Goal: Communication & Community: Share content

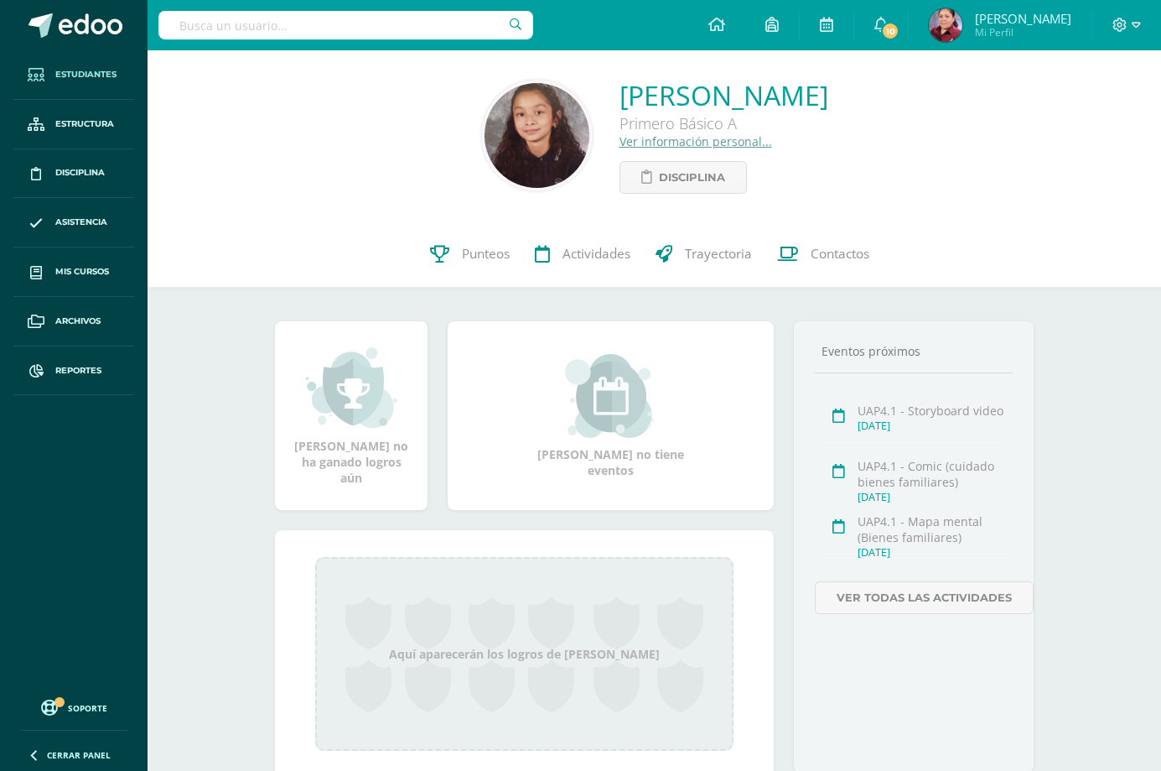
click at [53, 69] on link "Estudiantes" at bounding box center [73, 74] width 121 height 49
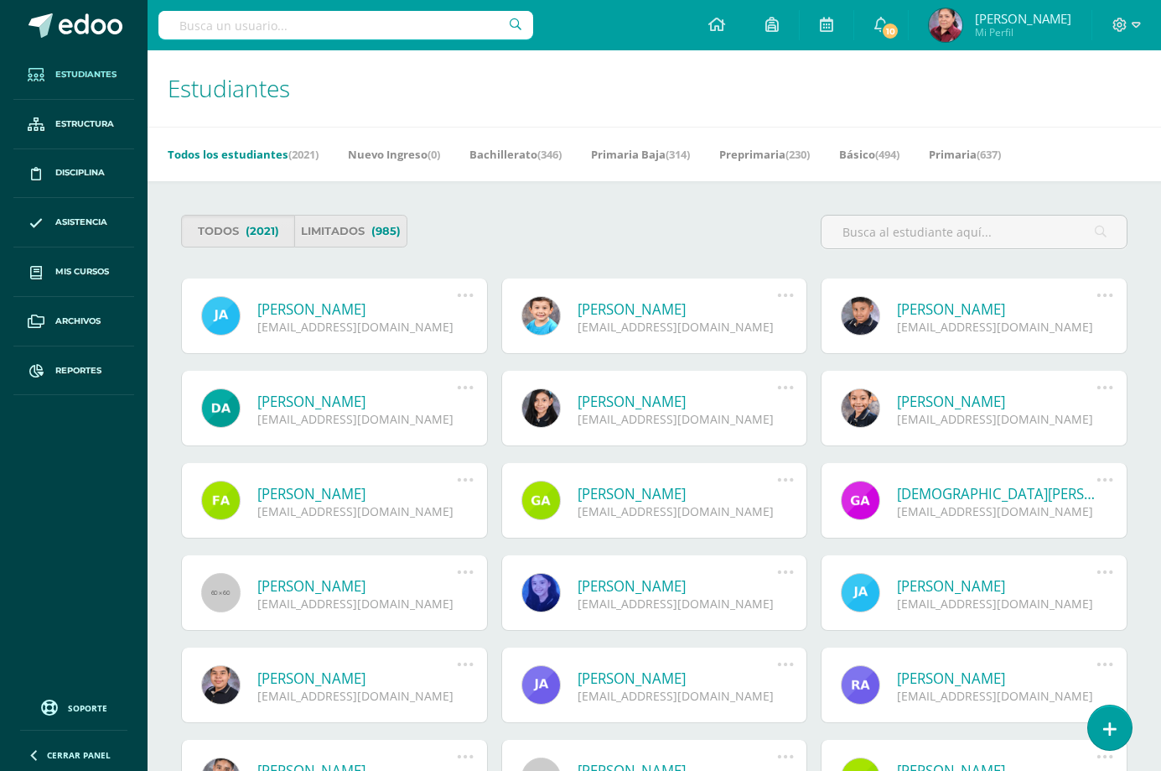
click at [74, 70] on span "Estudiantes" at bounding box center [85, 74] width 61 height 13
click at [93, 27] on span at bounding box center [91, 25] width 64 height 25
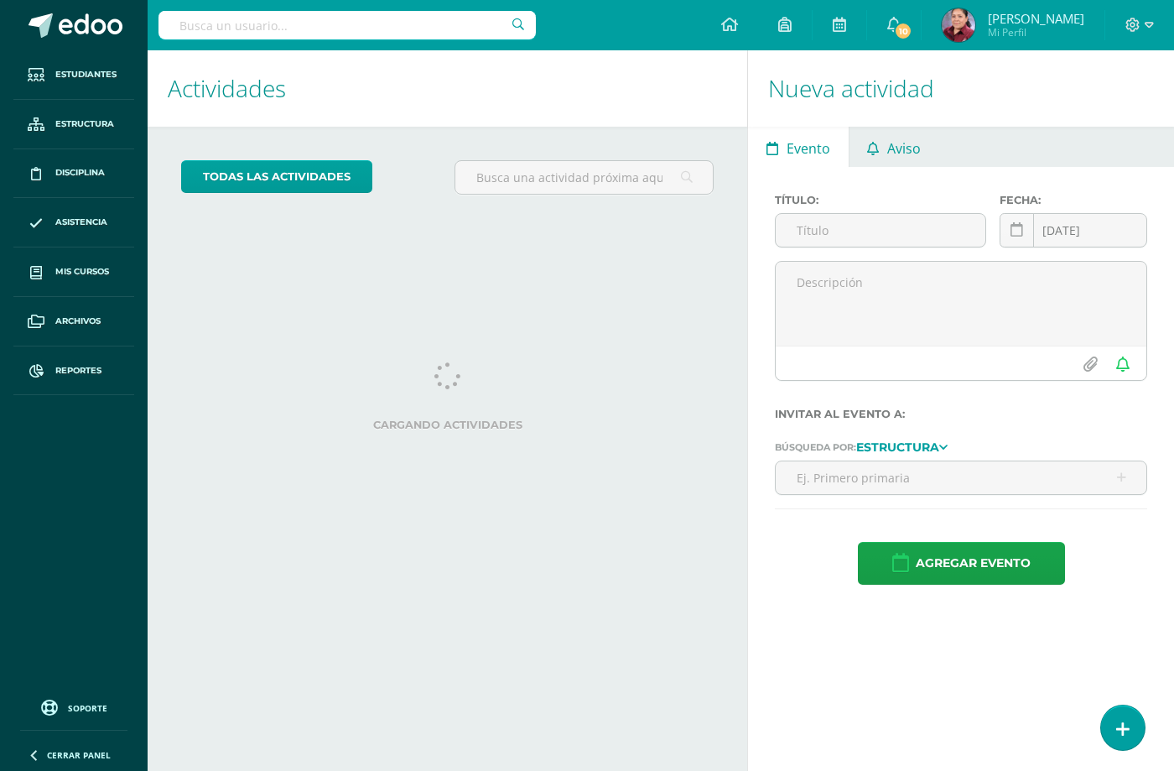
click at [901, 157] on span "Aviso" at bounding box center [904, 148] width 34 height 40
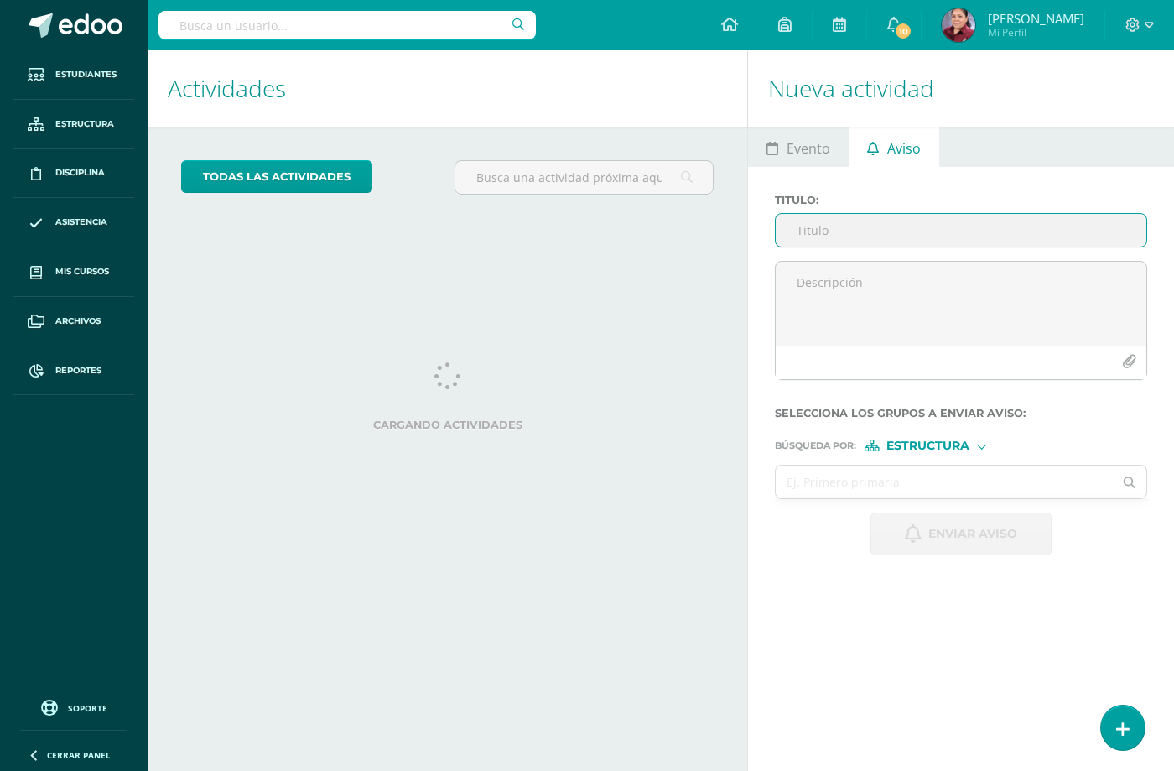
click at [836, 228] on input "Titulo :" at bounding box center [961, 230] width 371 height 33
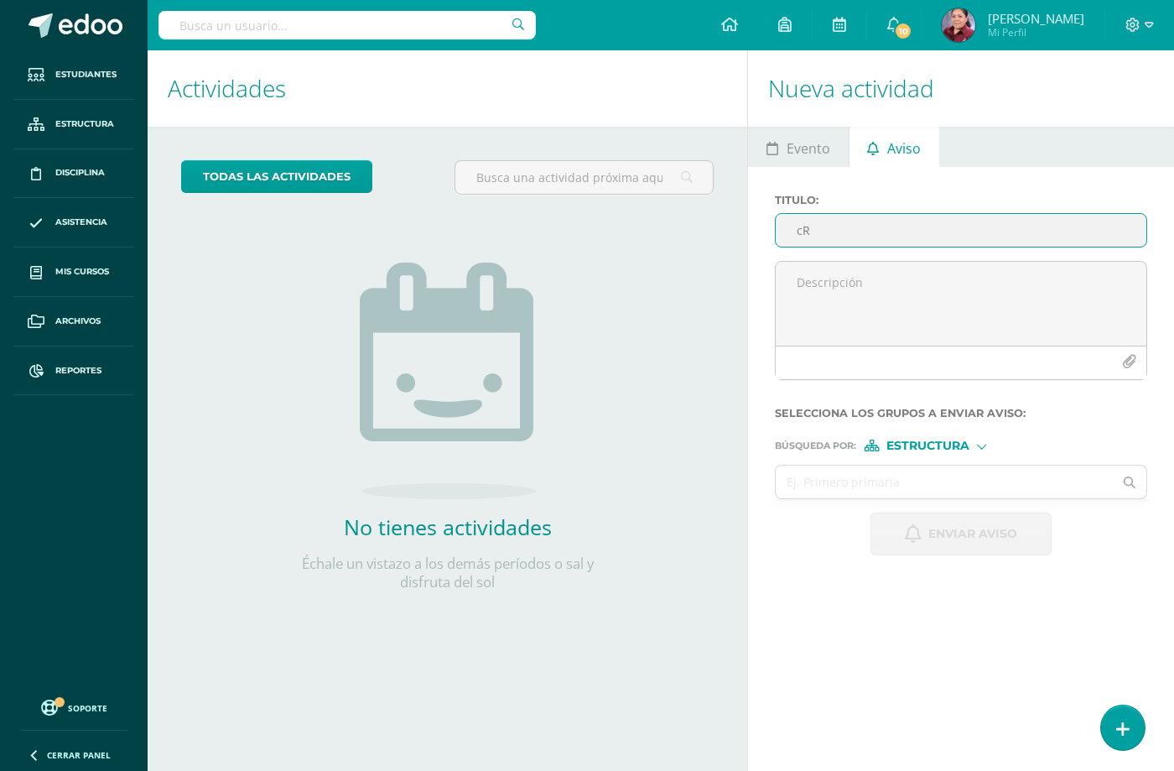
type input "c"
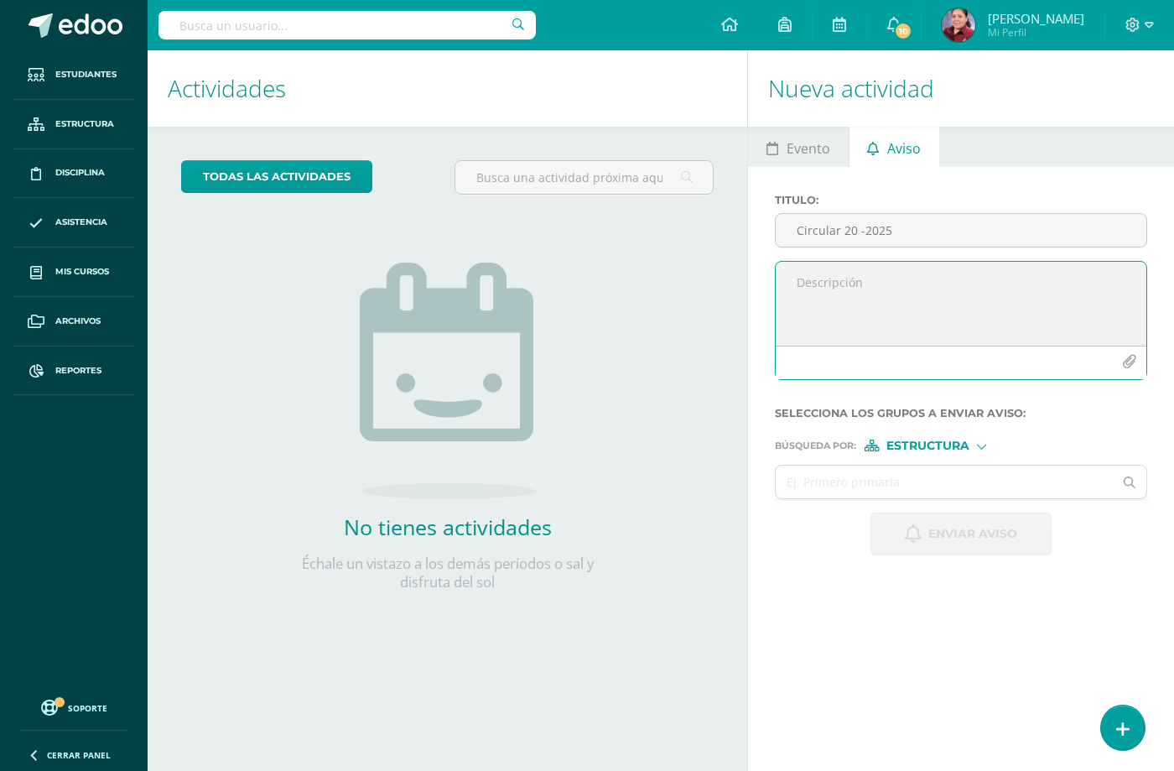
click at [1124, 356] on icon "button" at bounding box center [1129, 362] width 14 height 14
click at [911, 296] on textarea at bounding box center [961, 304] width 371 height 84
click at [1131, 355] on icon "button" at bounding box center [1129, 362] width 14 height 14
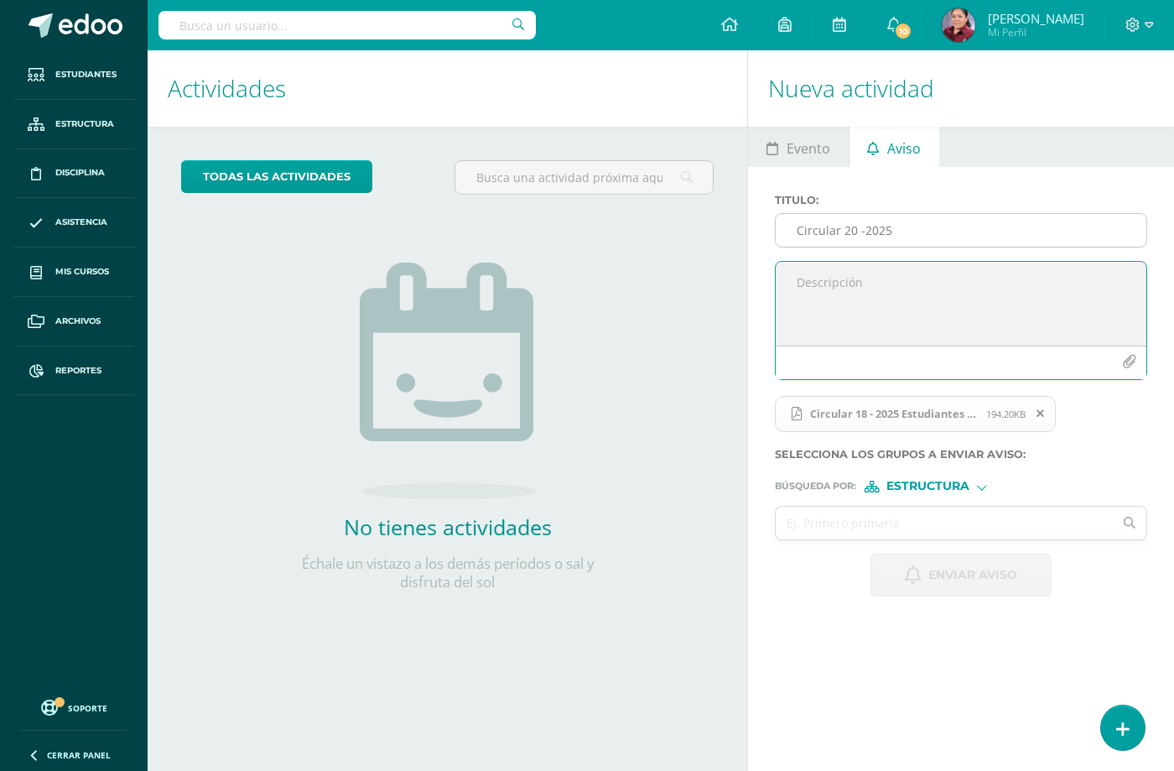
click at [956, 231] on input "Circular 20 -2025" at bounding box center [961, 230] width 371 height 33
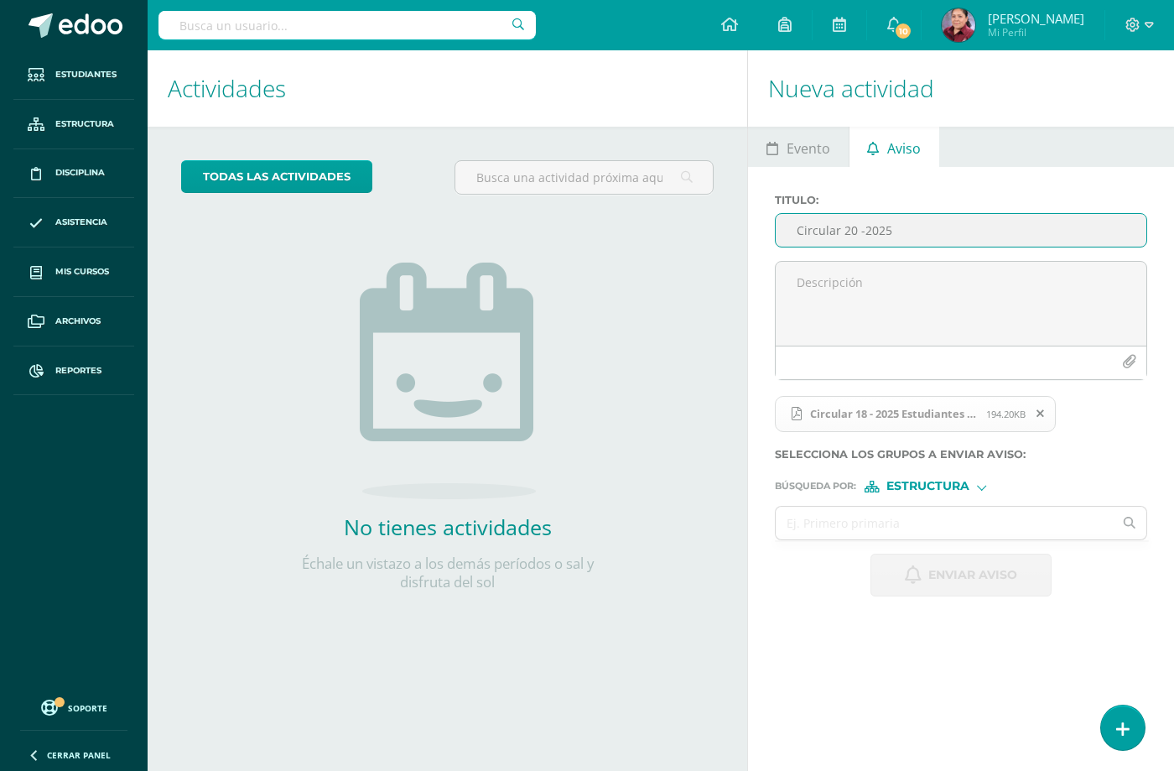
drag, startPoint x: 894, startPoint y: 226, endPoint x: 842, endPoint y: 231, distance: 52.2
click at [842, 231] on input "Circular 20 -2025" at bounding box center [961, 230] width 371 height 33
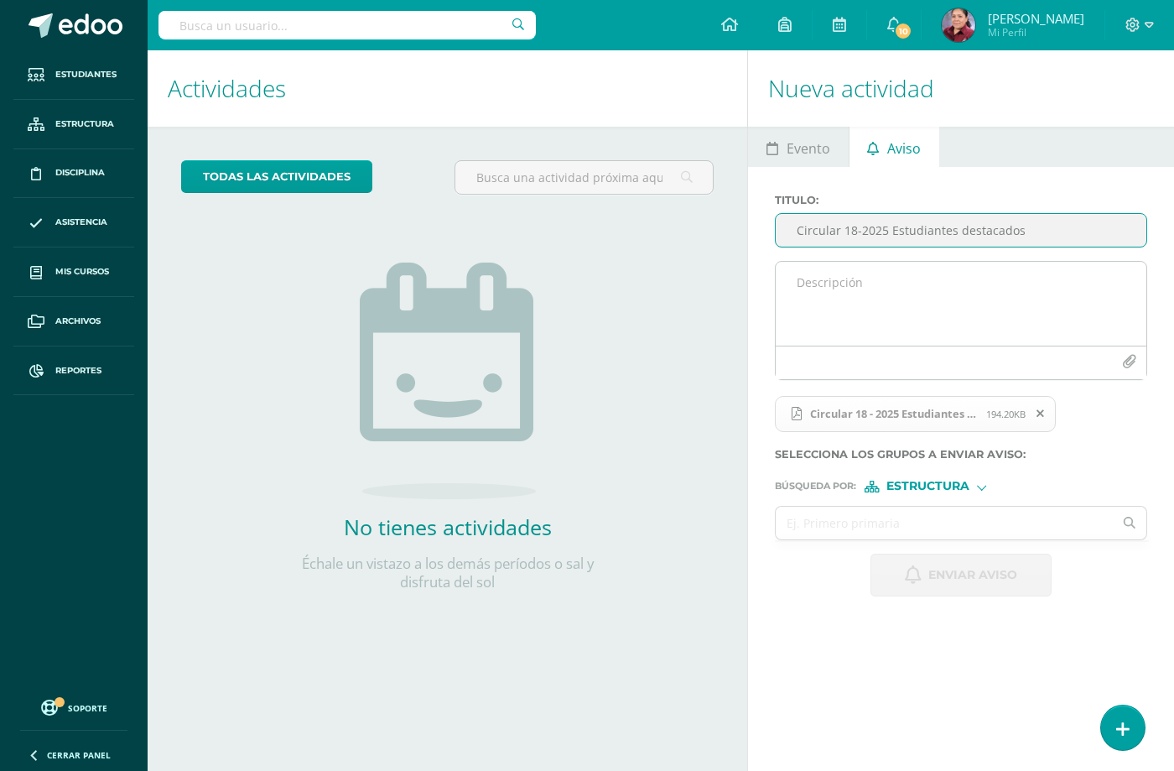
type input "Circular 18-2025 Estudiantes destacados"
click at [865, 287] on textarea at bounding box center [961, 304] width 371 height 84
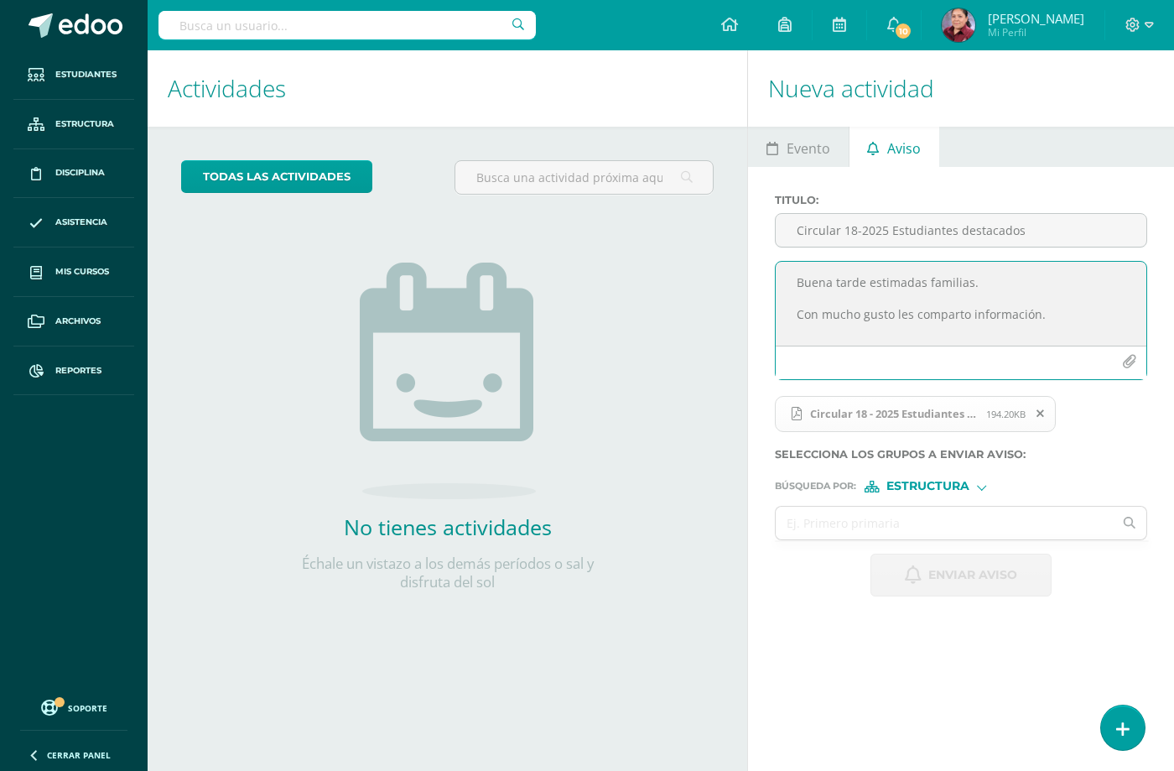
scroll to position [8, 0]
click at [1045, 304] on textarea "Buena tarde estimadas familias. Con mucho gusto les comparto información. Salud…" at bounding box center [961, 304] width 371 height 84
type textarea "Buena tarde estimadas familias. Con mucho gusto les comparto información. Salud…"
click at [977, 480] on div "Estructura" at bounding box center [927, 486] width 126 height 12
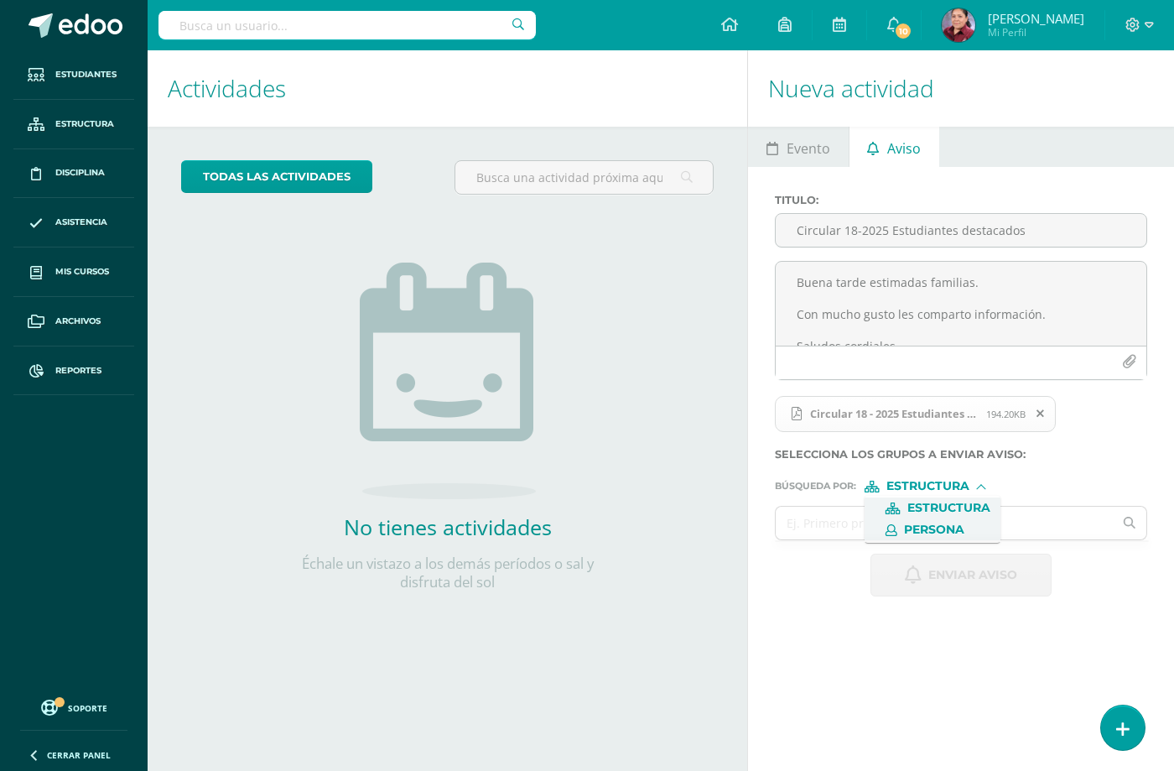
click at [941, 527] on span "Persona" at bounding box center [934, 529] width 60 height 9
click at [891, 517] on input "text" at bounding box center [944, 522] width 337 height 33
type input "Del Cid Muñoz"
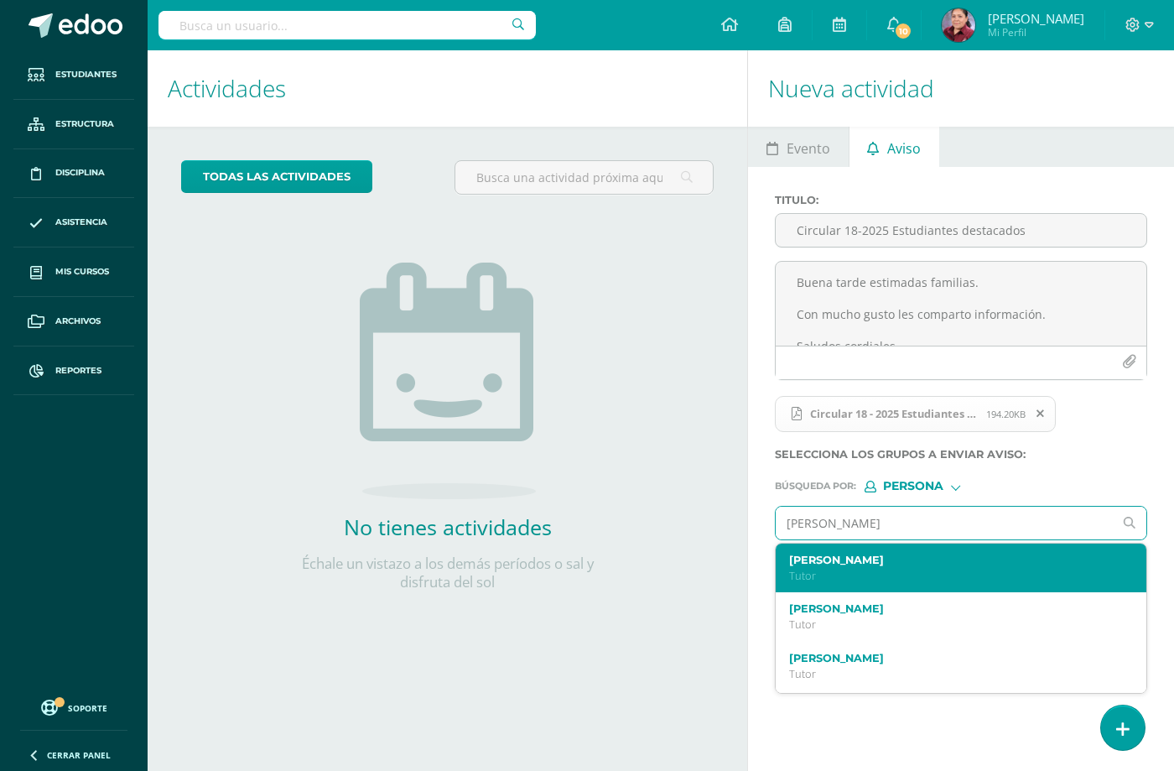
scroll to position [47, 0]
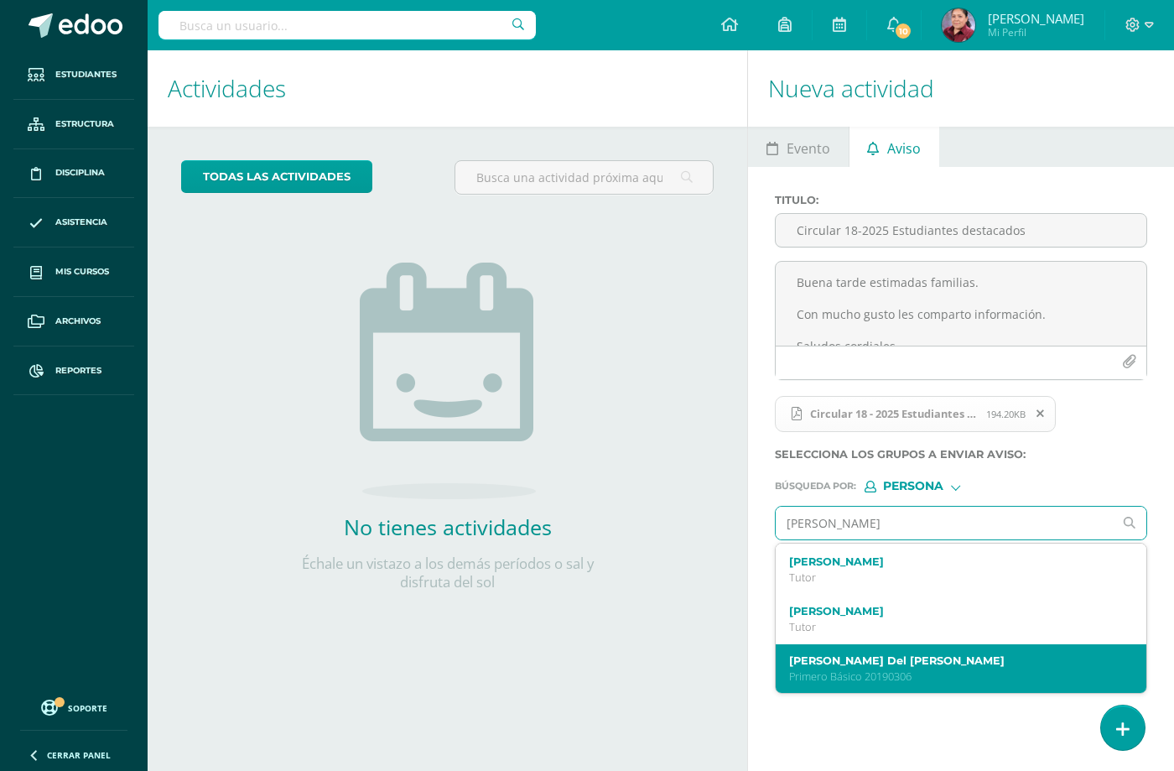
click at [968, 669] on p "Primero Básico 20190306" at bounding box center [954, 676] width 330 height 14
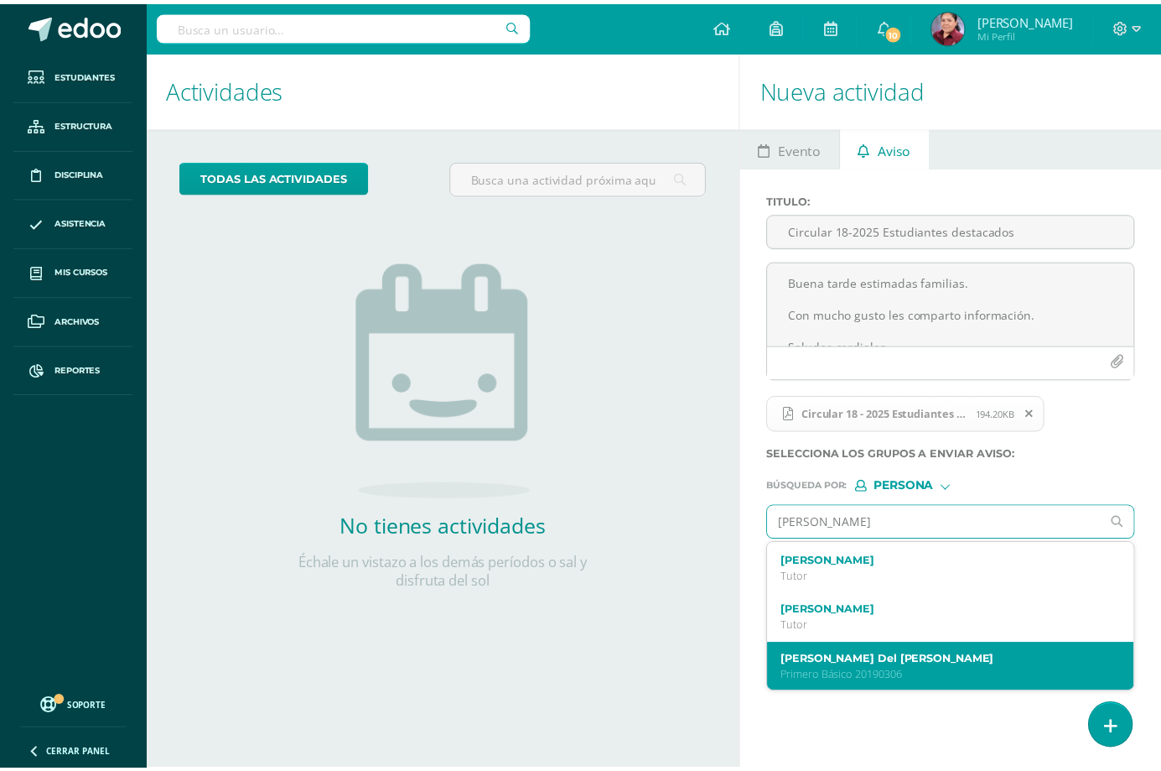
scroll to position [0, 0]
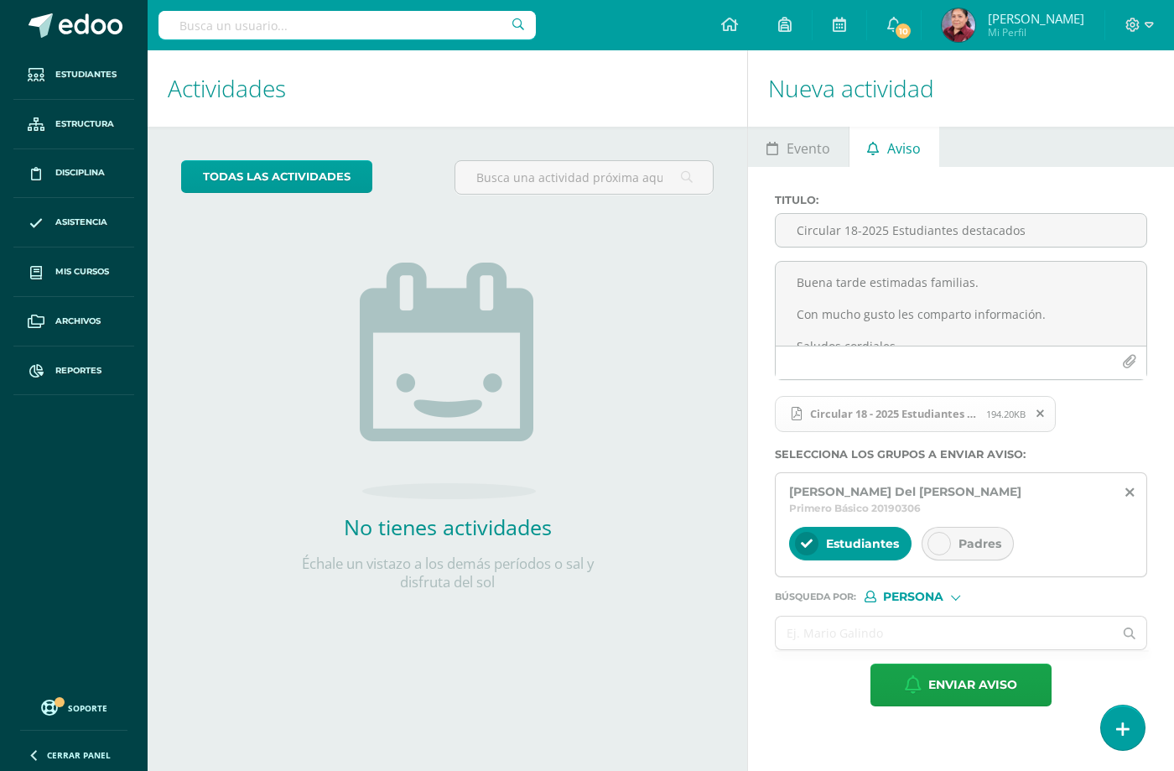
click at [972, 536] on span "Padres" at bounding box center [979, 543] width 43 height 15
click at [870, 616] on input "text" at bounding box center [944, 632] width 337 height 33
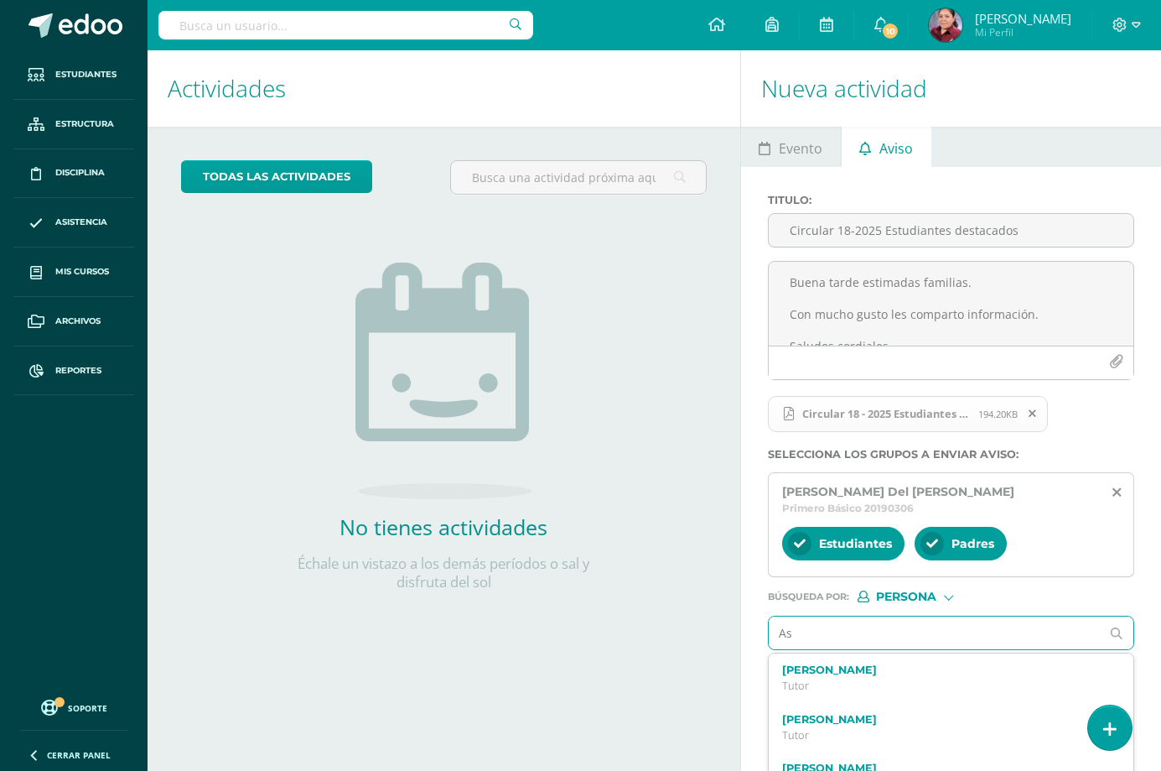
type input "A"
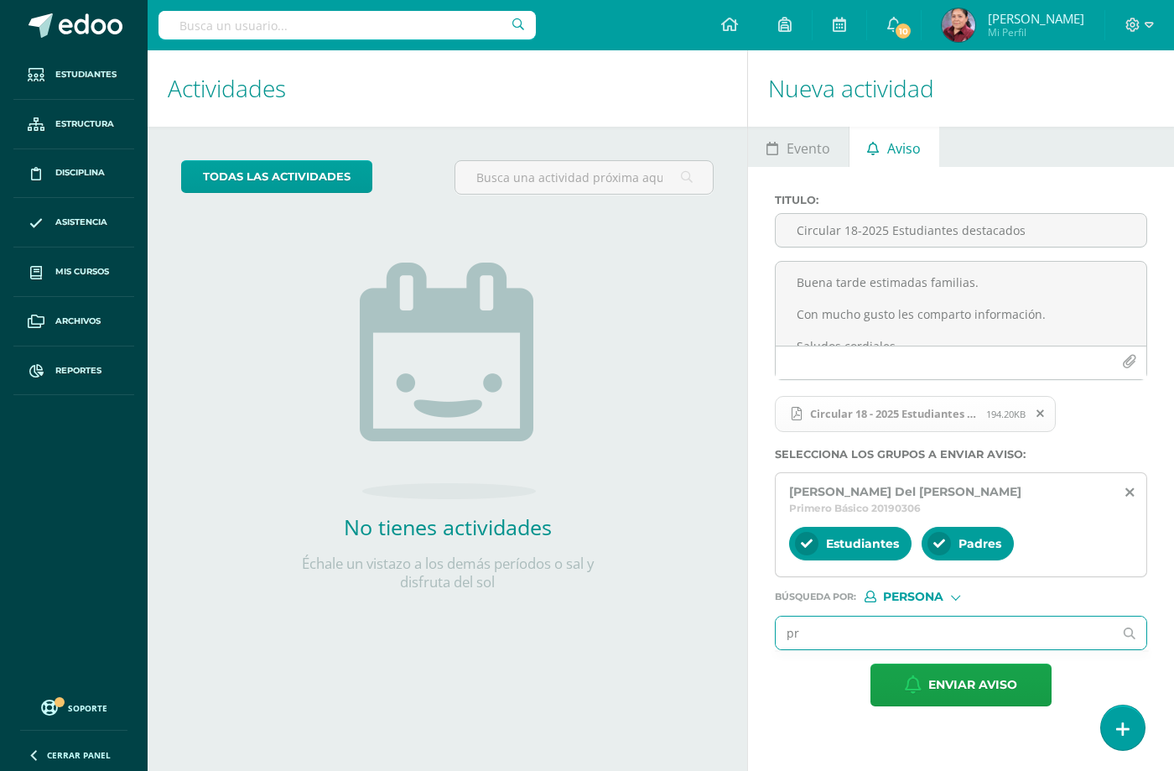
type input "p"
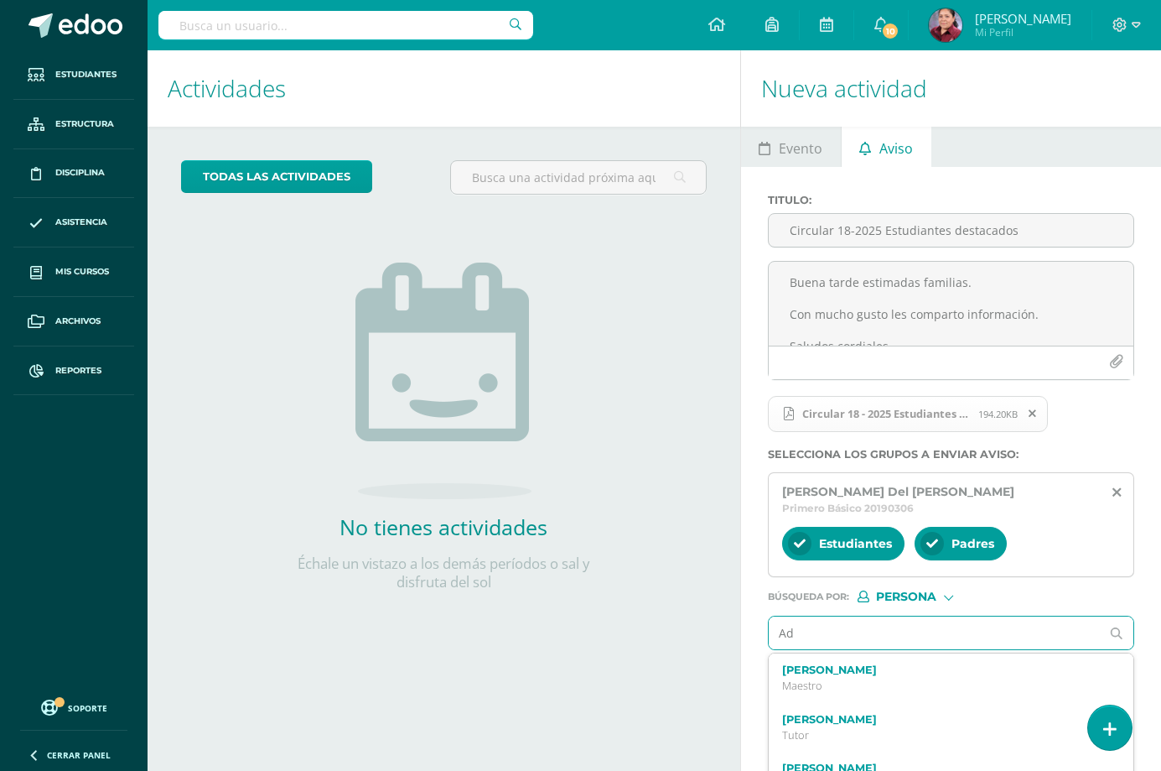
type input "A"
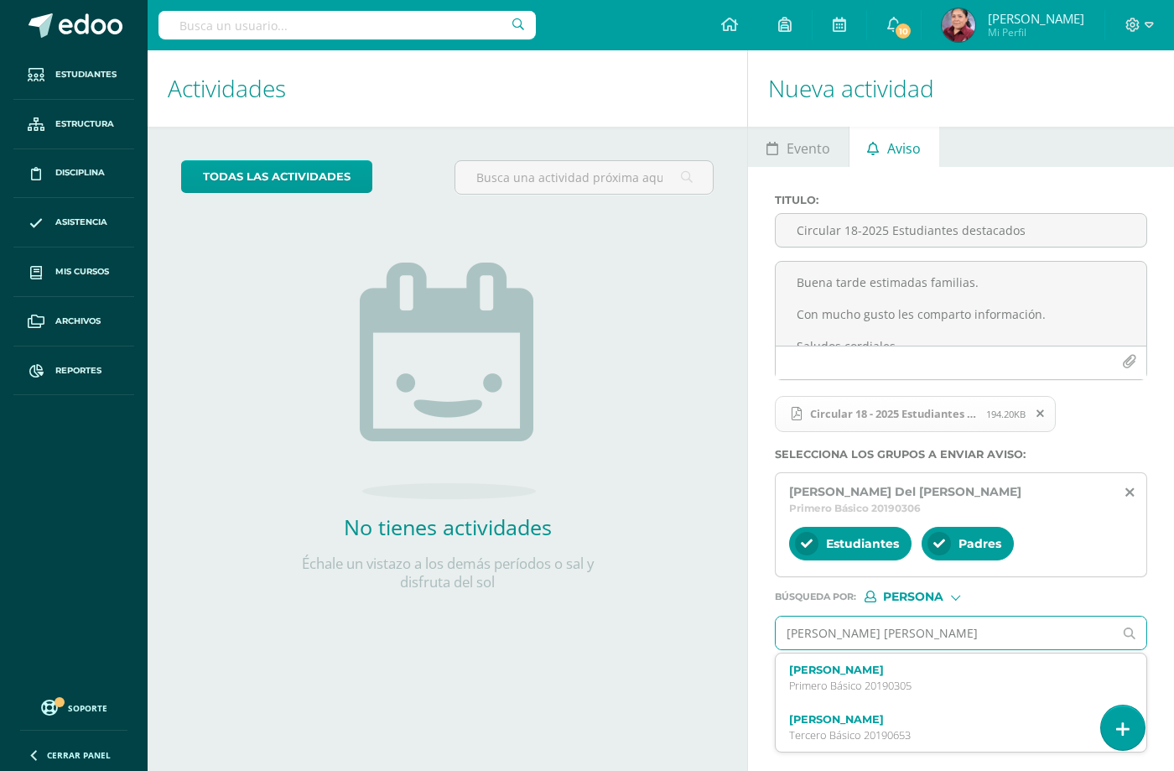
type input "Cruz García Valeria María"
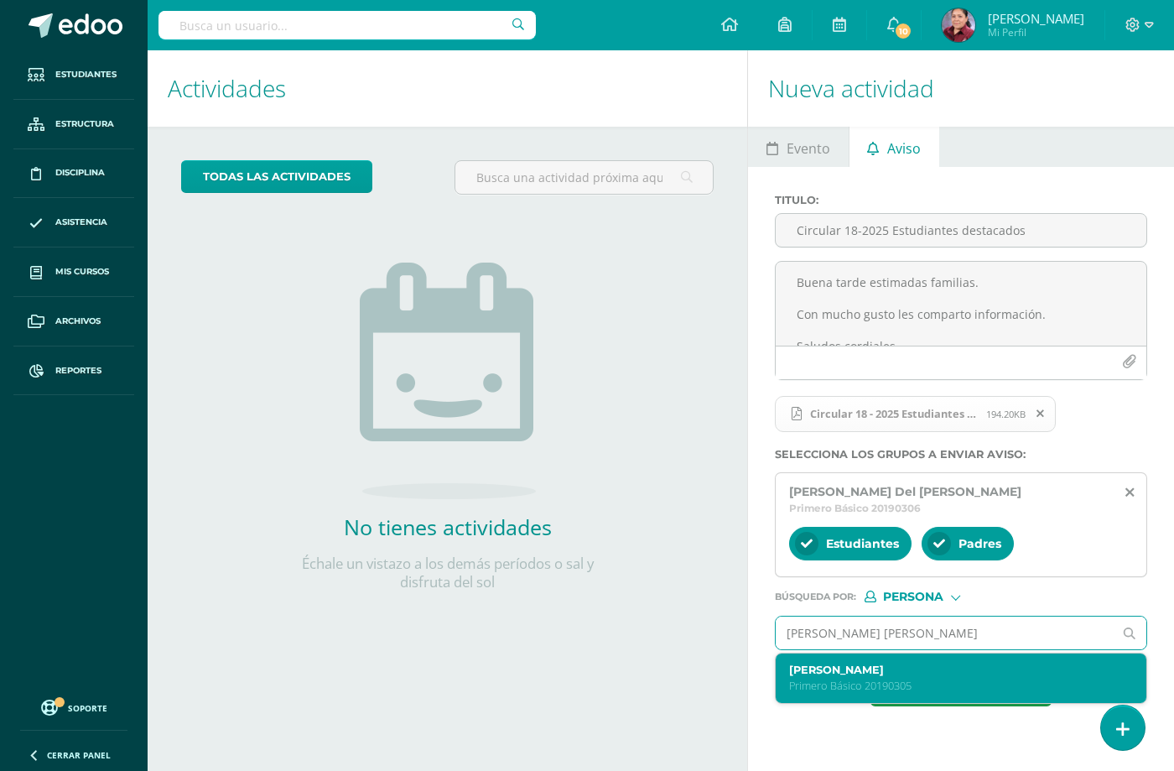
click at [843, 678] on p "Primero Básico 20190305" at bounding box center [954, 685] width 330 height 14
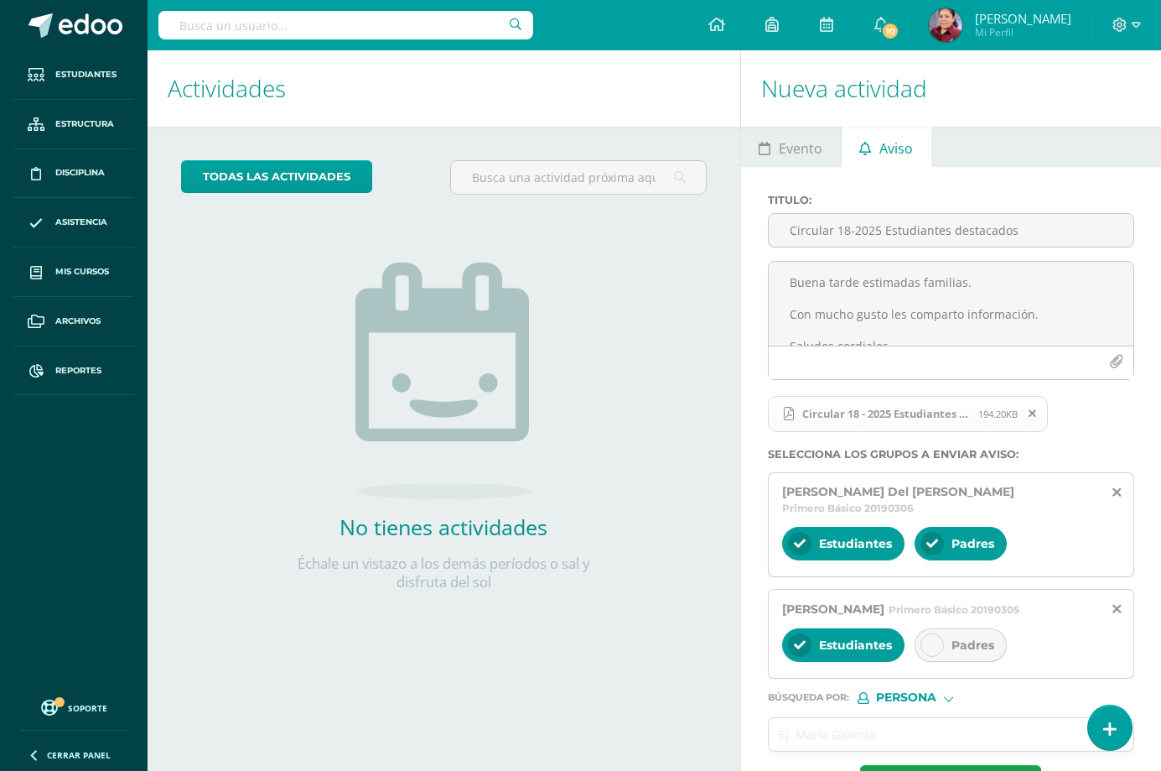
click at [971, 637] on span "Padres" at bounding box center [973, 644] width 43 height 15
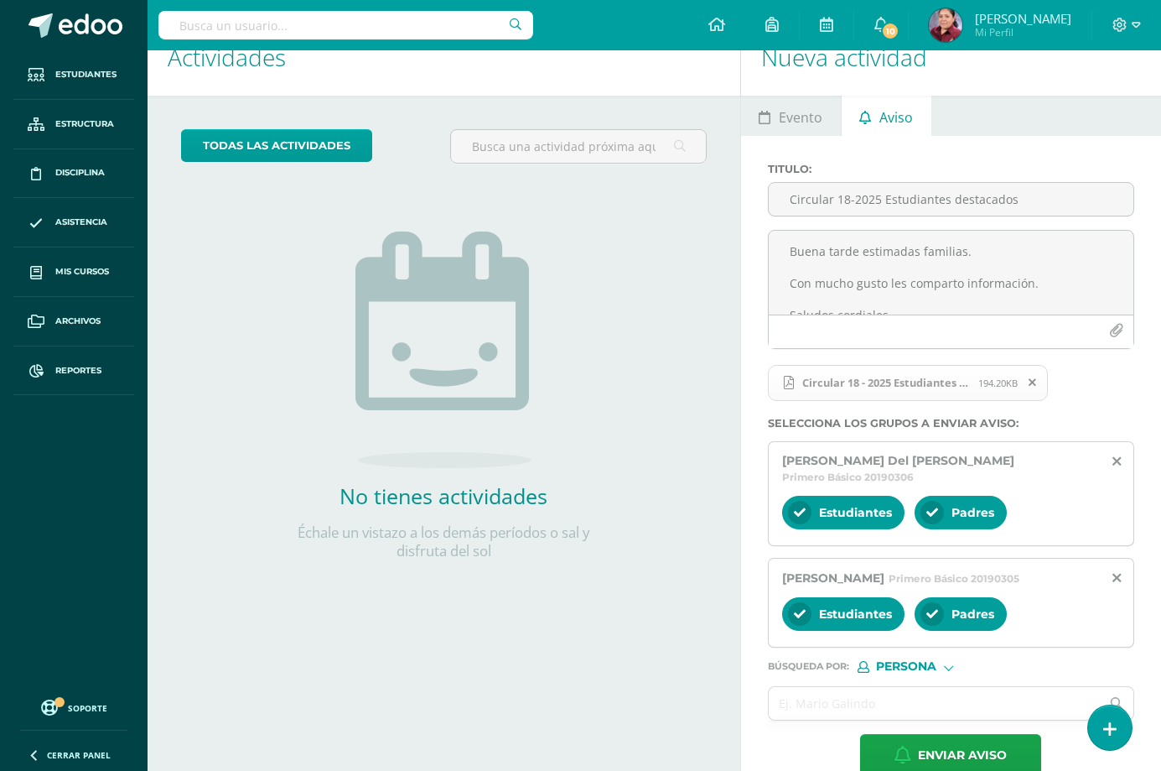
scroll to position [48, 0]
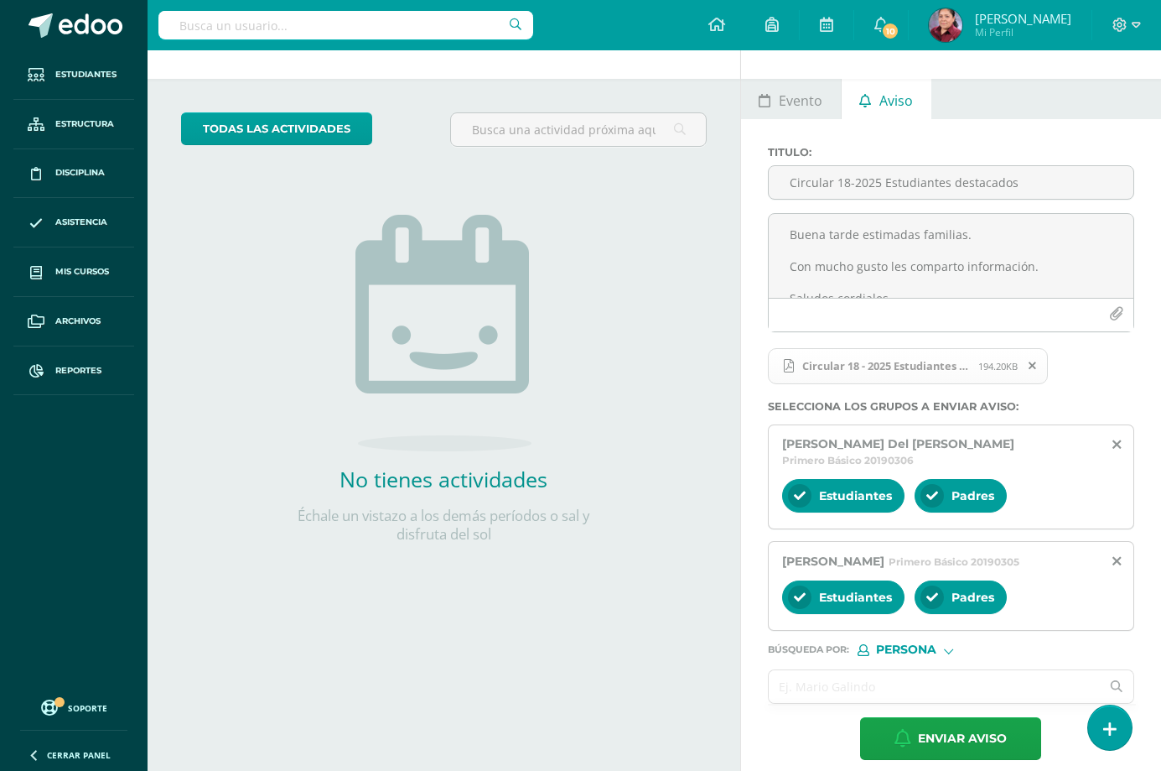
click at [827, 670] on input "text" at bounding box center [935, 686] width 332 height 33
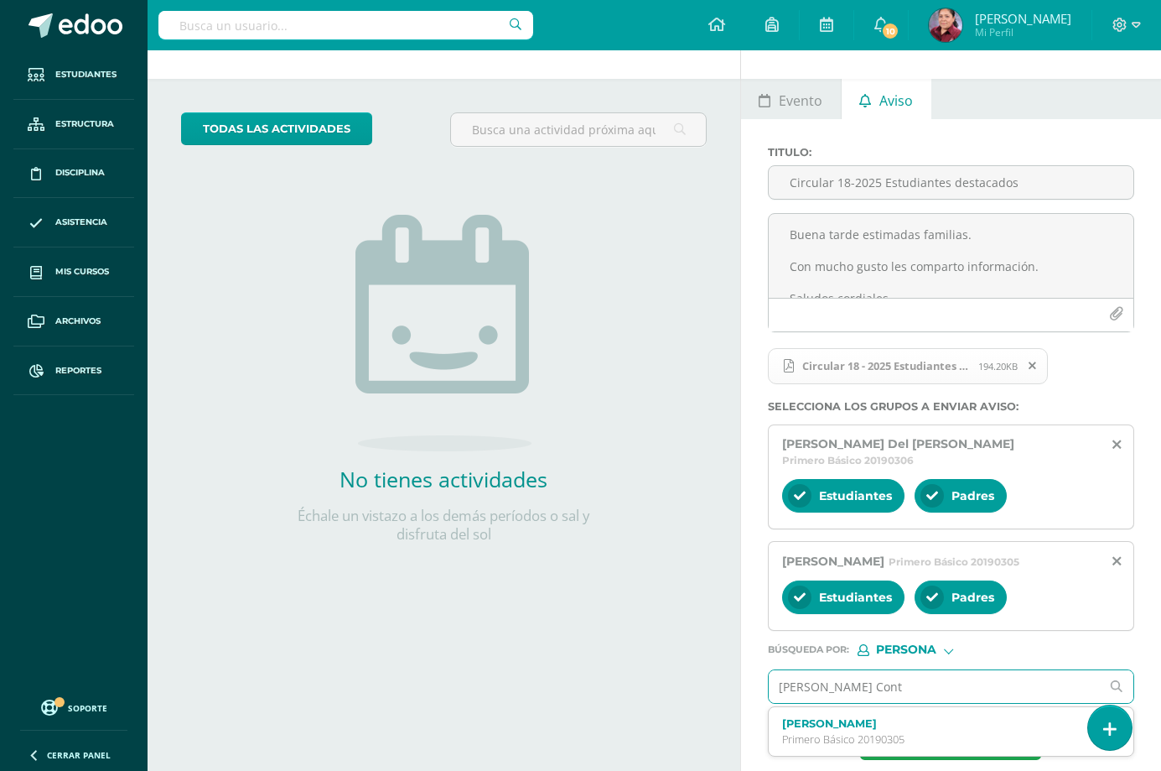
type input "Camey Contr"
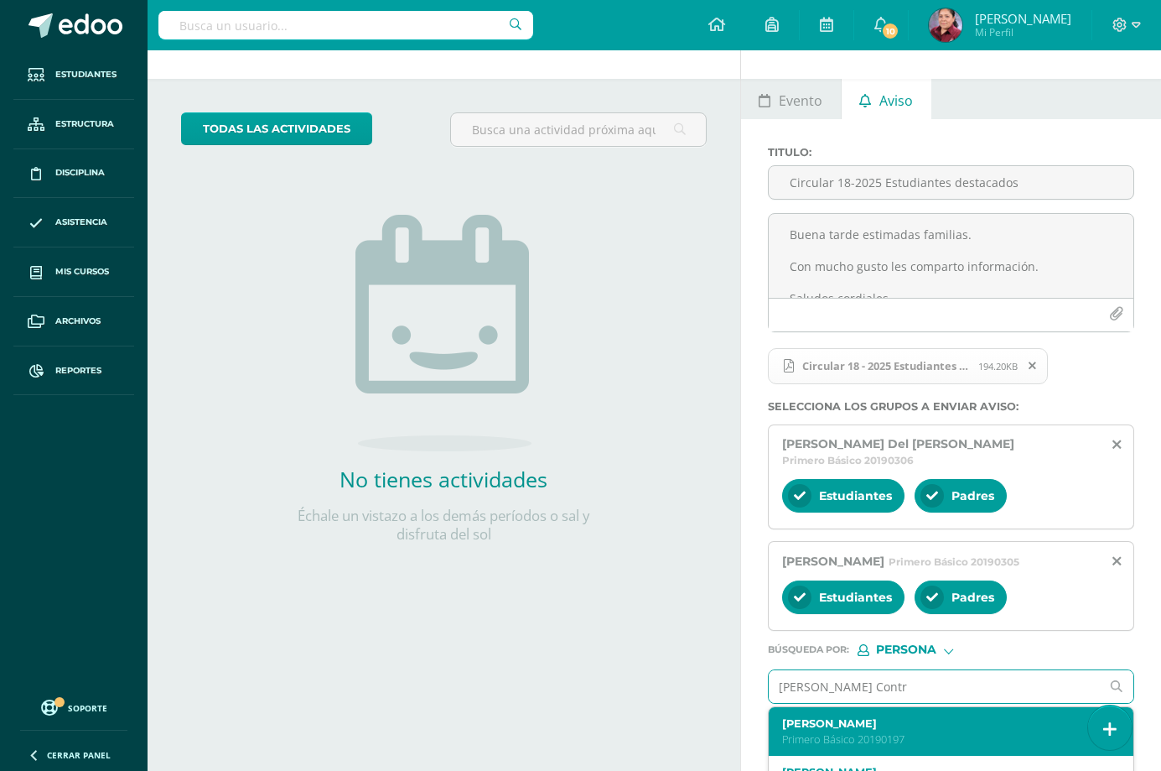
click at [910, 717] on div "Janeth Arely Camey Contreras Primero Básico 20190197" at bounding box center [944, 731] width 324 height 29
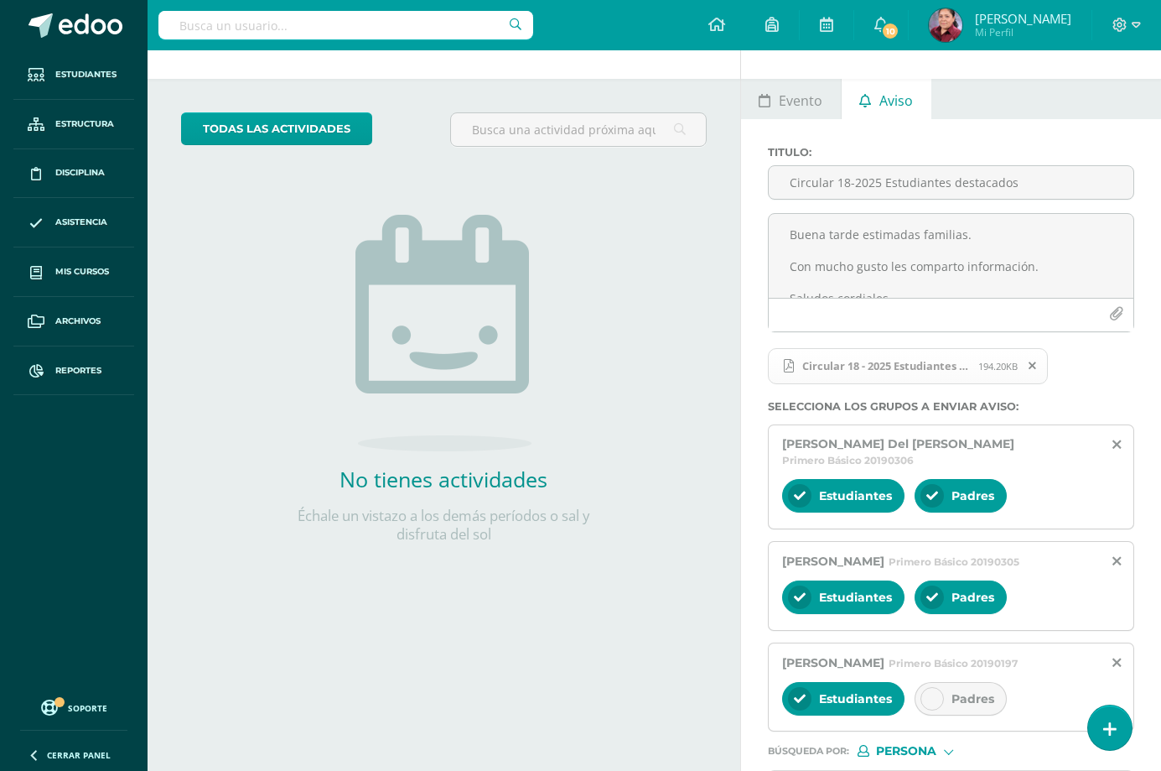
click at [967, 694] on div "Padres" at bounding box center [961, 699] width 92 height 34
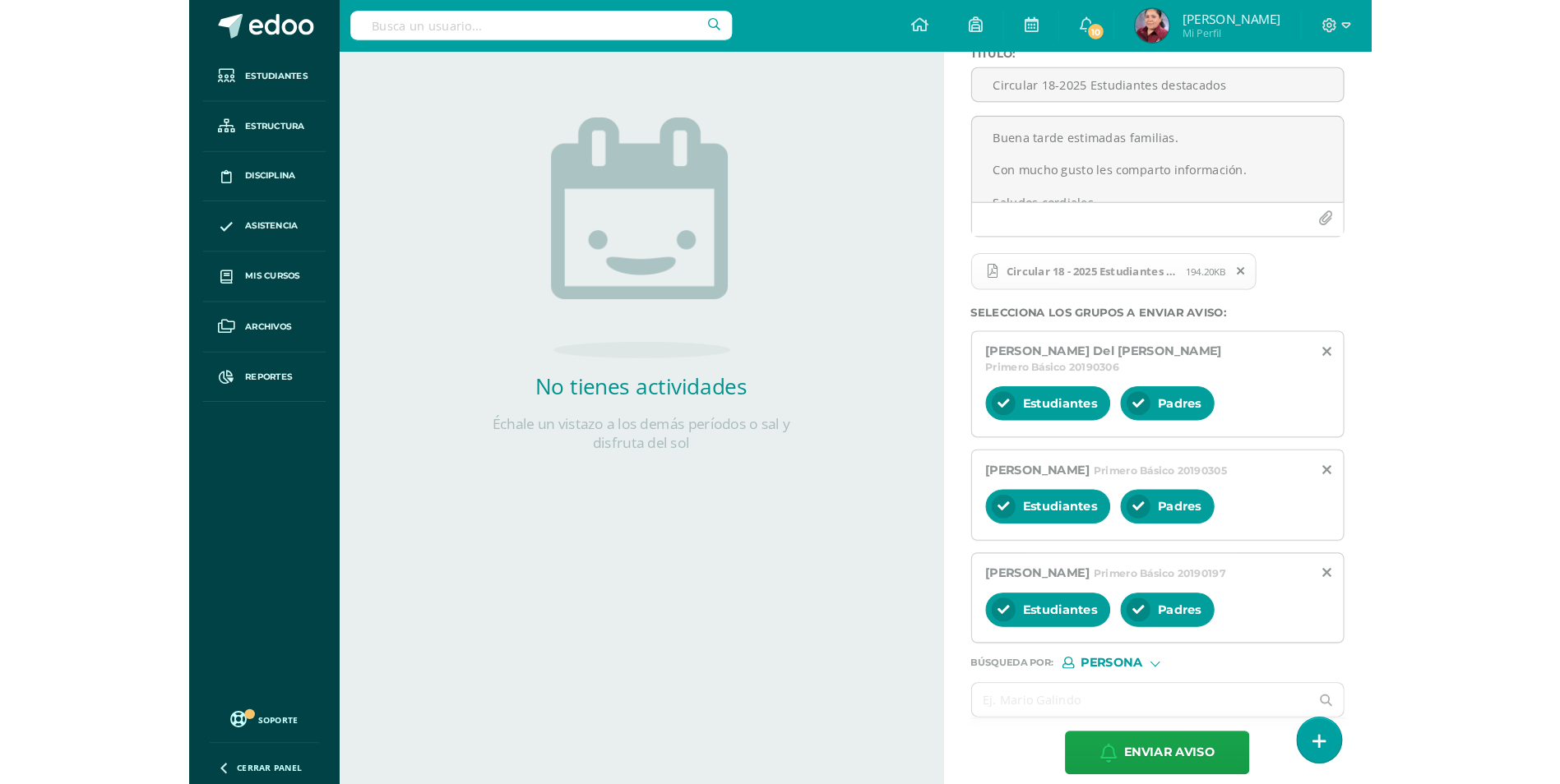
scroll to position [145, 0]
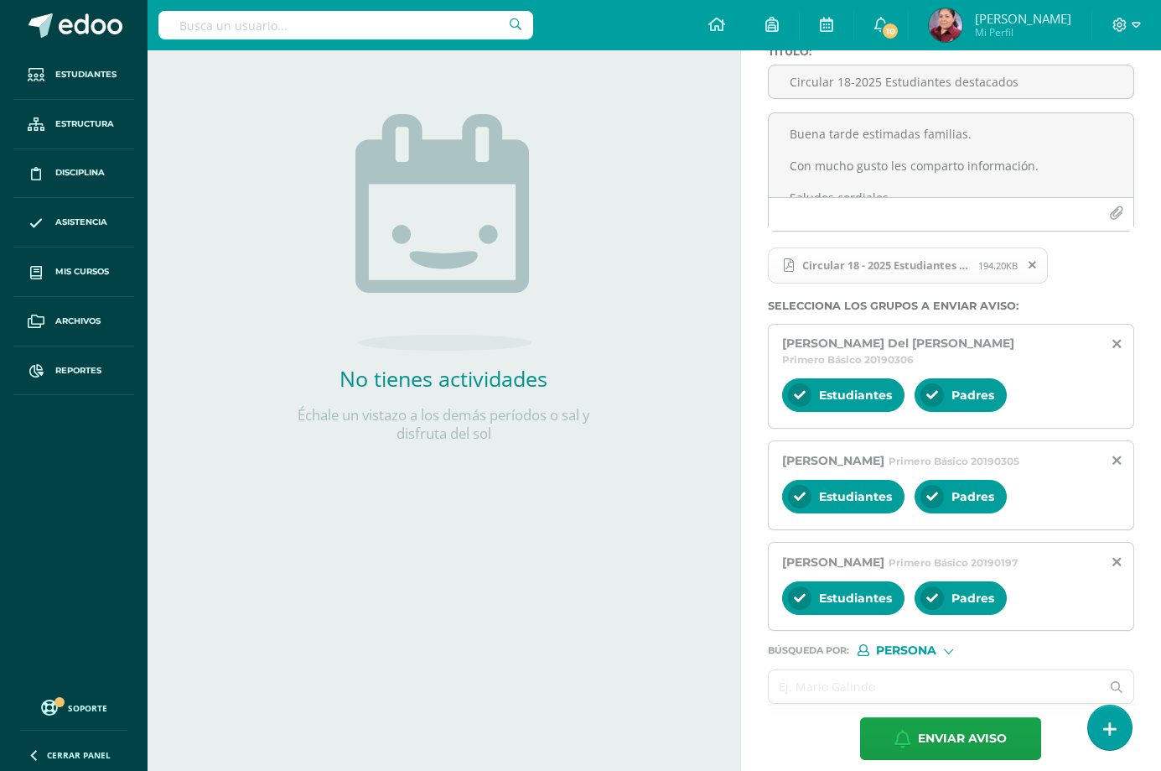
click at [850, 670] on input "text" at bounding box center [935, 686] width 332 height 33
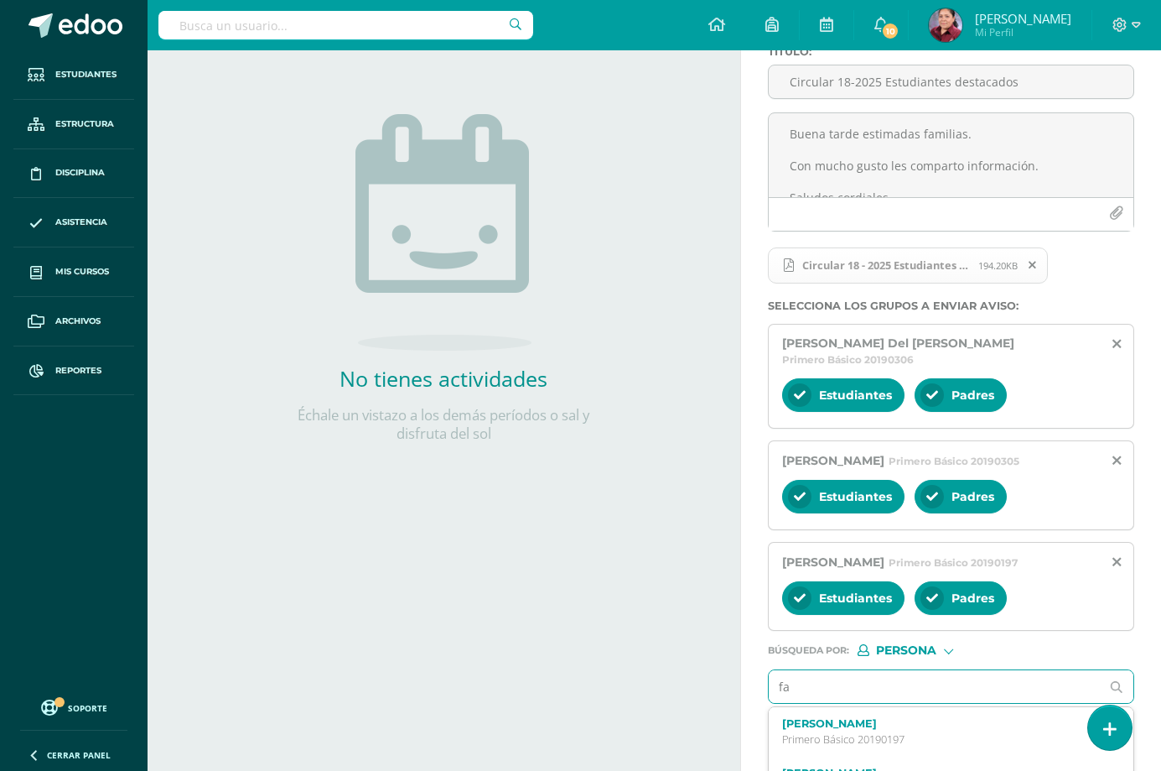
type input "f"
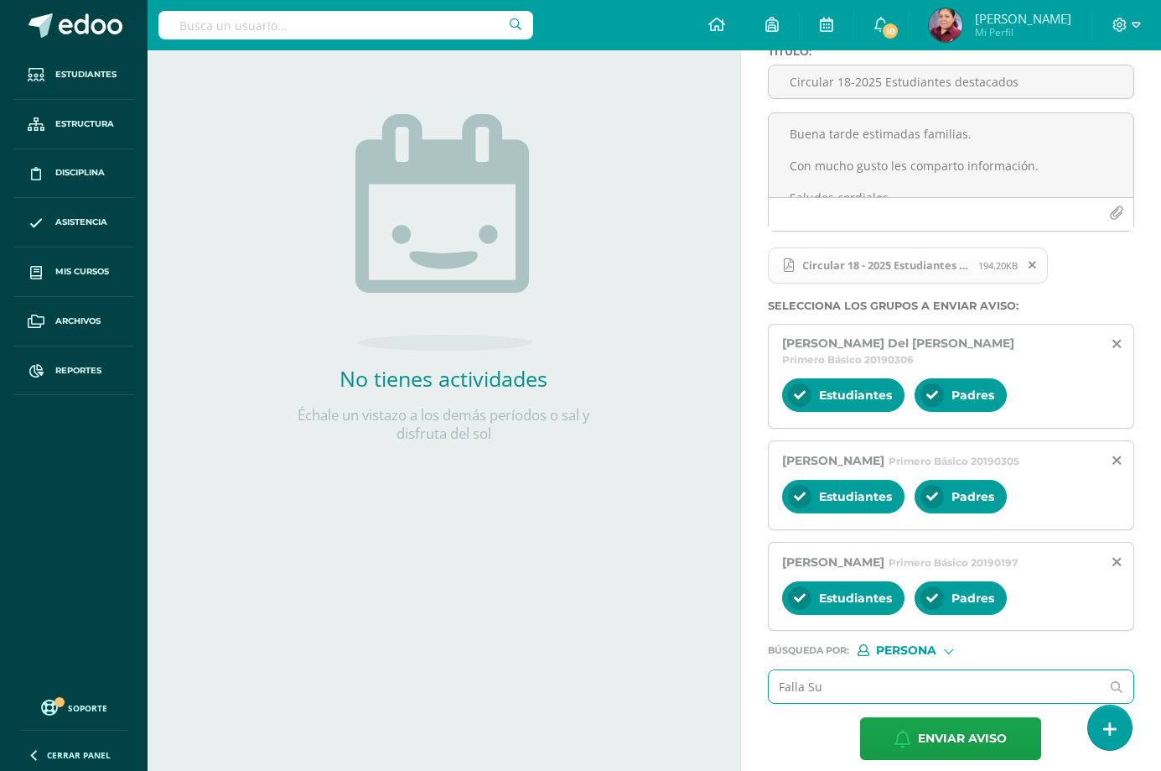
type input "Falla Sut"
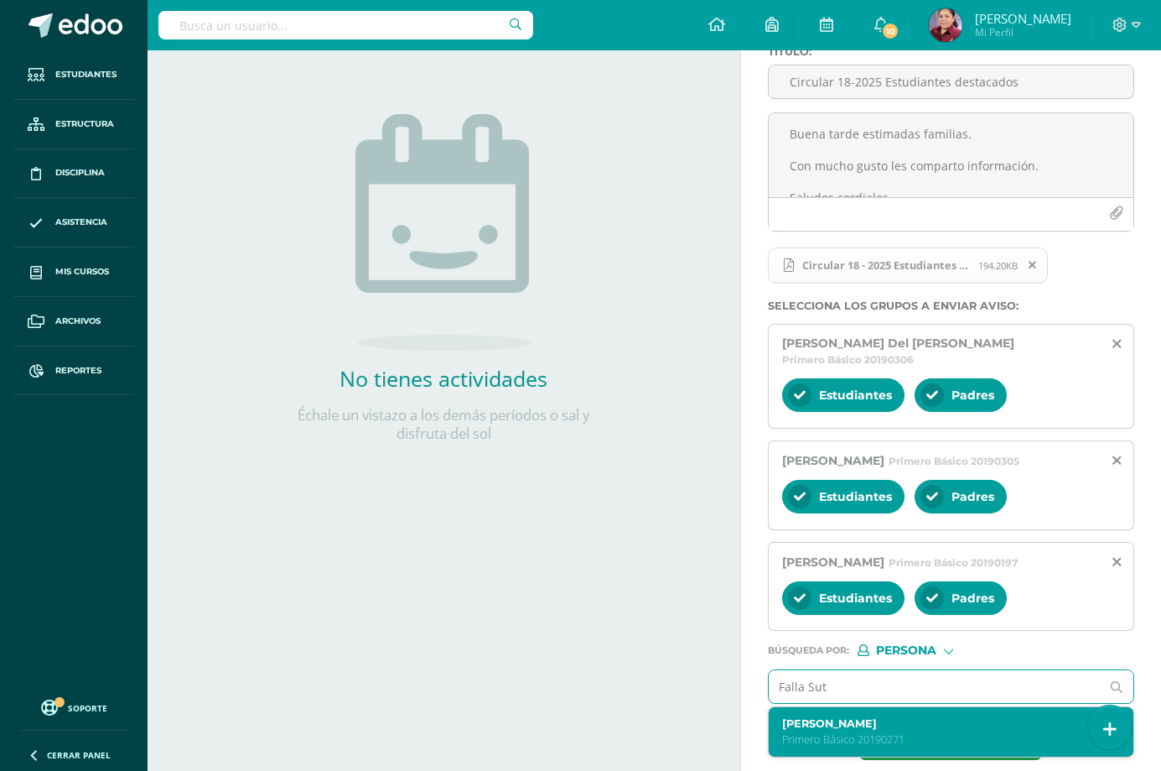
click at [849, 732] on p "Primero Básico 20190271" at bounding box center [944, 739] width 324 height 14
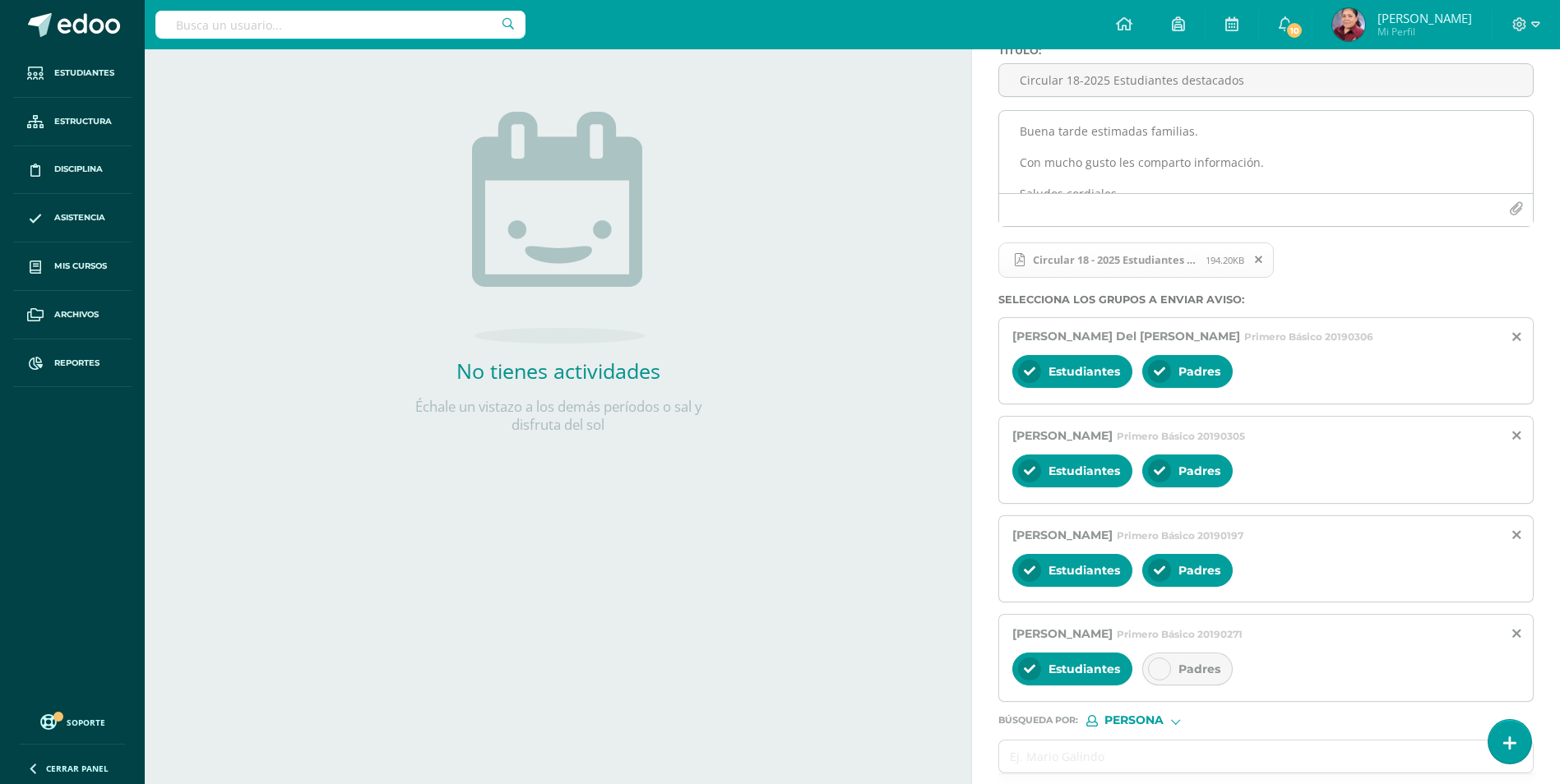
scroll to position [0, 0]
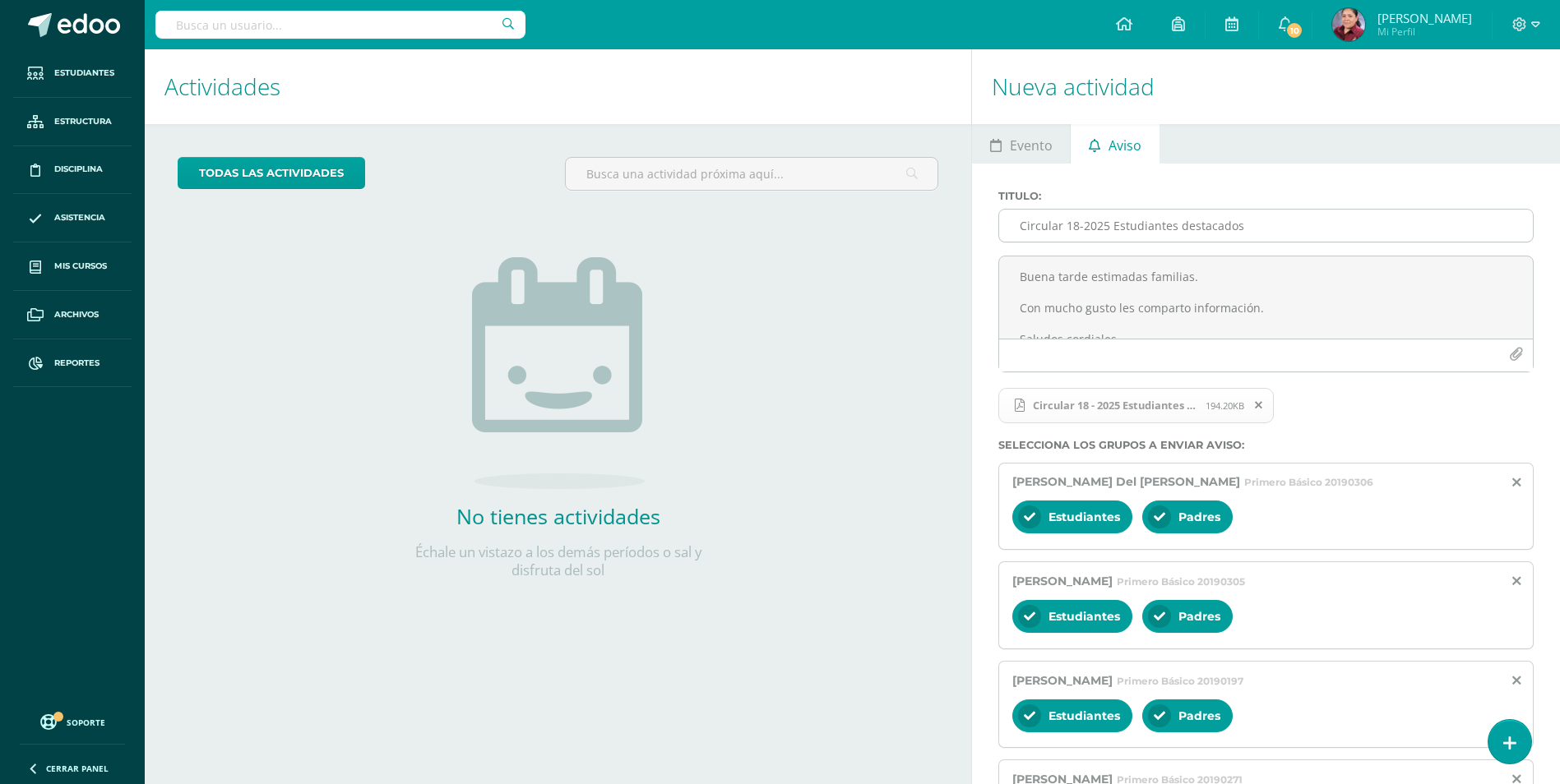
click at [1150, 226] on input "Circular 18-2025 Estudiantes destacados" at bounding box center [1266, 225] width 533 height 32
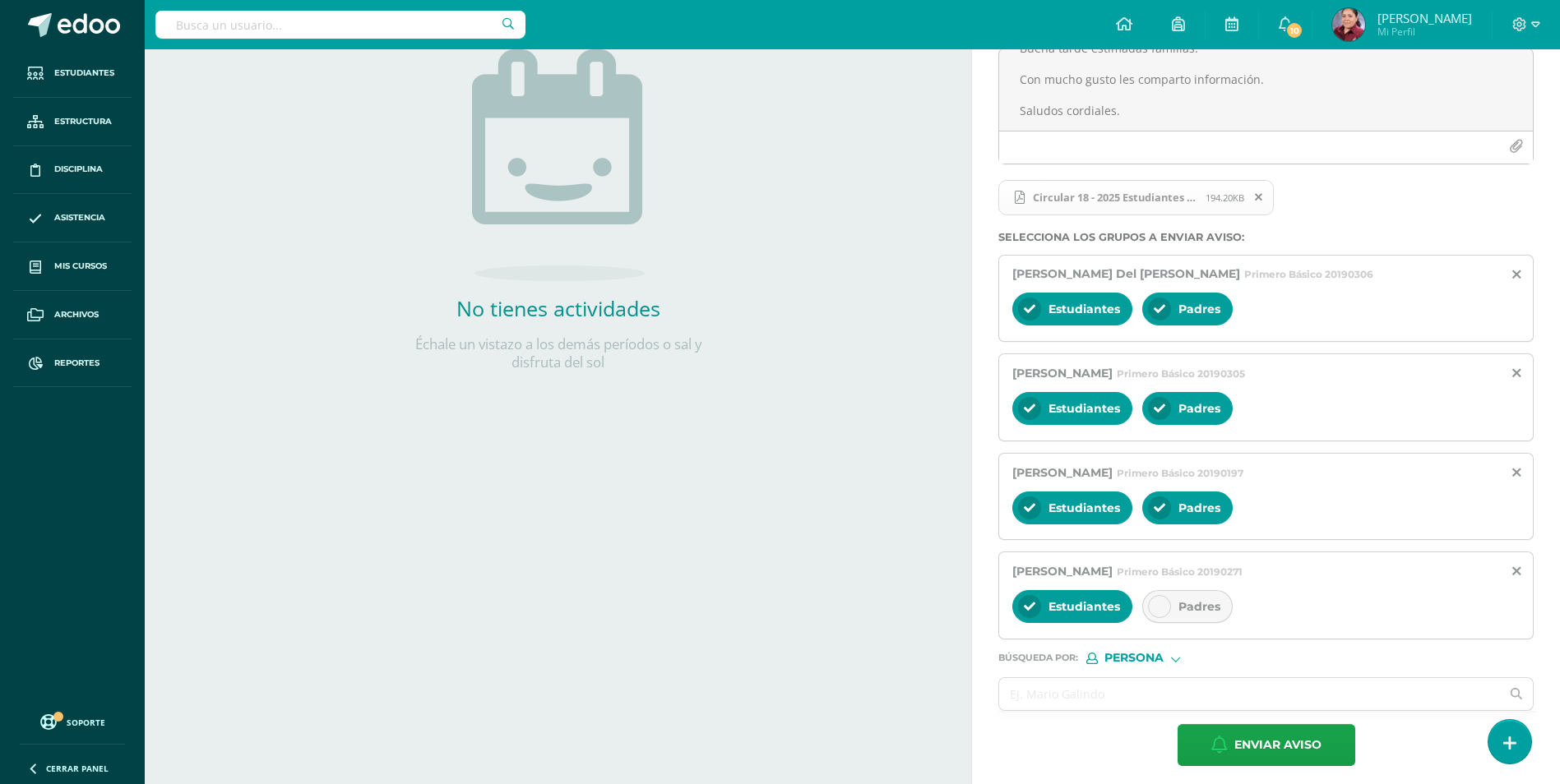
scroll to position [217, 0]
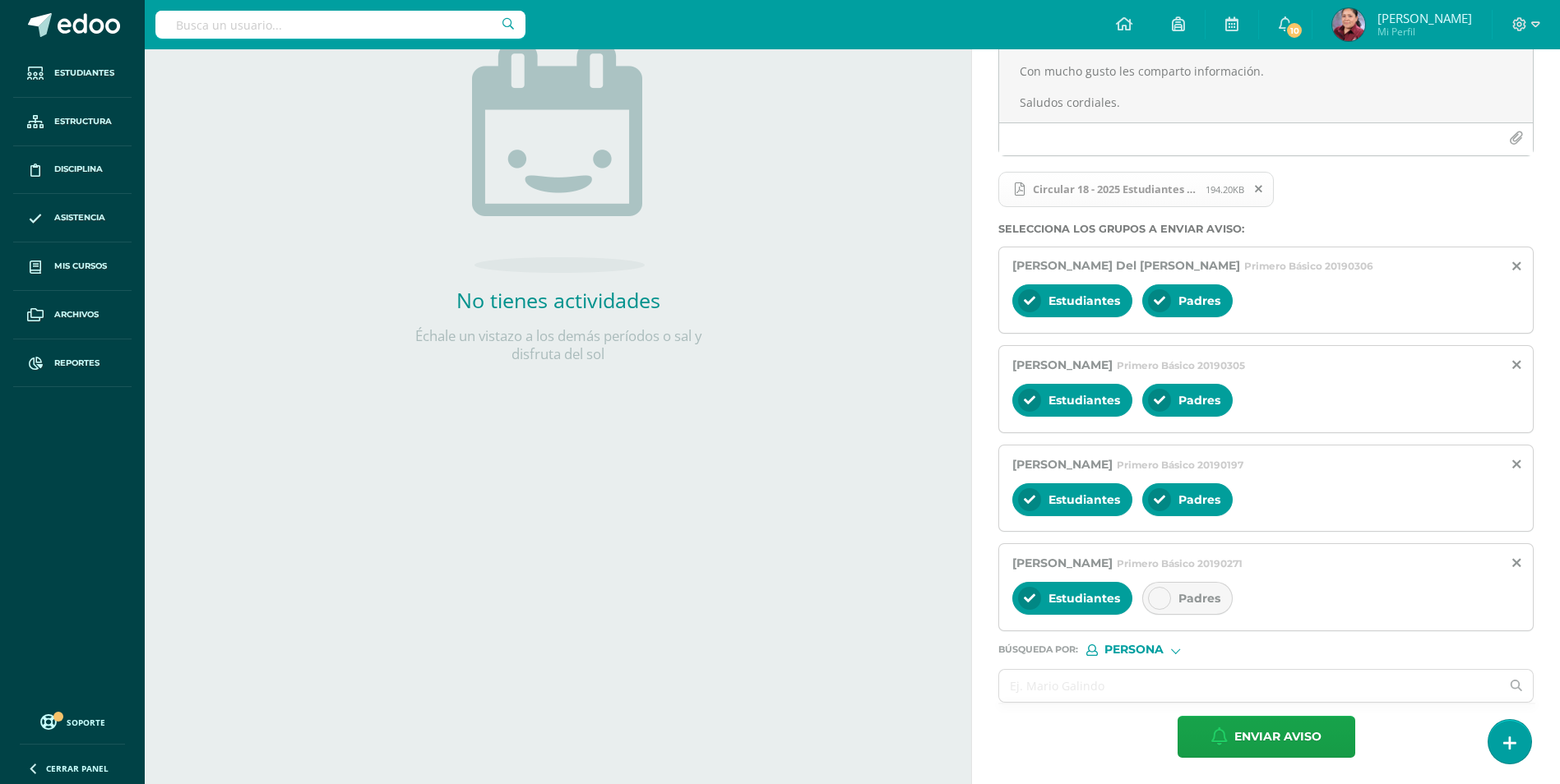
click at [1150, 591] on span "Padres" at bounding box center [1199, 598] width 42 height 15
click at [1081, 695] on input "text" at bounding box center [1249, 685] width 501 height 32
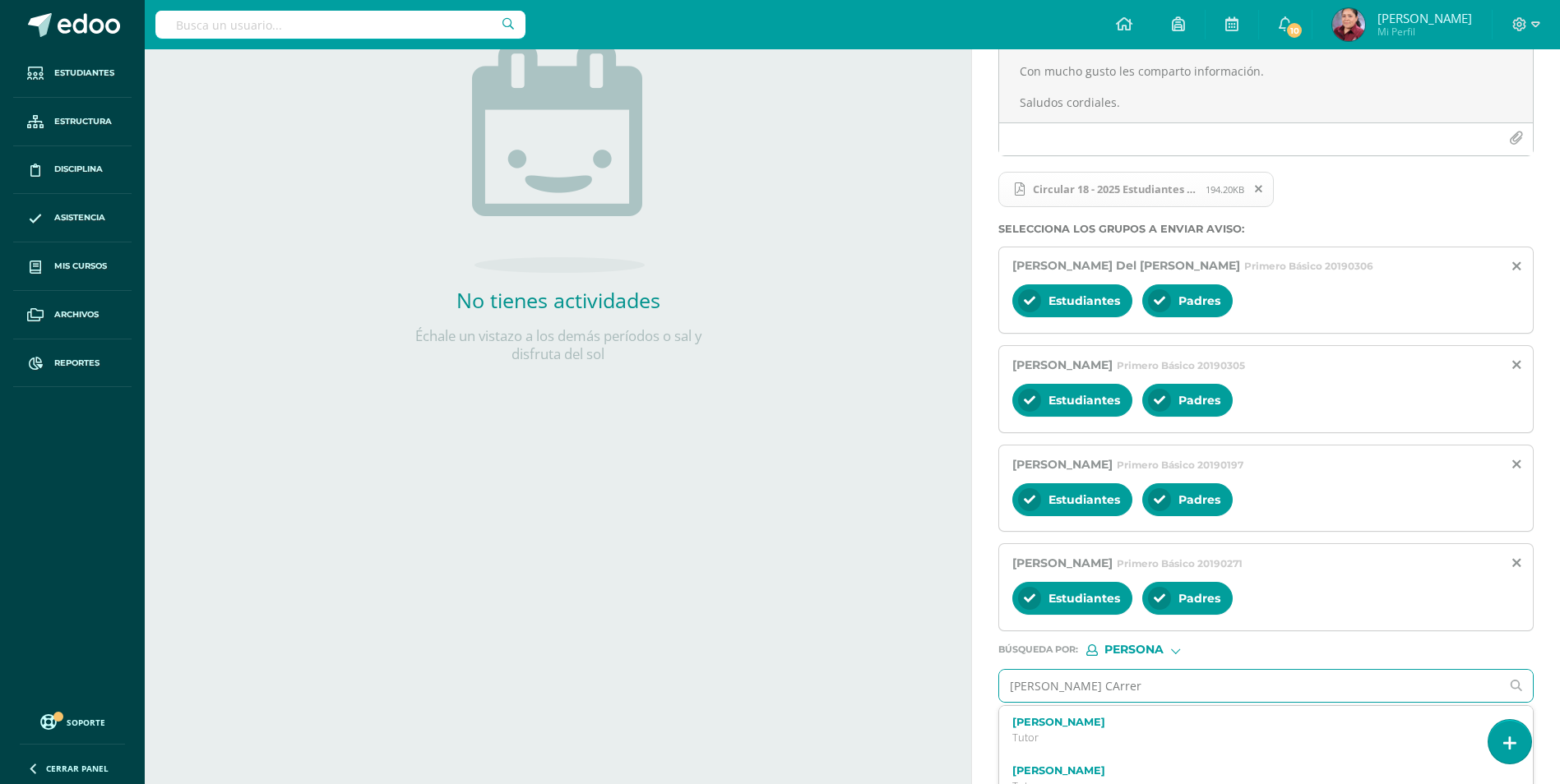
type input "Massella CArrera"
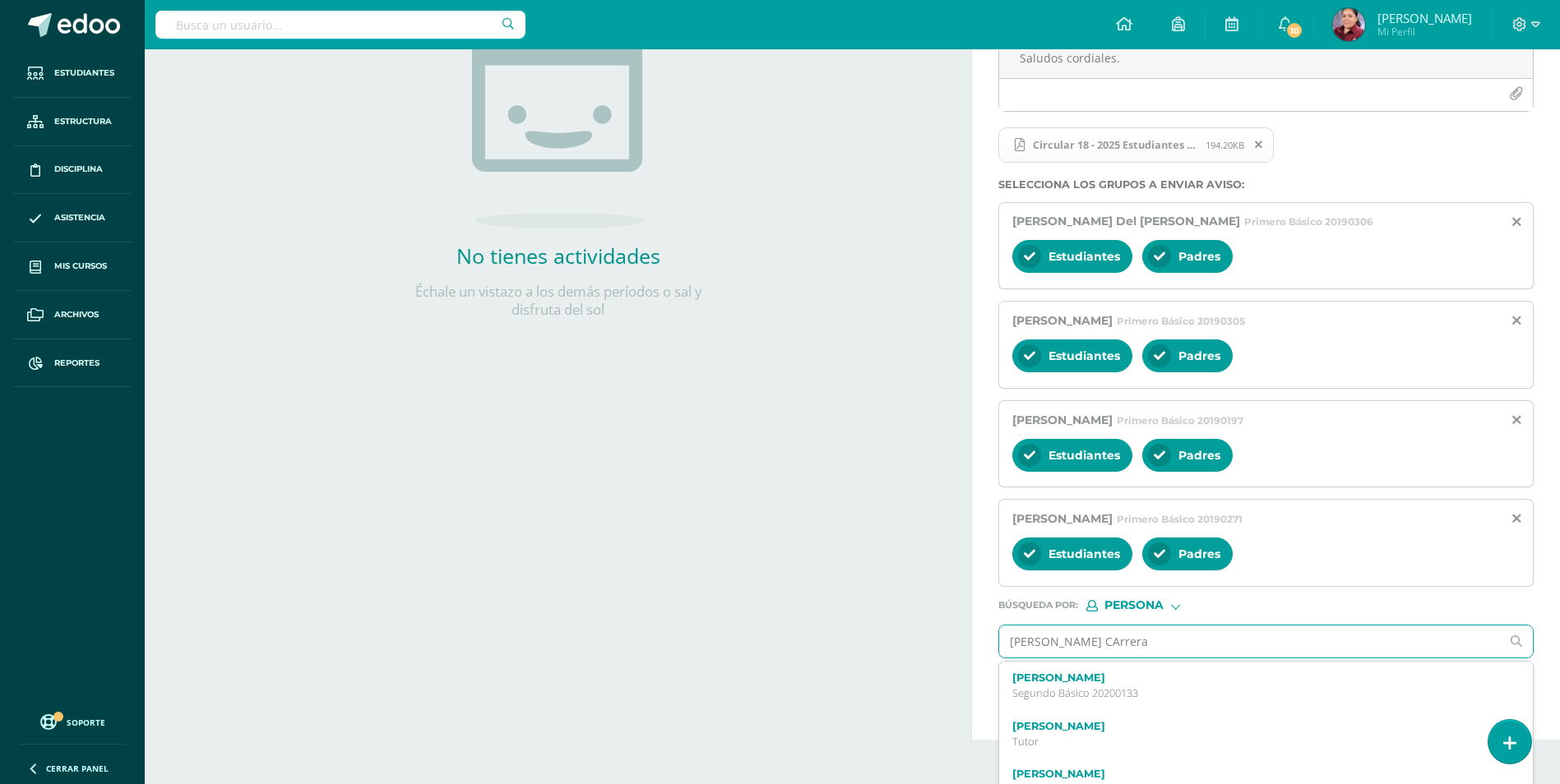
scroll to position [285, 0]
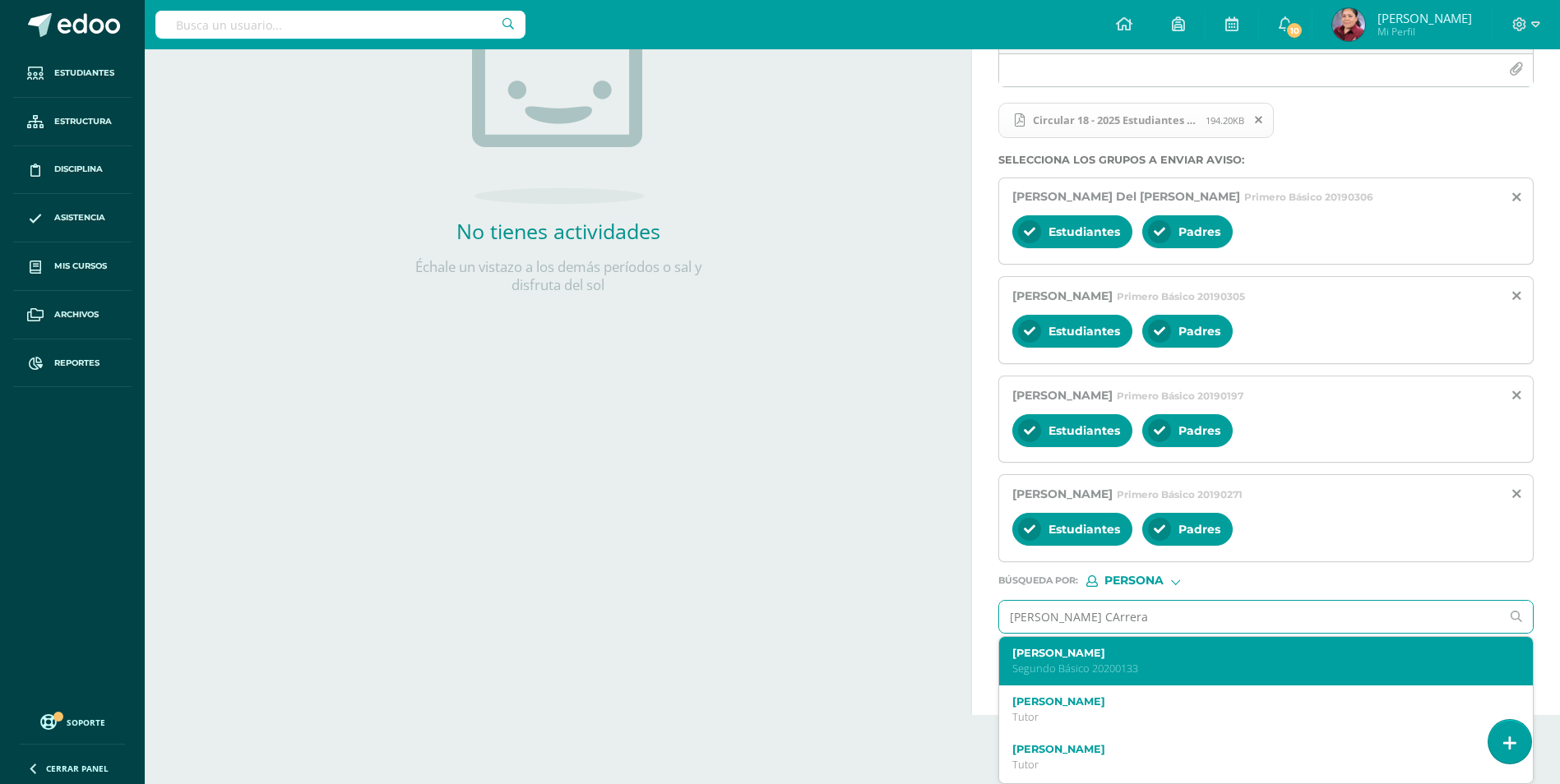
click at [1150, 657] on label "Fatima Estephania Massella Carrera" at bounding box center [1254, 653] width 485 height 13
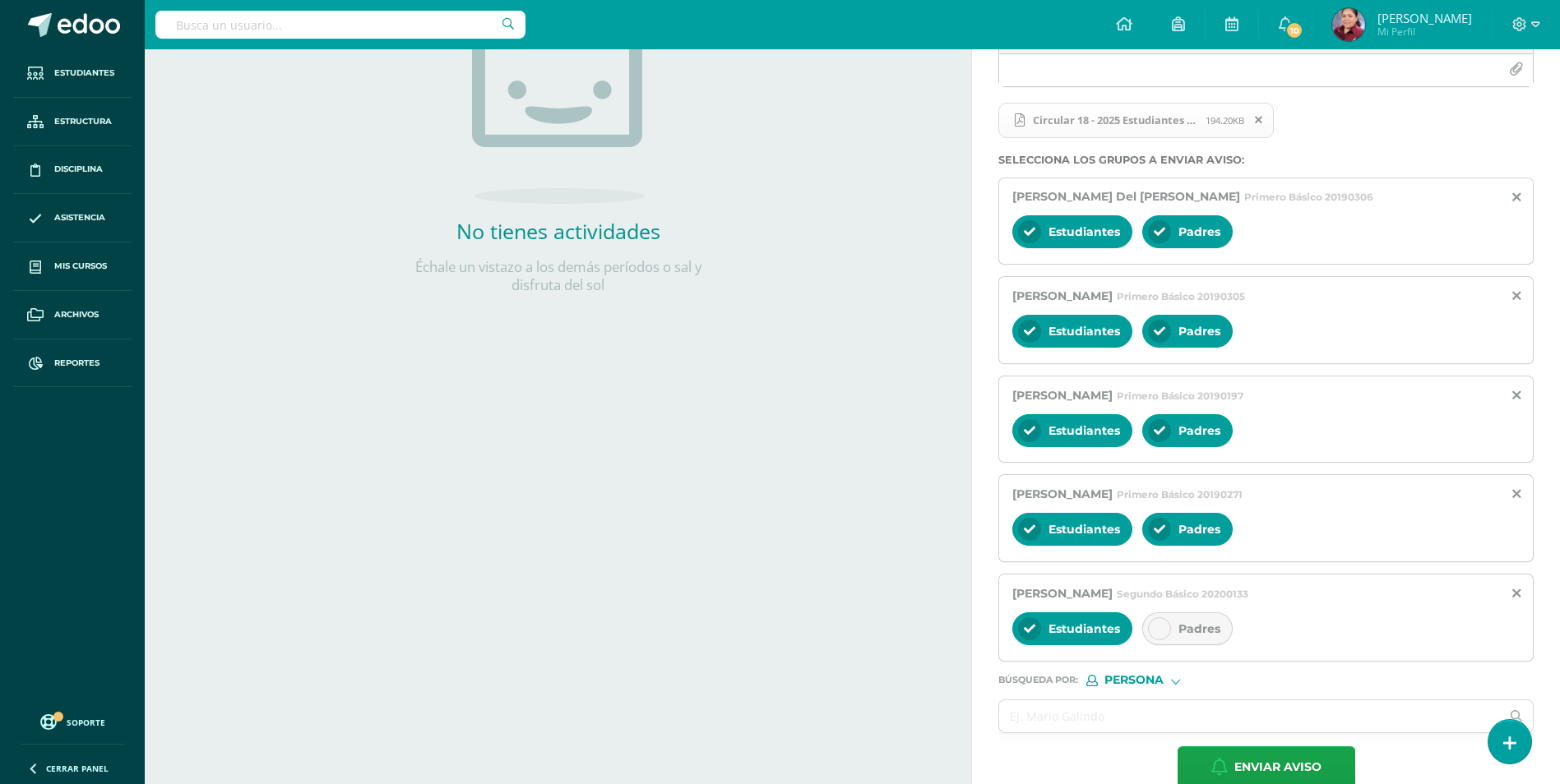
click at [1150, 623] on div "Estudiantes Padres" at bounding box center [1265, 630] width 507 height 39
click at [1150, 629] on div "Padres" at bounding box center [1187, 629] width 90 height 33
click at [1036, 719] on input "text" at bounding box center [1249, 715] width 501 height 32
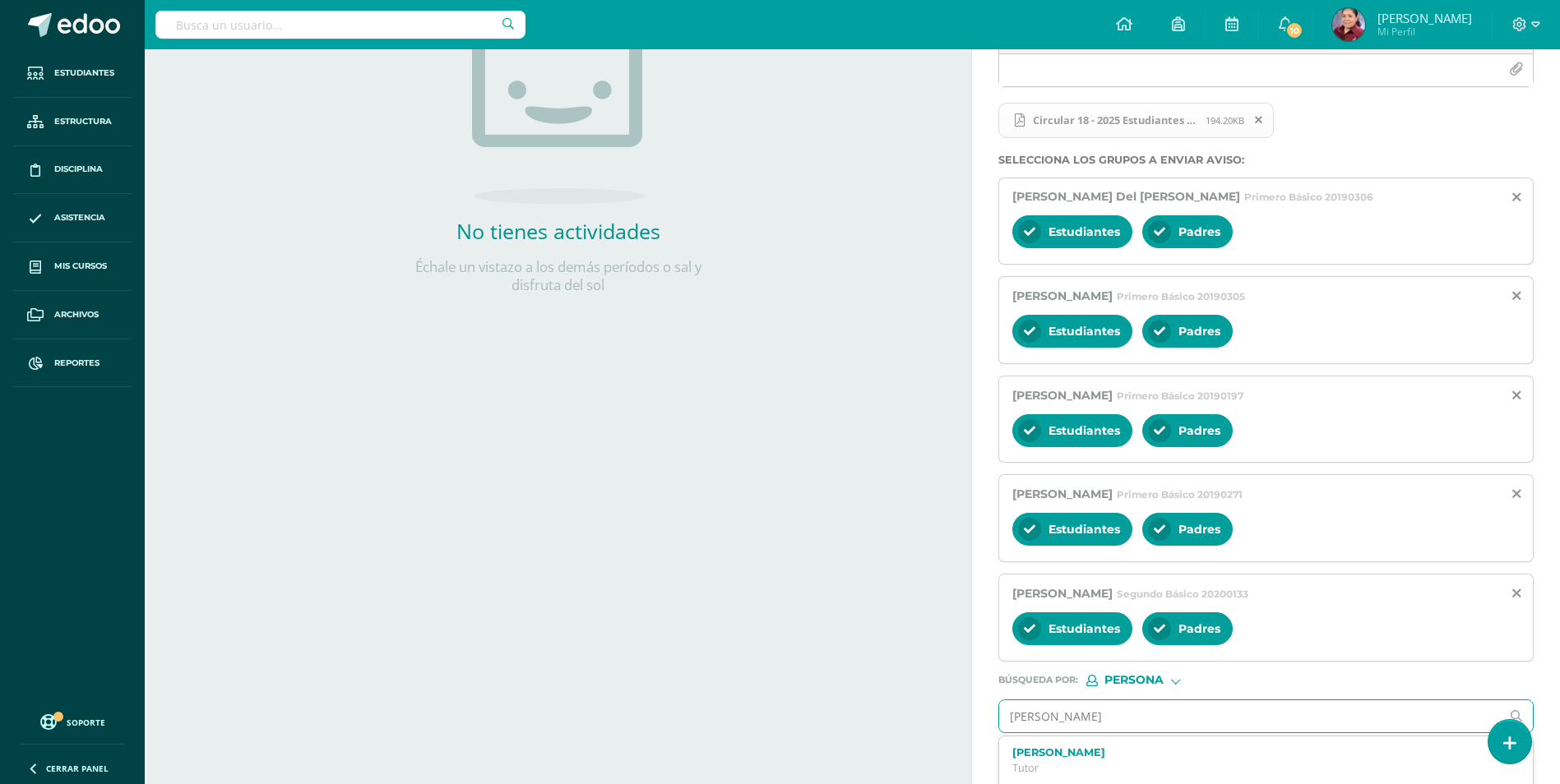
type input "Pablo Alejandro Gonzalez"
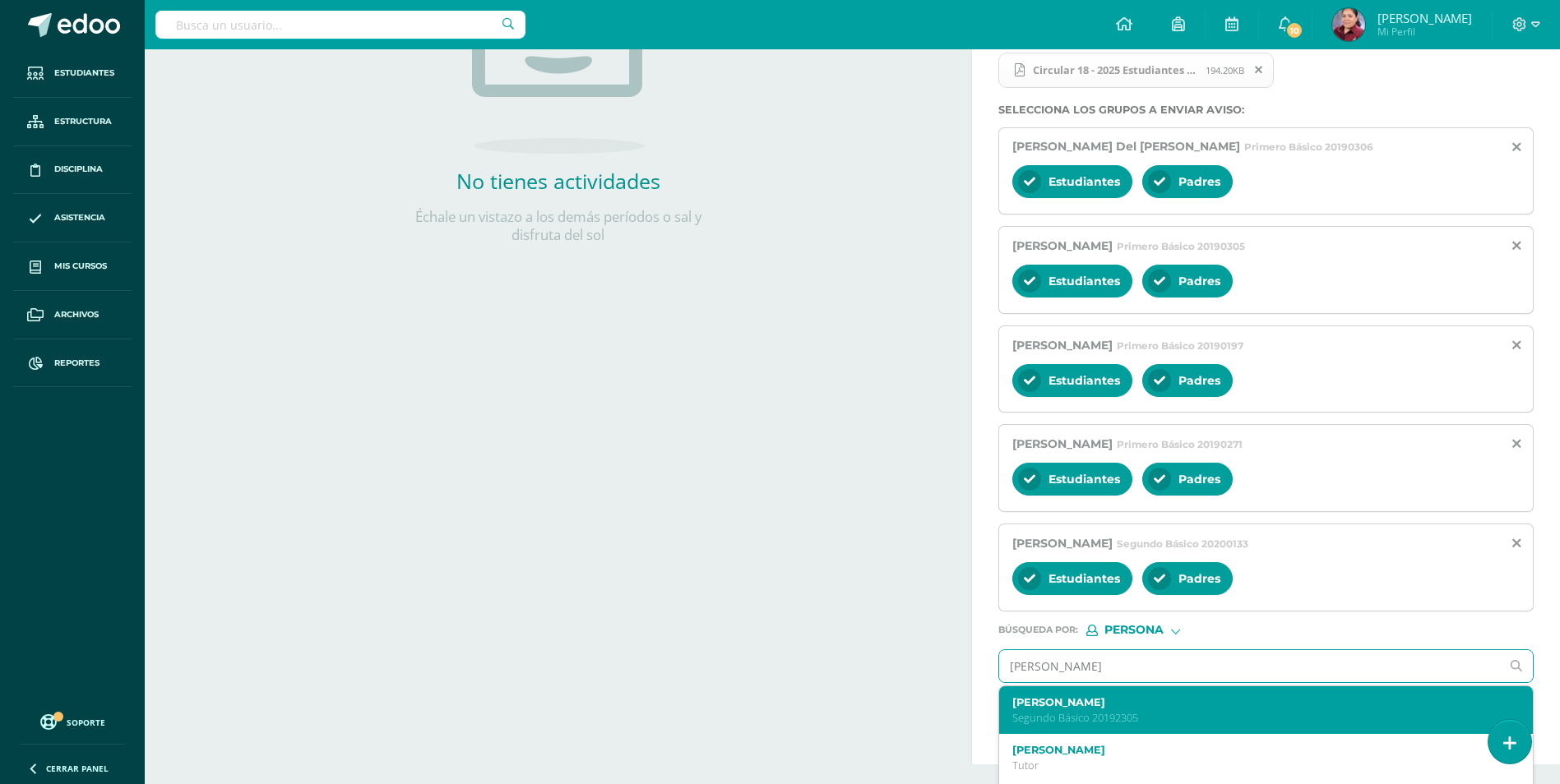
scroll to position [384, 0]
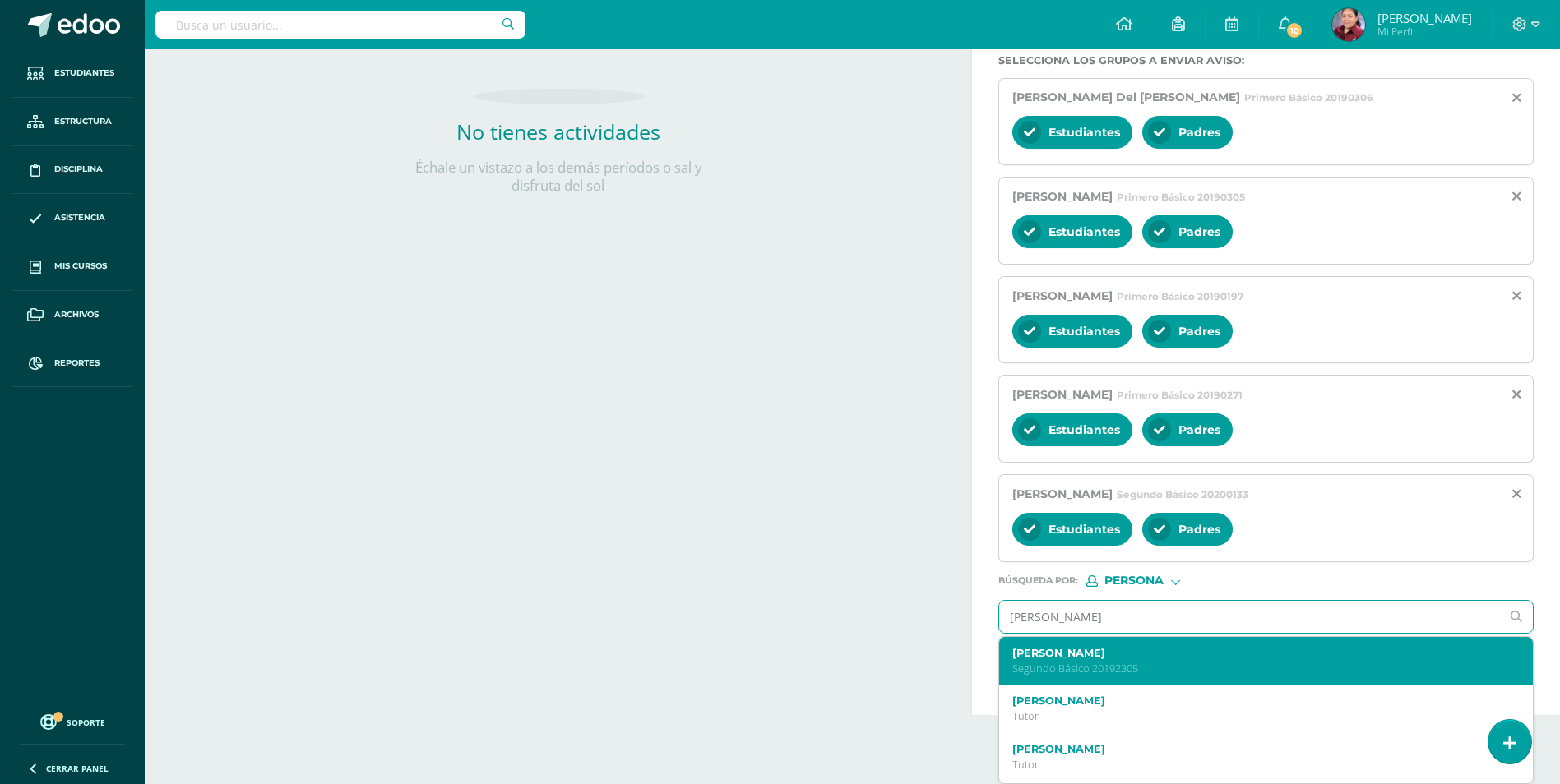
click at [1150, 654] on label "Pablo Alejandro González Morales" at bounding box center [1254, 653] width 485 height 13
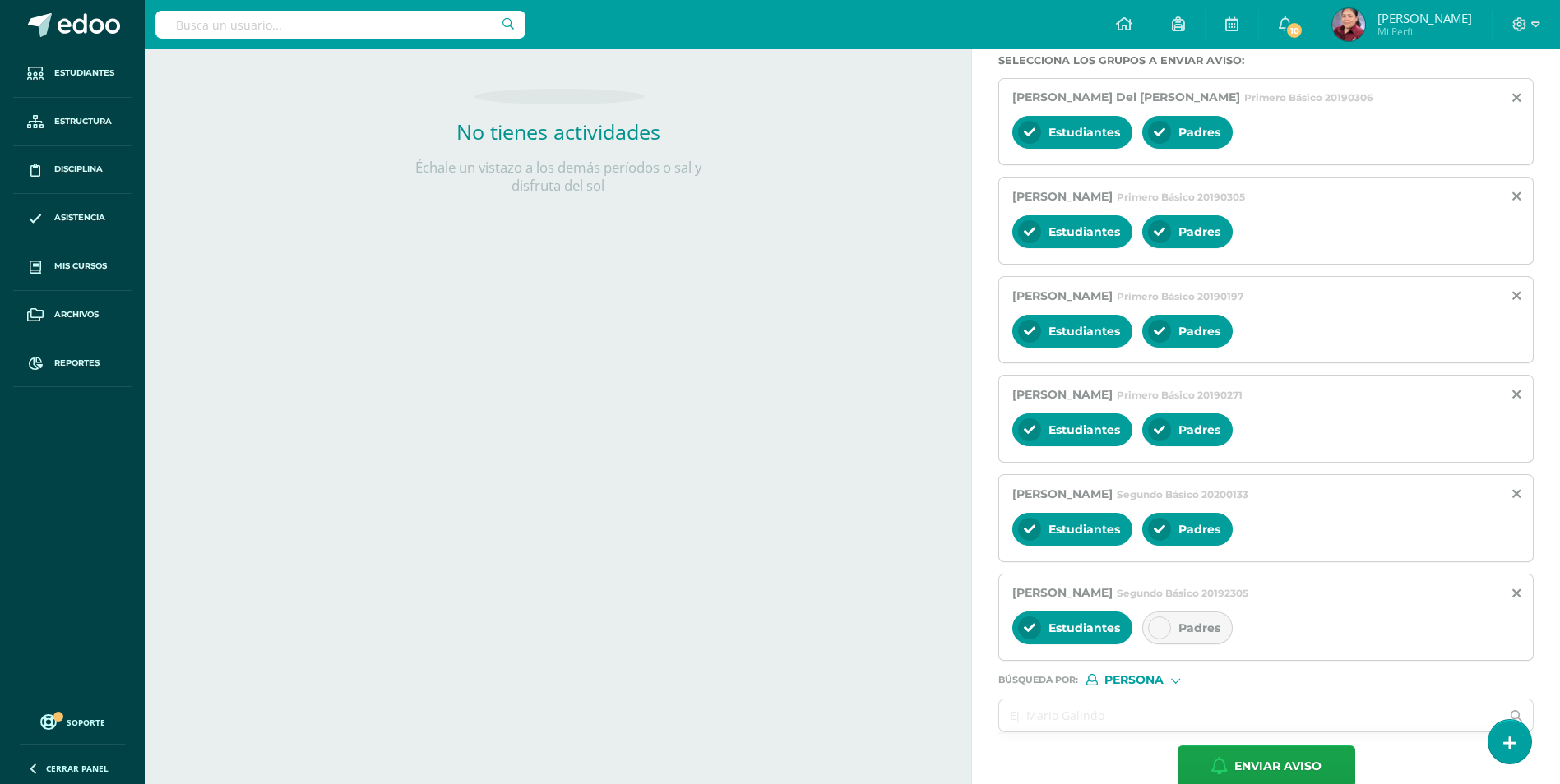
click at [1150, 616] on div "Padres" at bounding box center [1187, 628] width 90 height 33
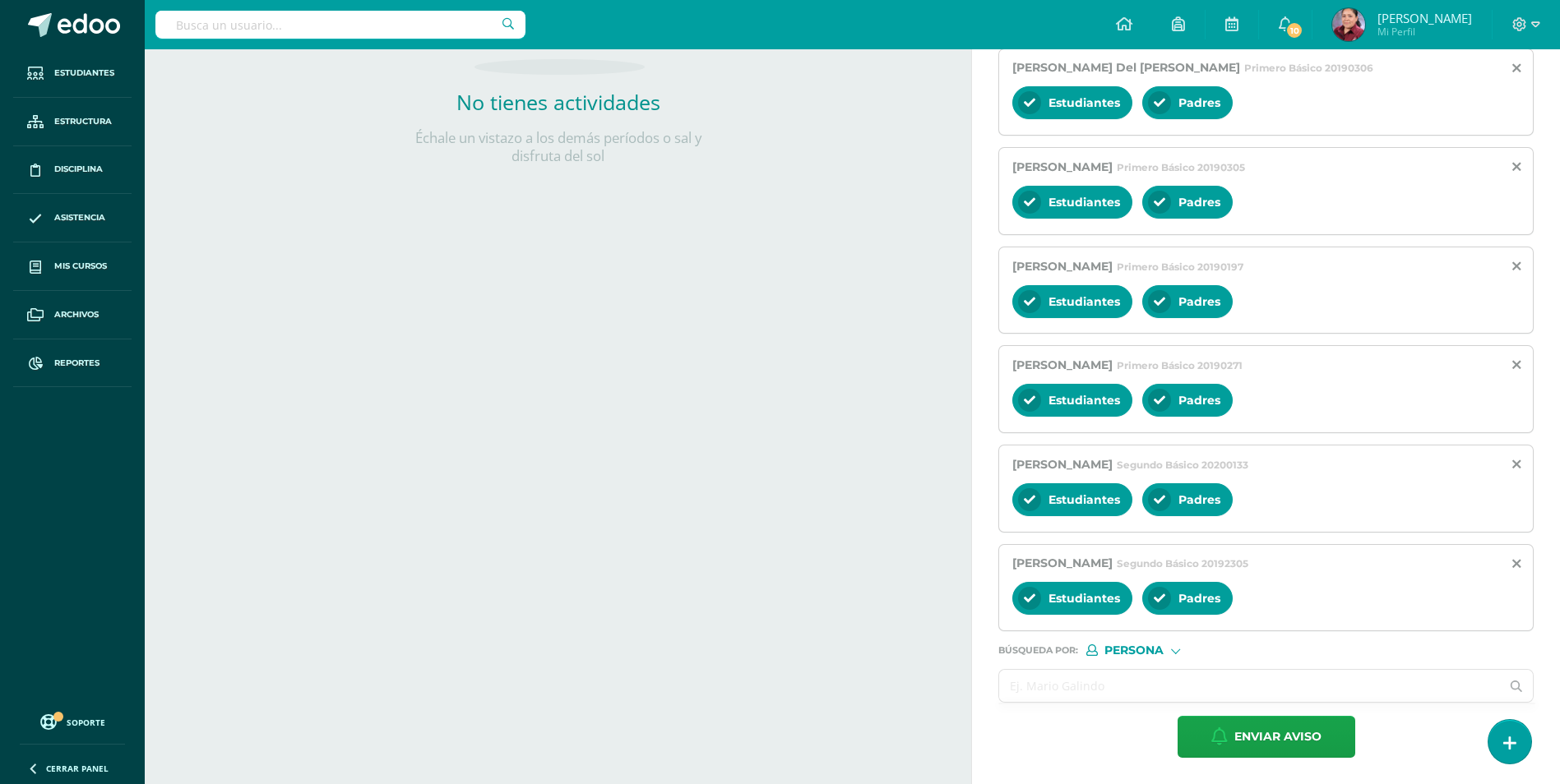
click at [1141, 684] on input "text" at bounding box center [1249, 685] width 501 height 32
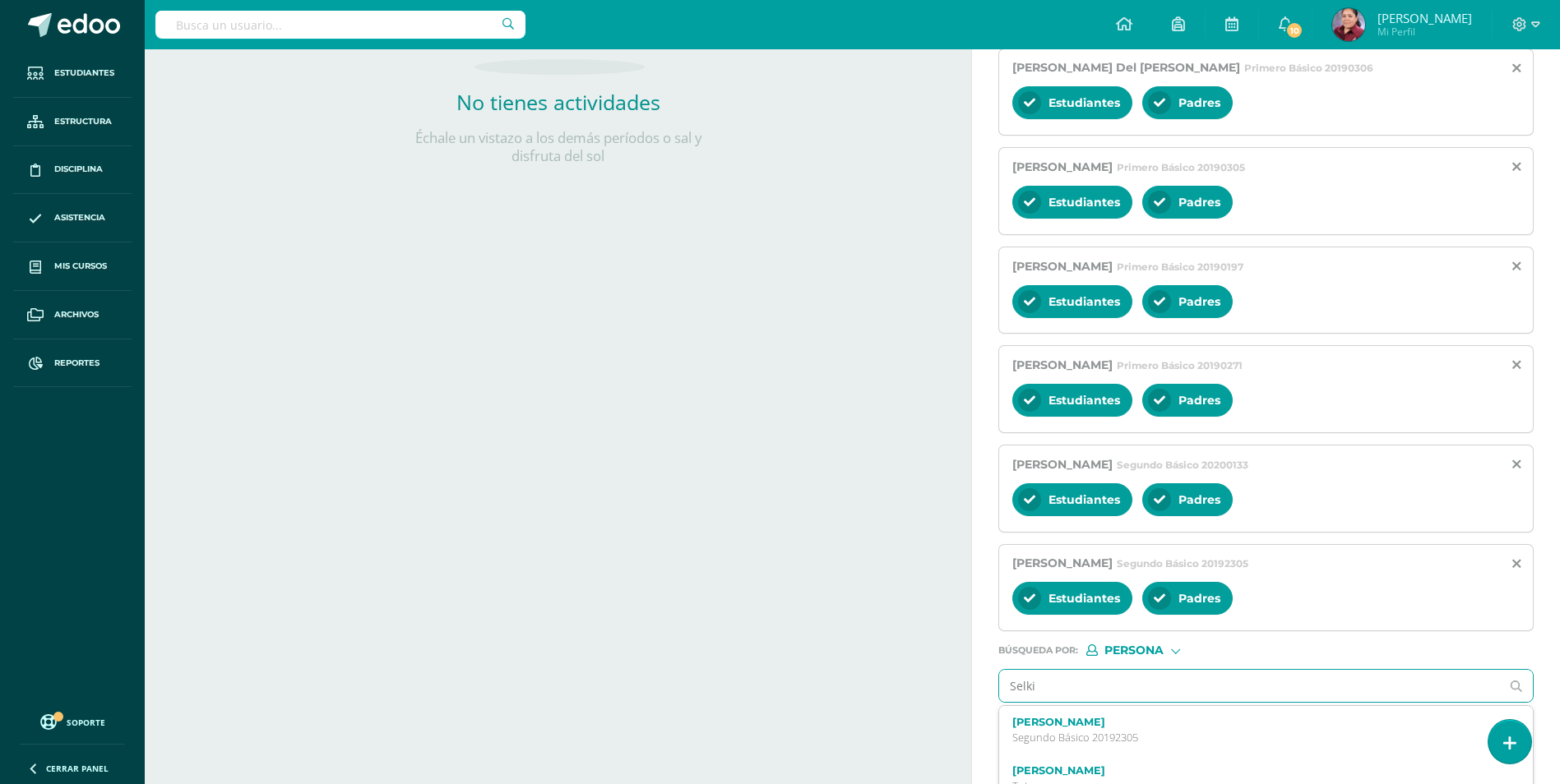
type input "Selkin"
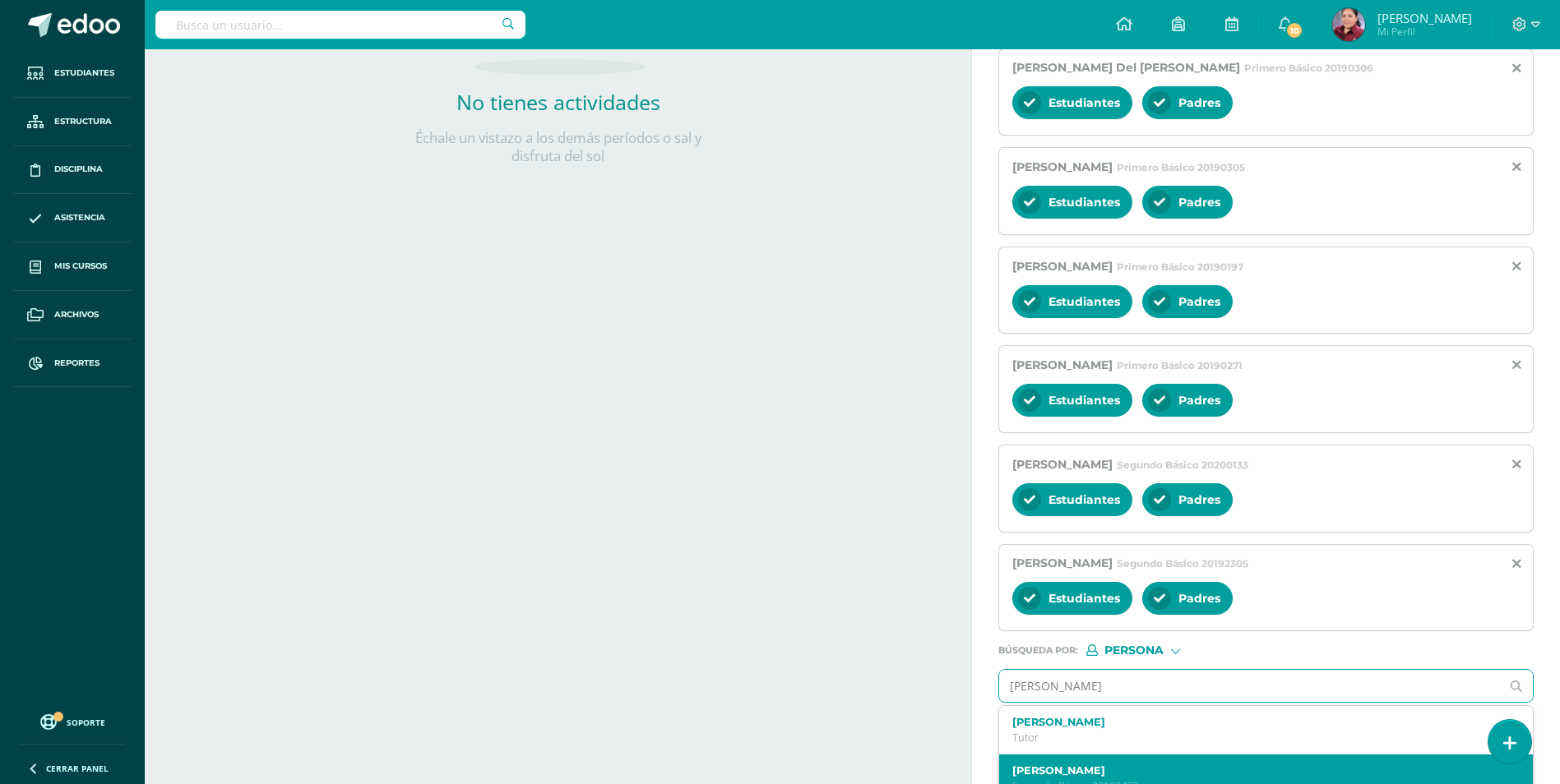
click at [1150, 755] on div "Nathalie Ximena Selkin Pérez Segundo Básico 20190433" at bounding box center [1266, 778] width 533 height 48
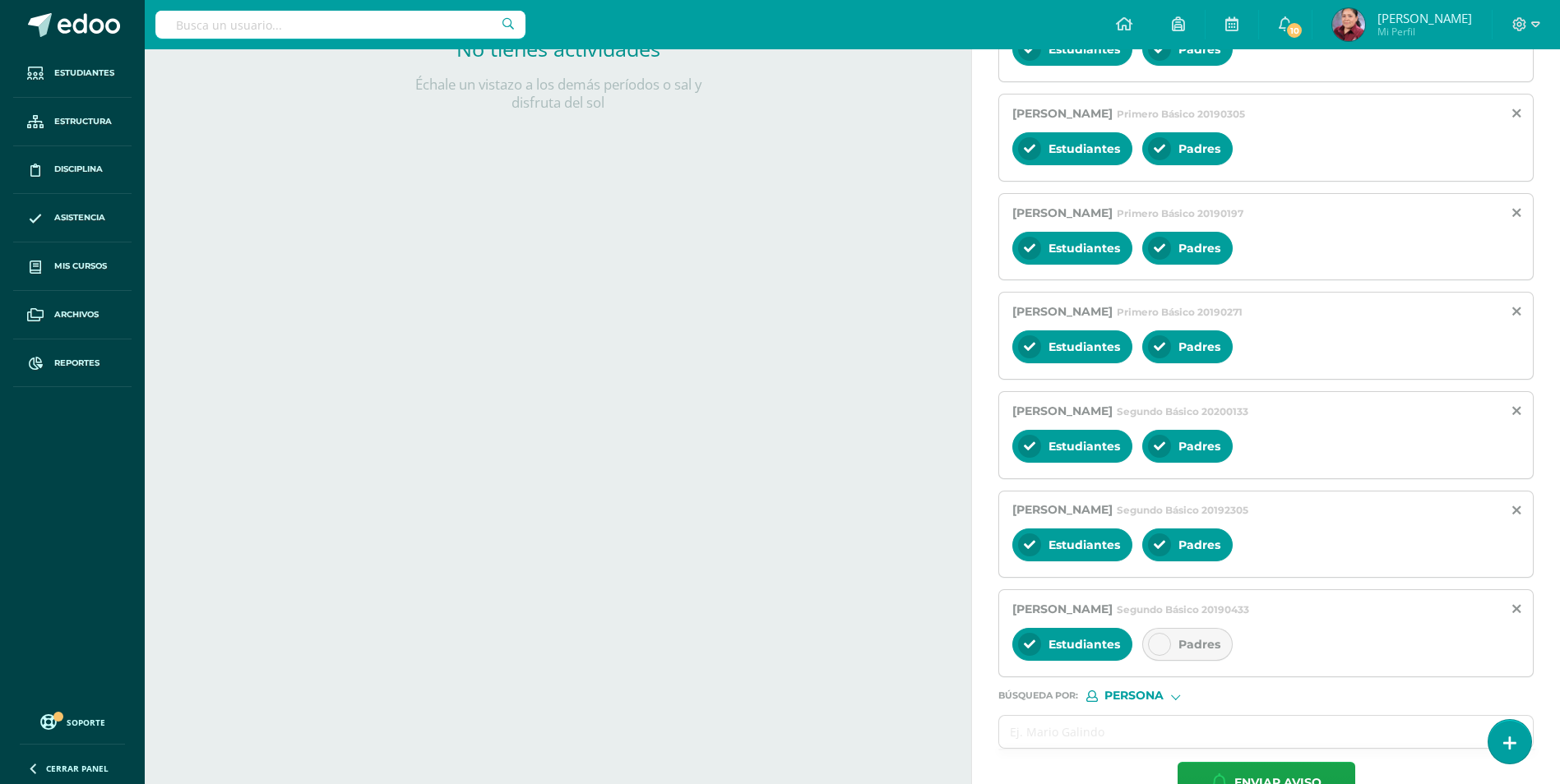
scroll to position [496, 0]
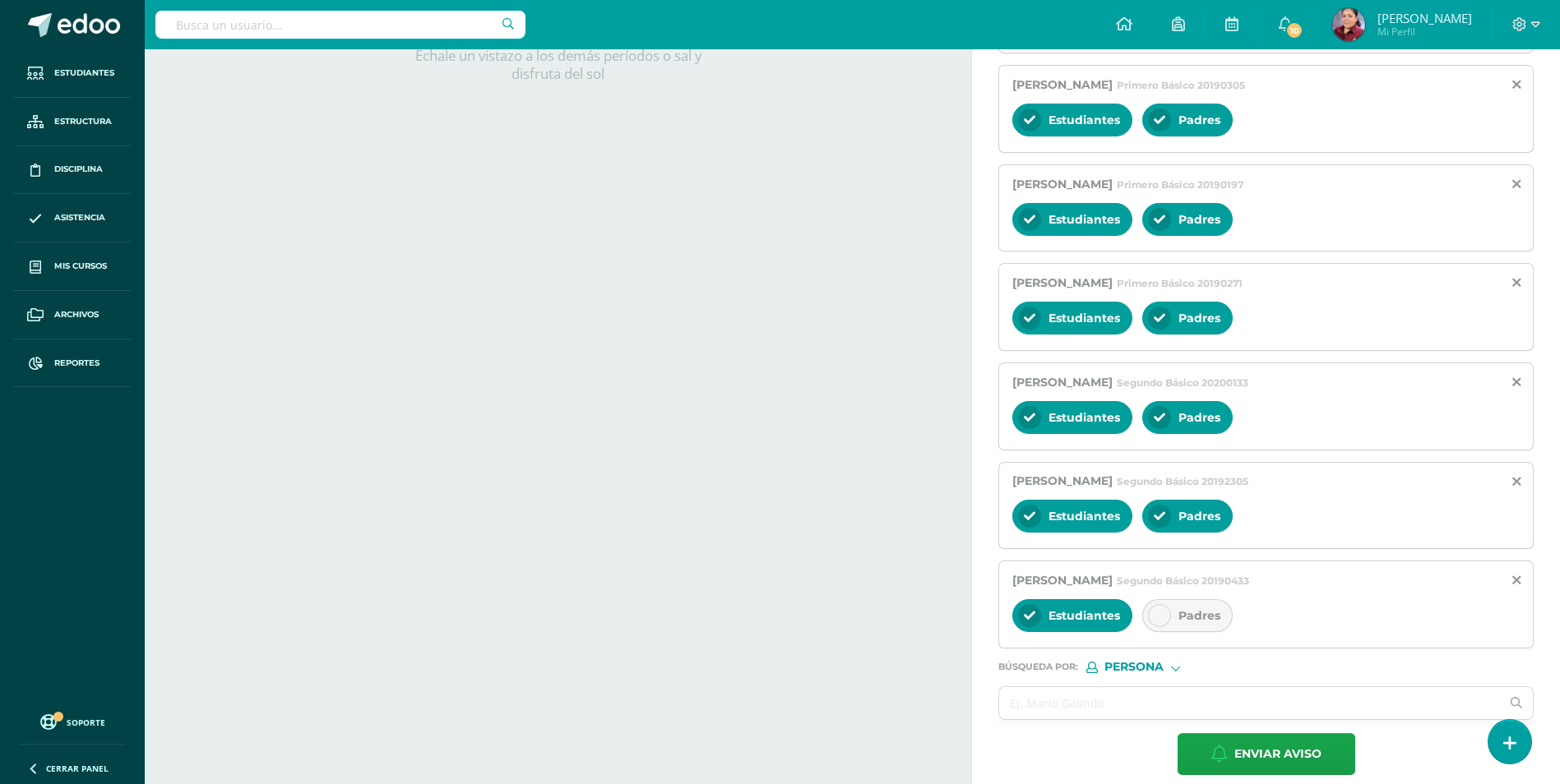
click at [1150, 623] on div "Padres" at bounding box center [1187, 615] width 90 height 33
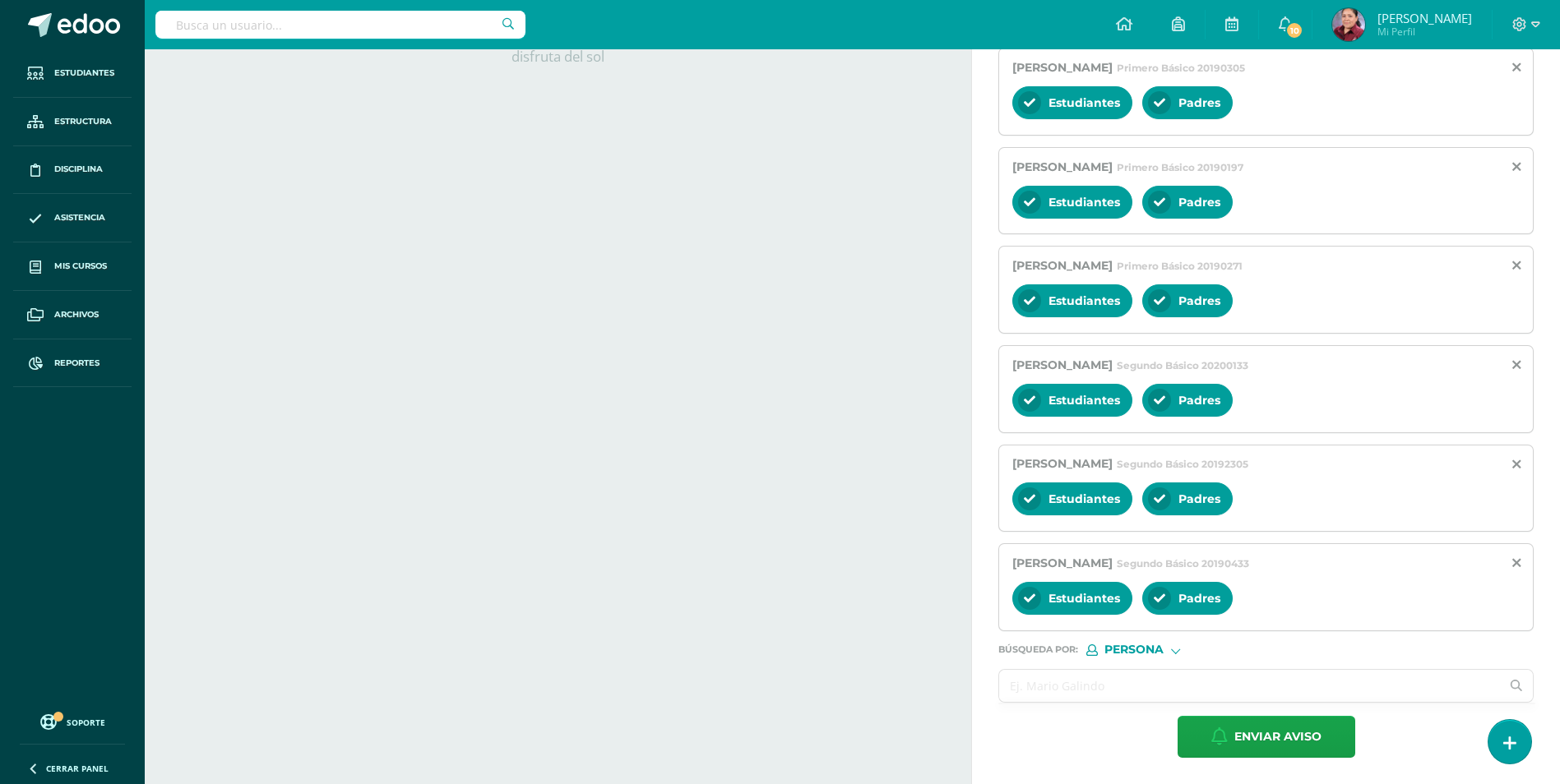
click at [1095, 697] on input "text" at bounding box center [1249, 685] width 501 height 32
type input "d"
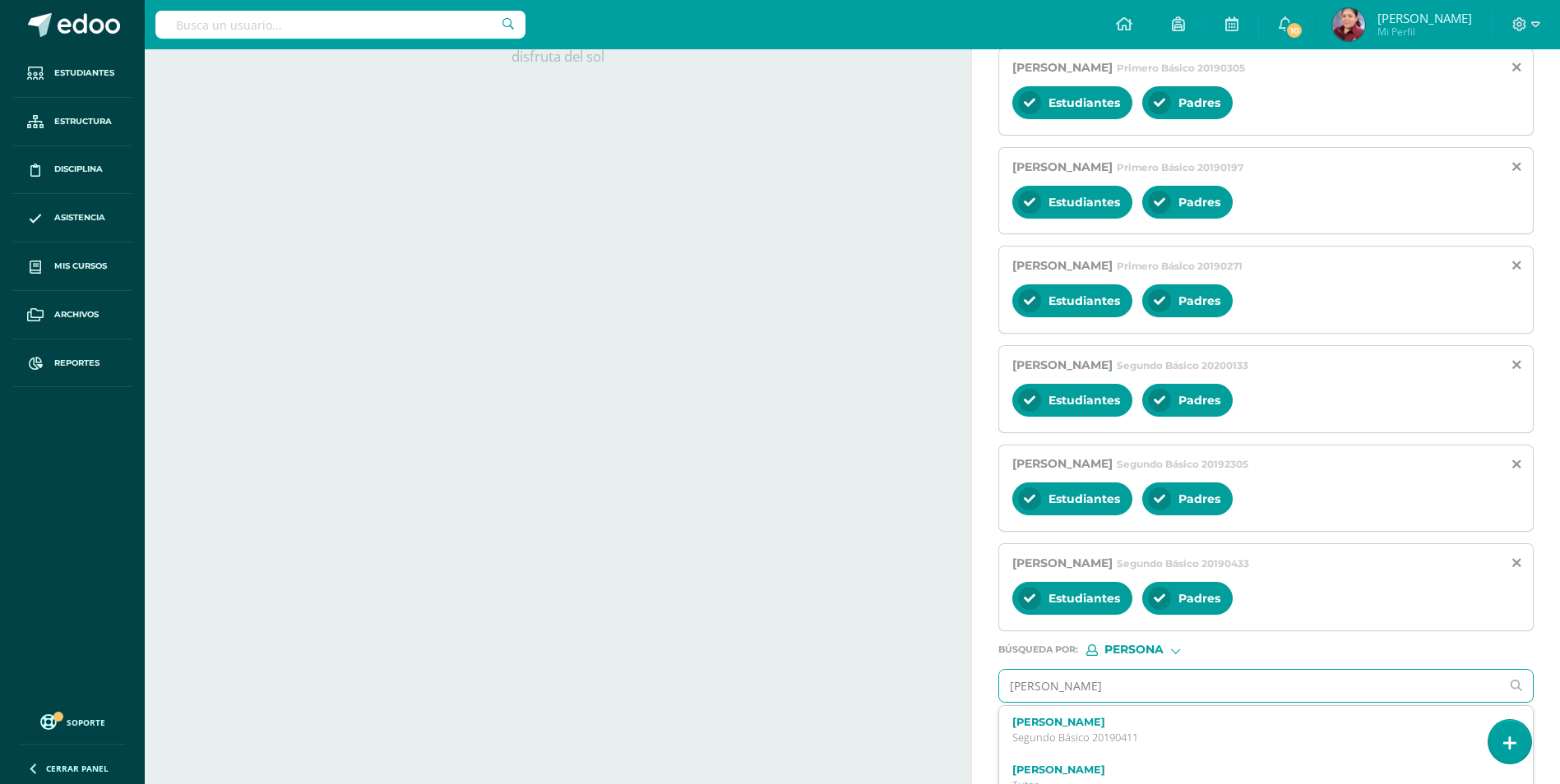
type input "Dominguez Samayoa"
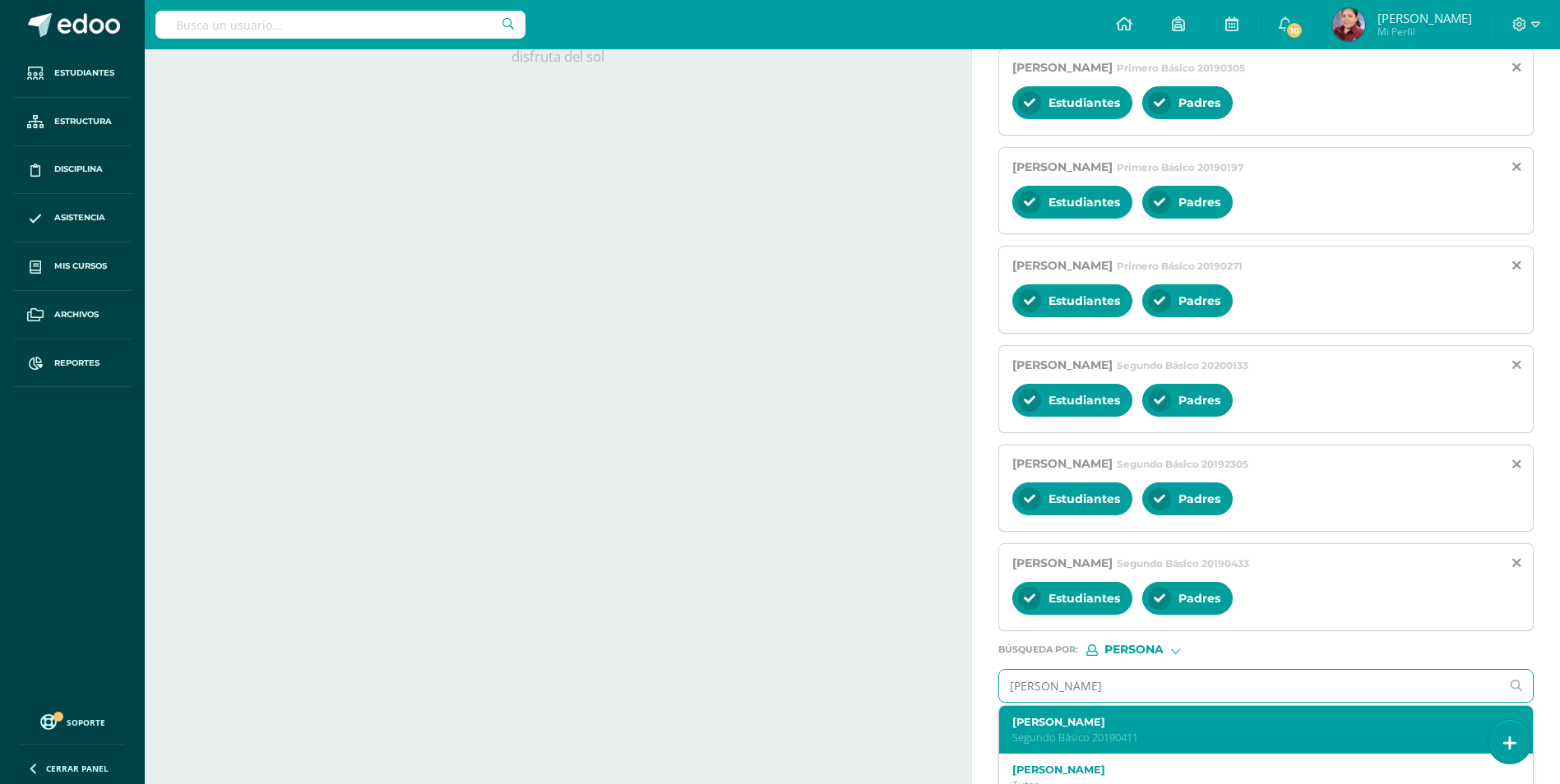
click at [1148, 738] on p "Segundo Básico 20190411" at bounding box center [1254, 737] width 485 height 14
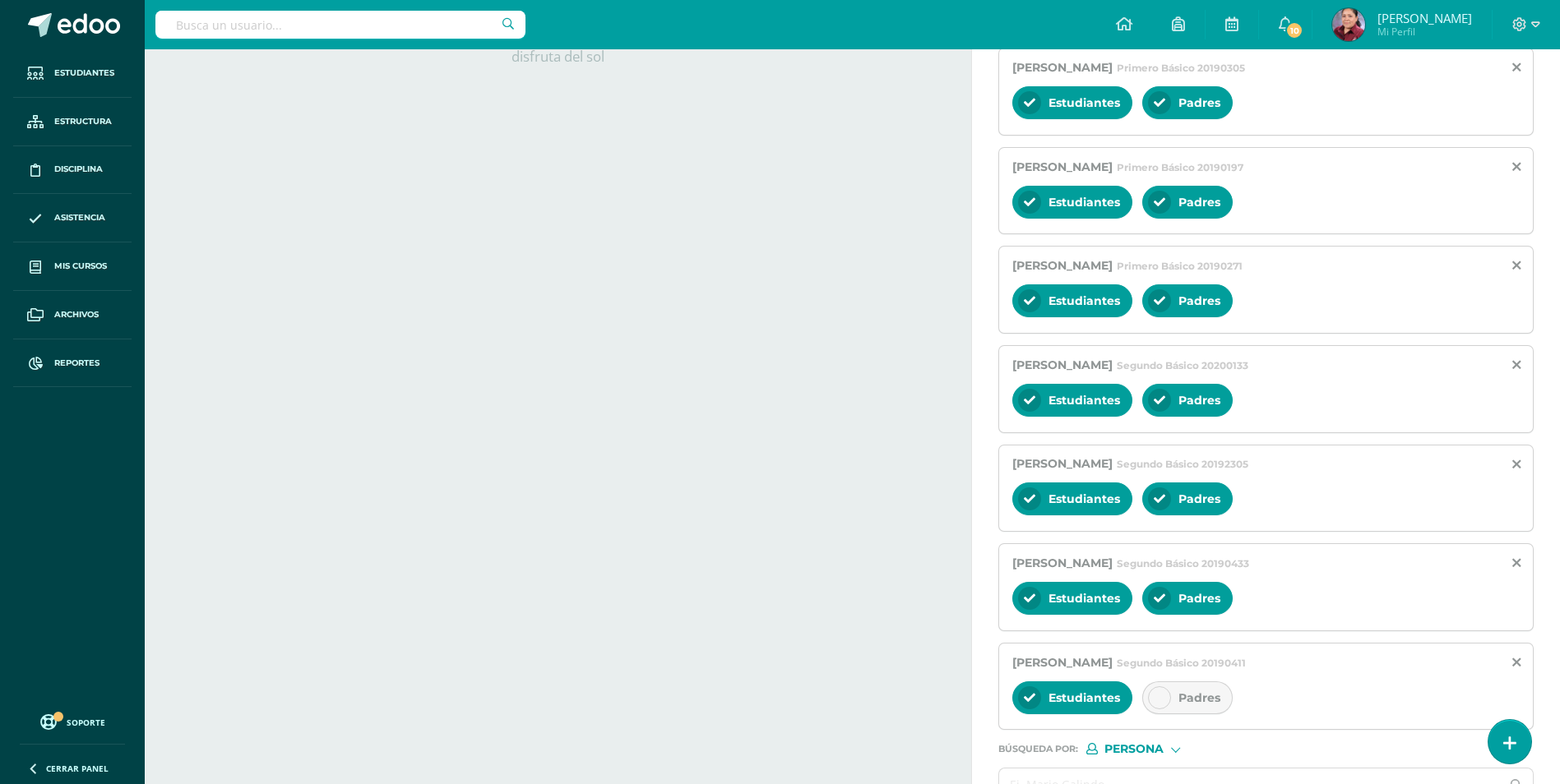
click at [1150, 684] on div "Padres" at bounding box center [1187, 698] width 90 height 33
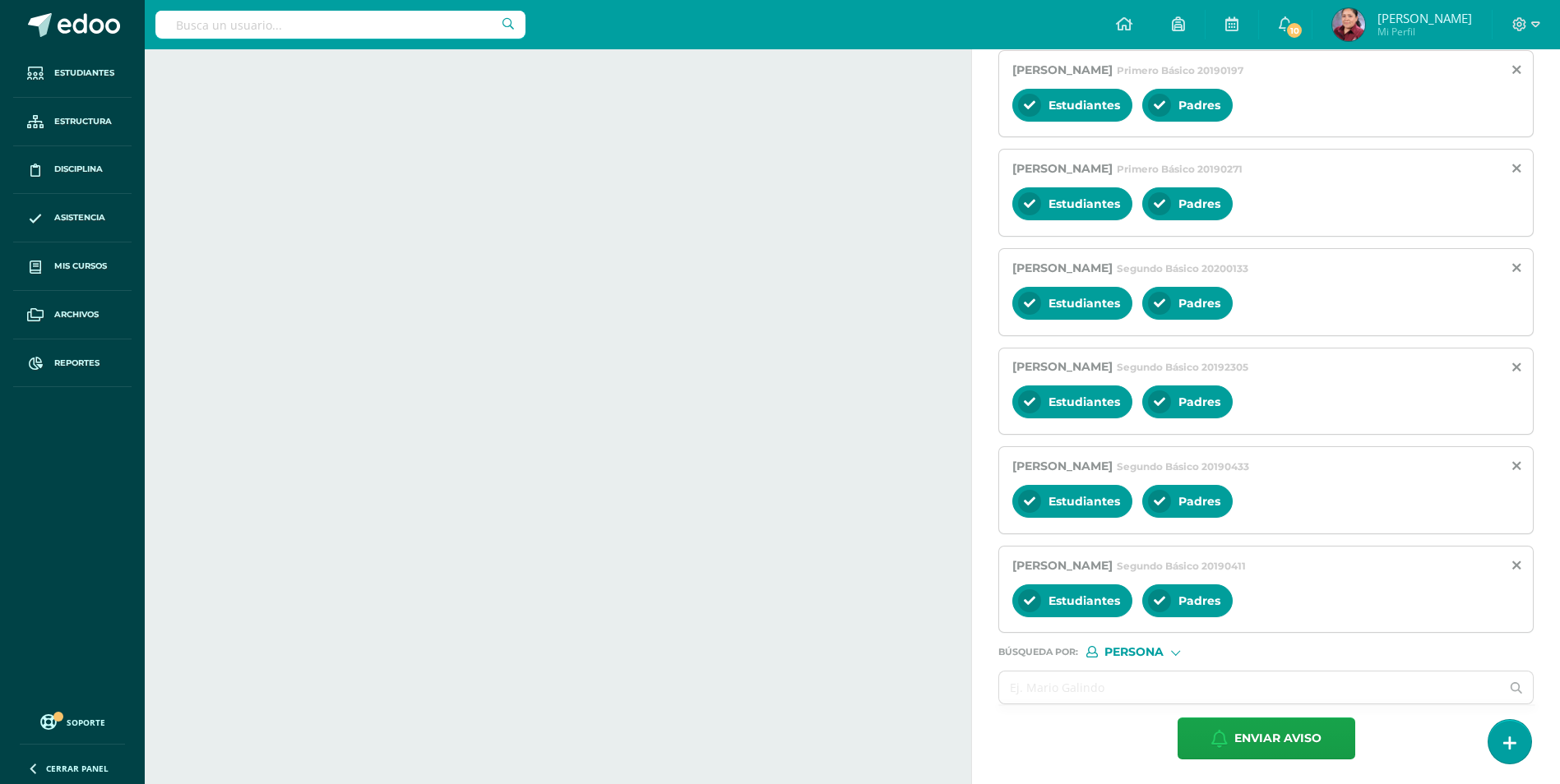
scroll to position [612, 0]
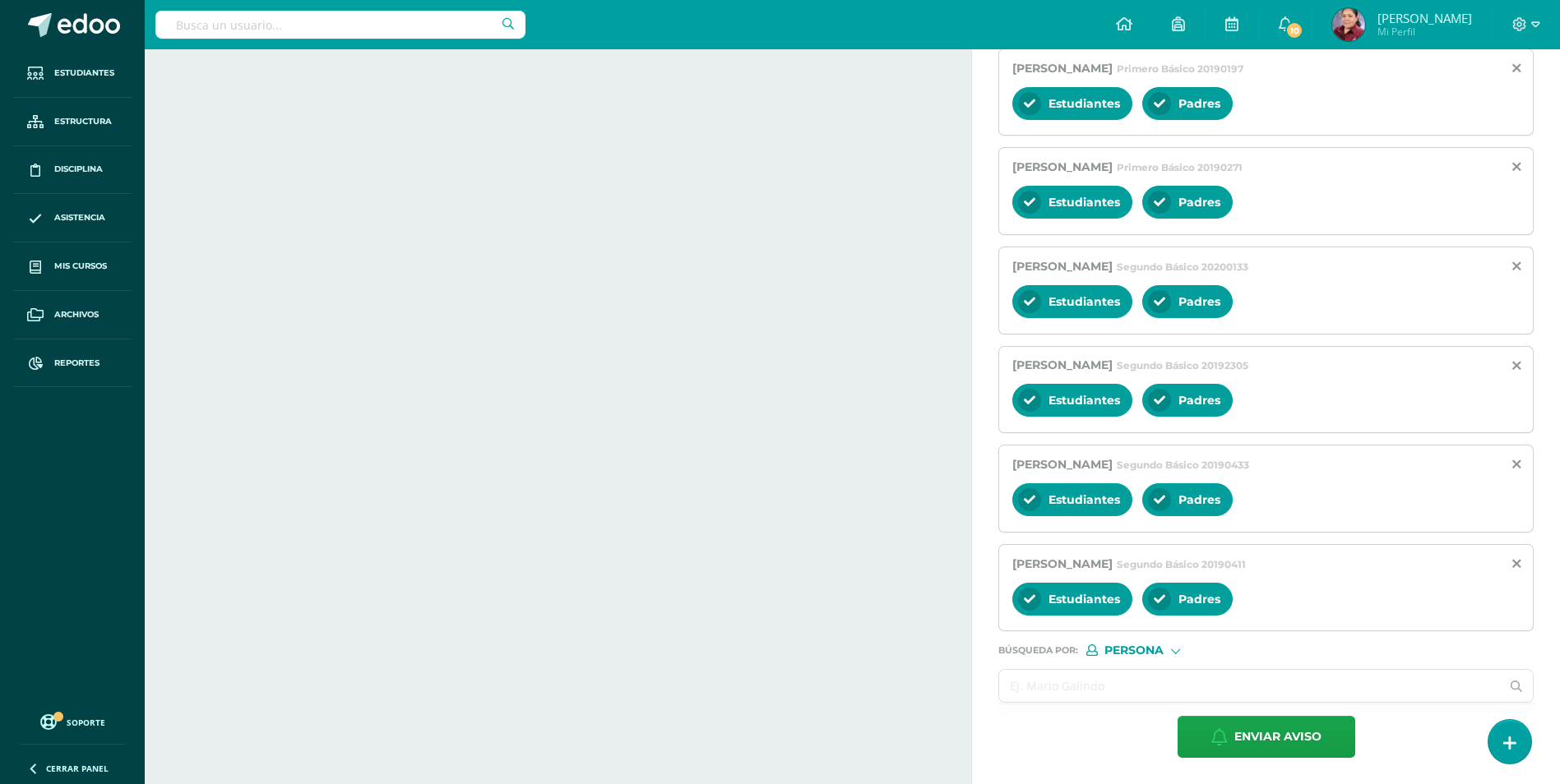
click at [1086, 684] on input "text" at bounding box center [1249, 685] width 501 height 32
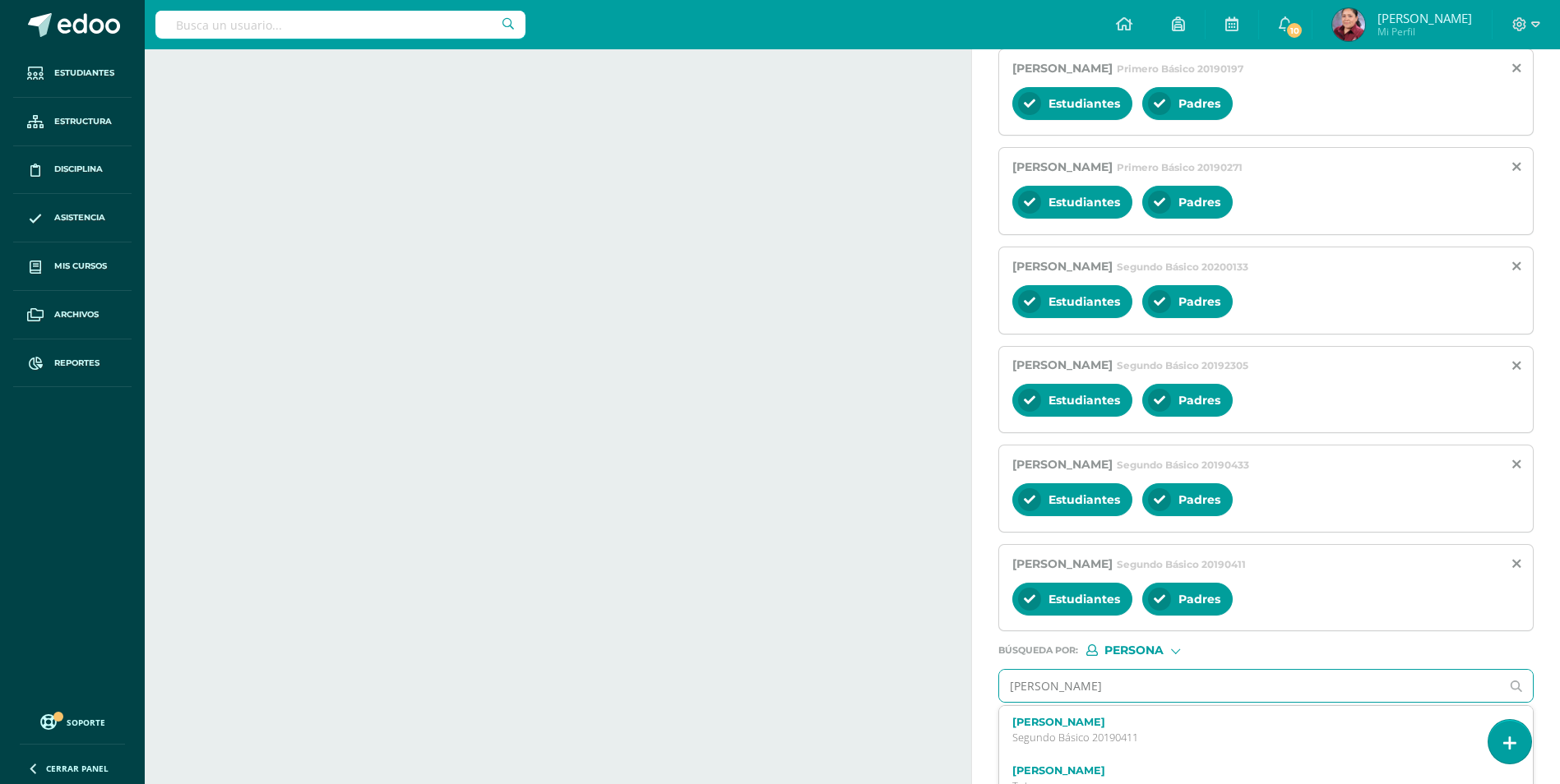
type input "Rincon MArval"
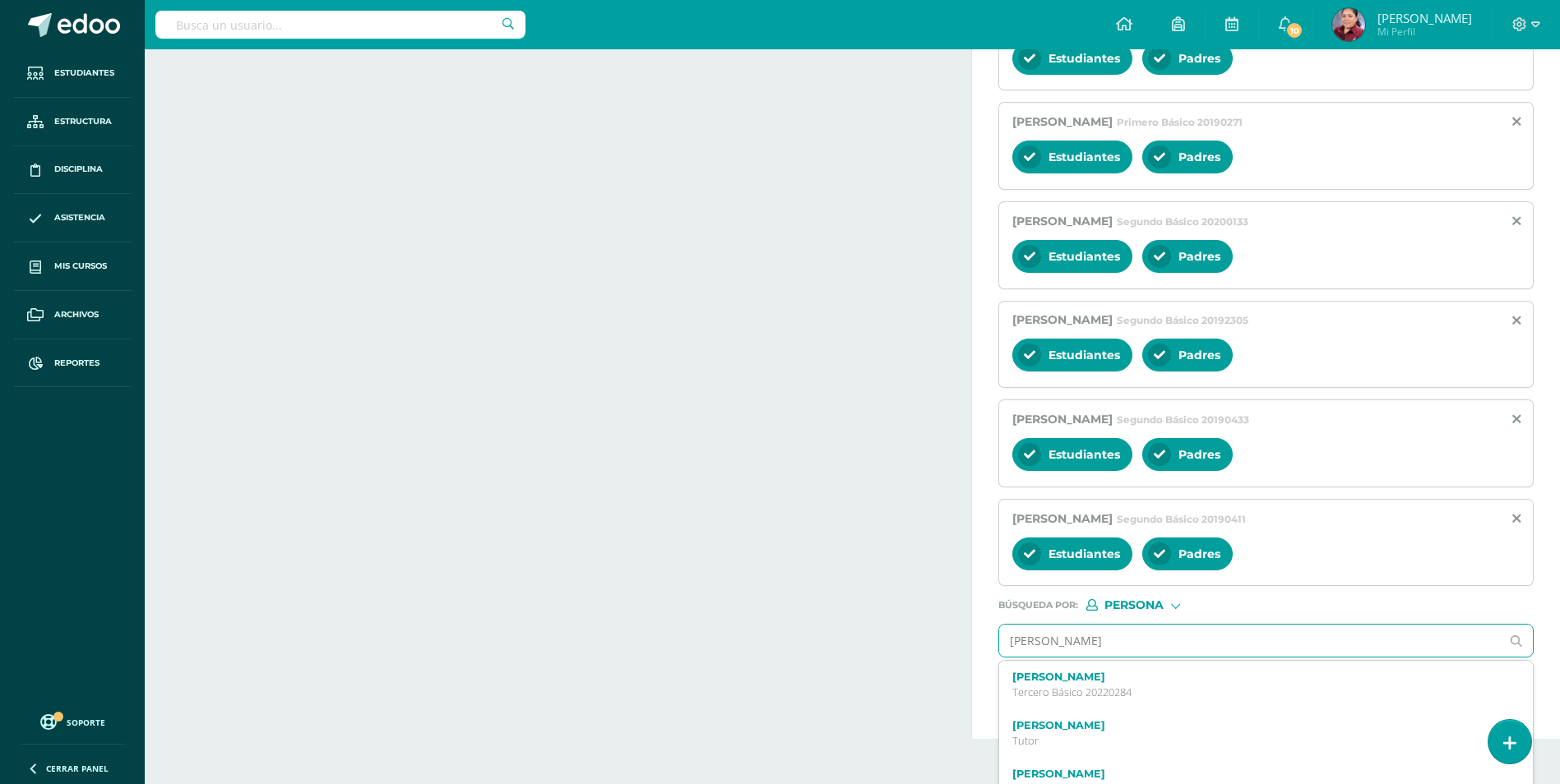
scroll to position [681, 0]
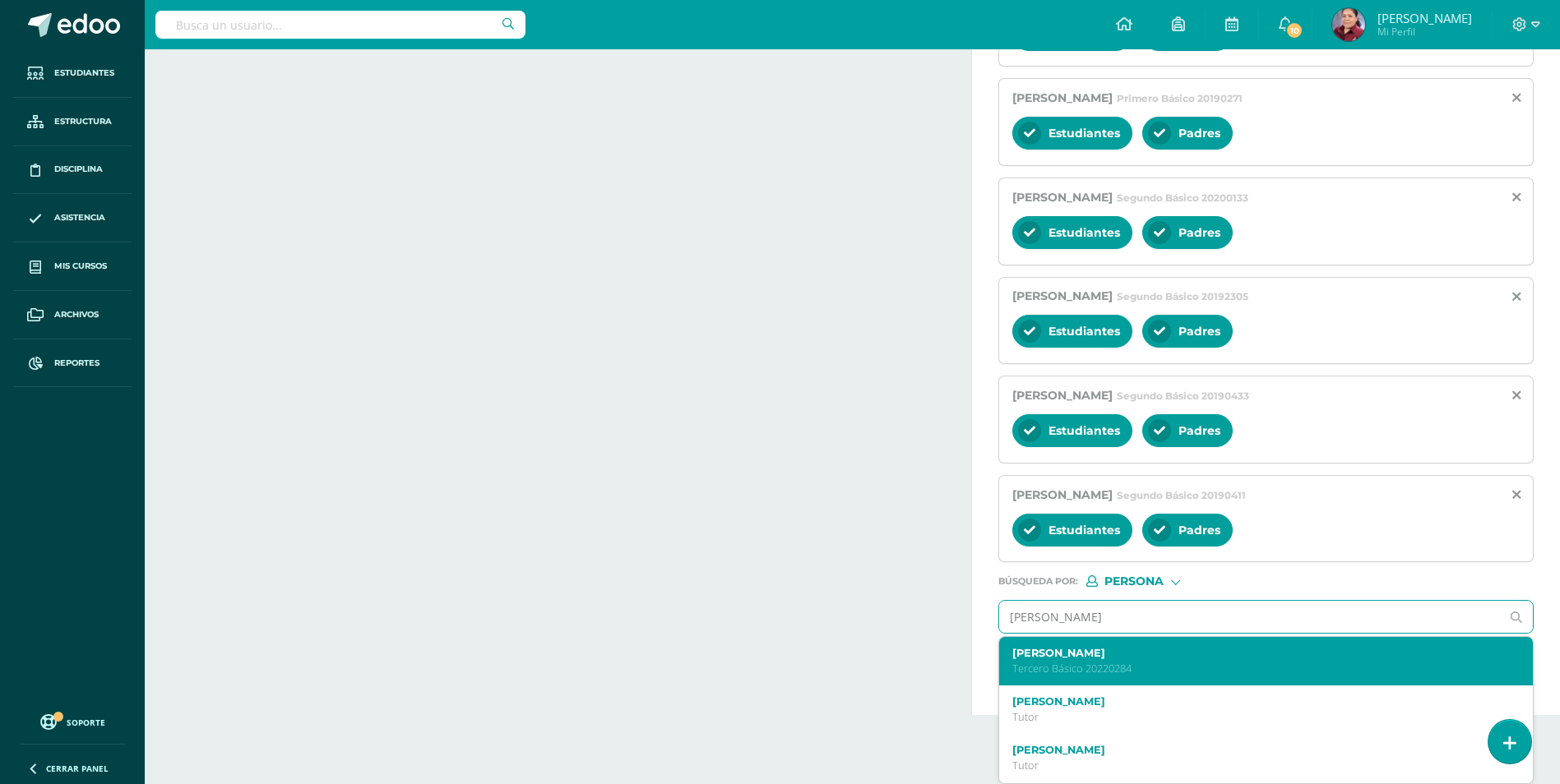
click at [1150, 665] on p "Tercero Básico 20220284" at bounding box center [1254, 668] width 485 height 14
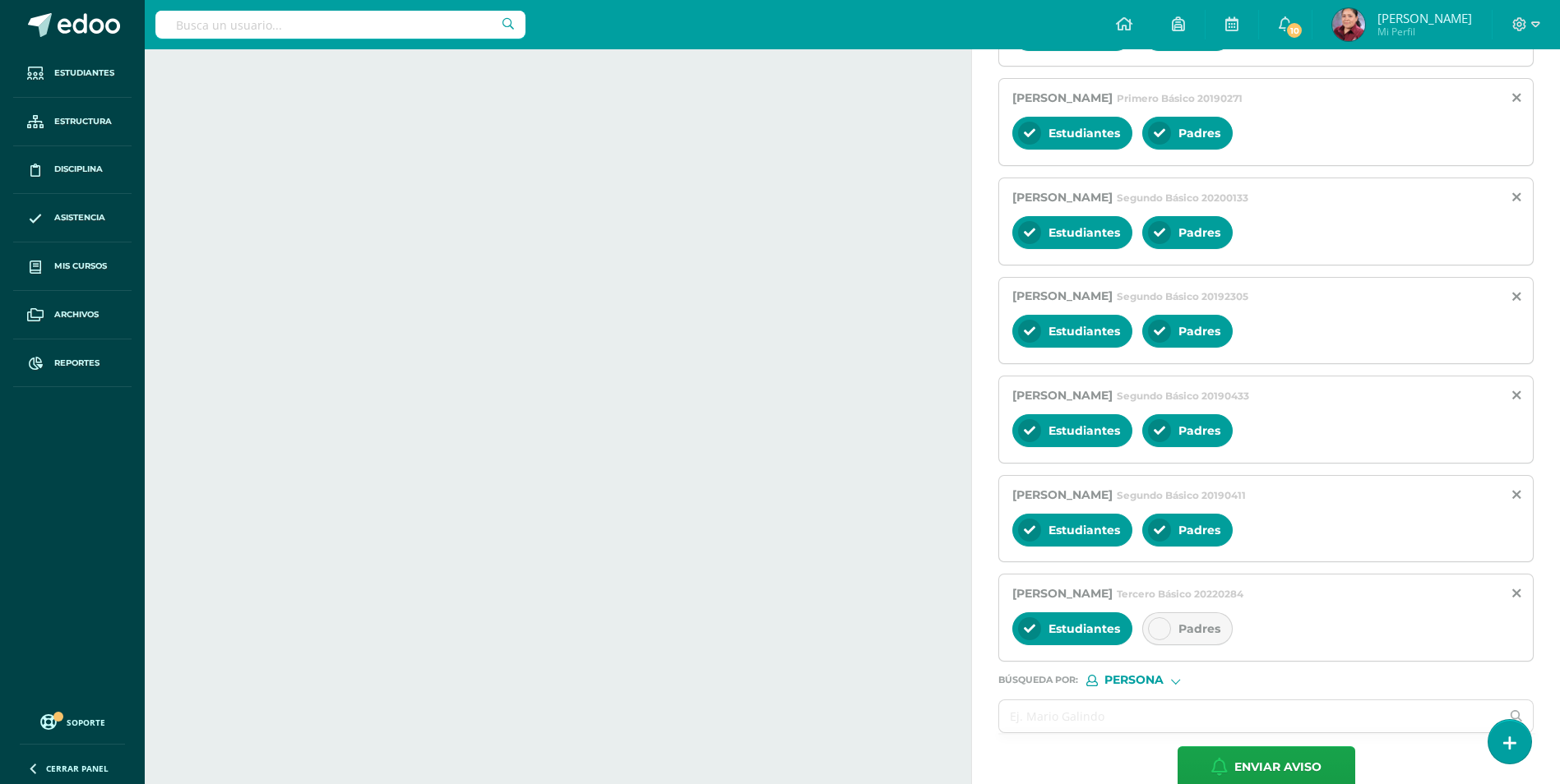
click at [1150, 617] on div "Padres" at bounding box center [1187, 629] width 90 height 33
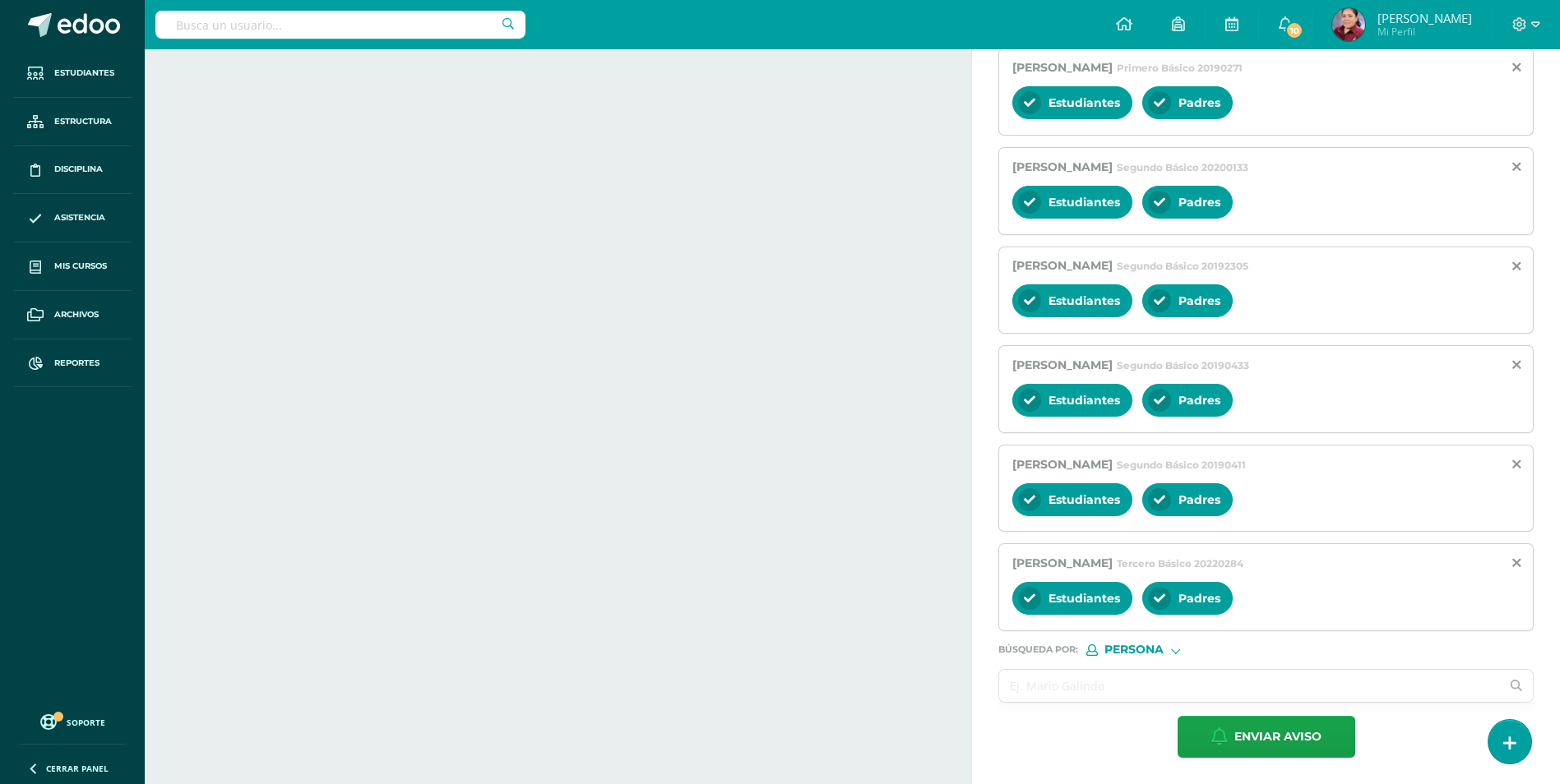
click at [1150, 675] on input "text" at bounding box center [1249, 685] width 501 height 32
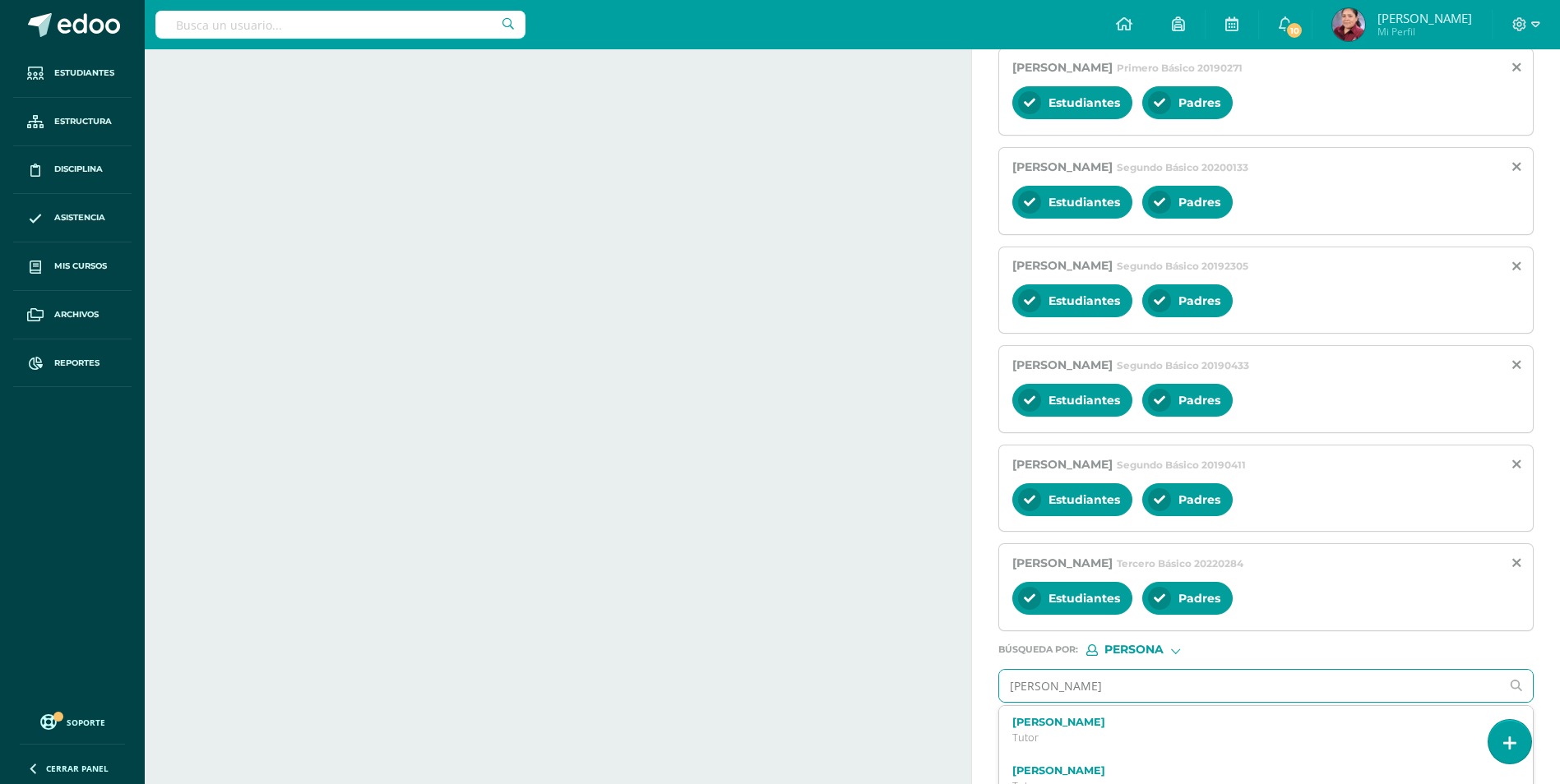
type input "Romero Cortez"
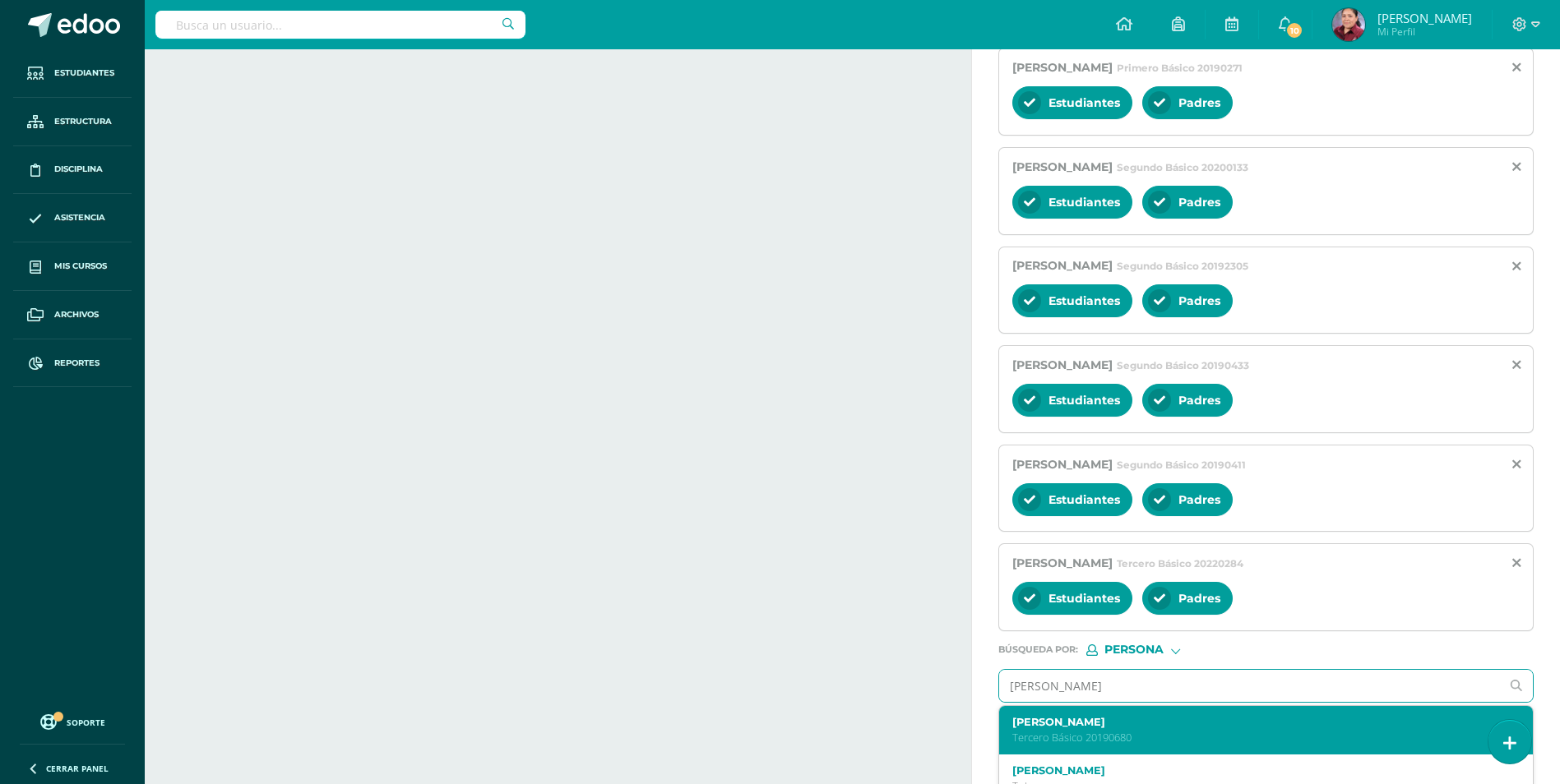
click at [1150, 726] on label "José Alejandro Romero Cortés" at bounding box center [1254, 721] width 485 height 13
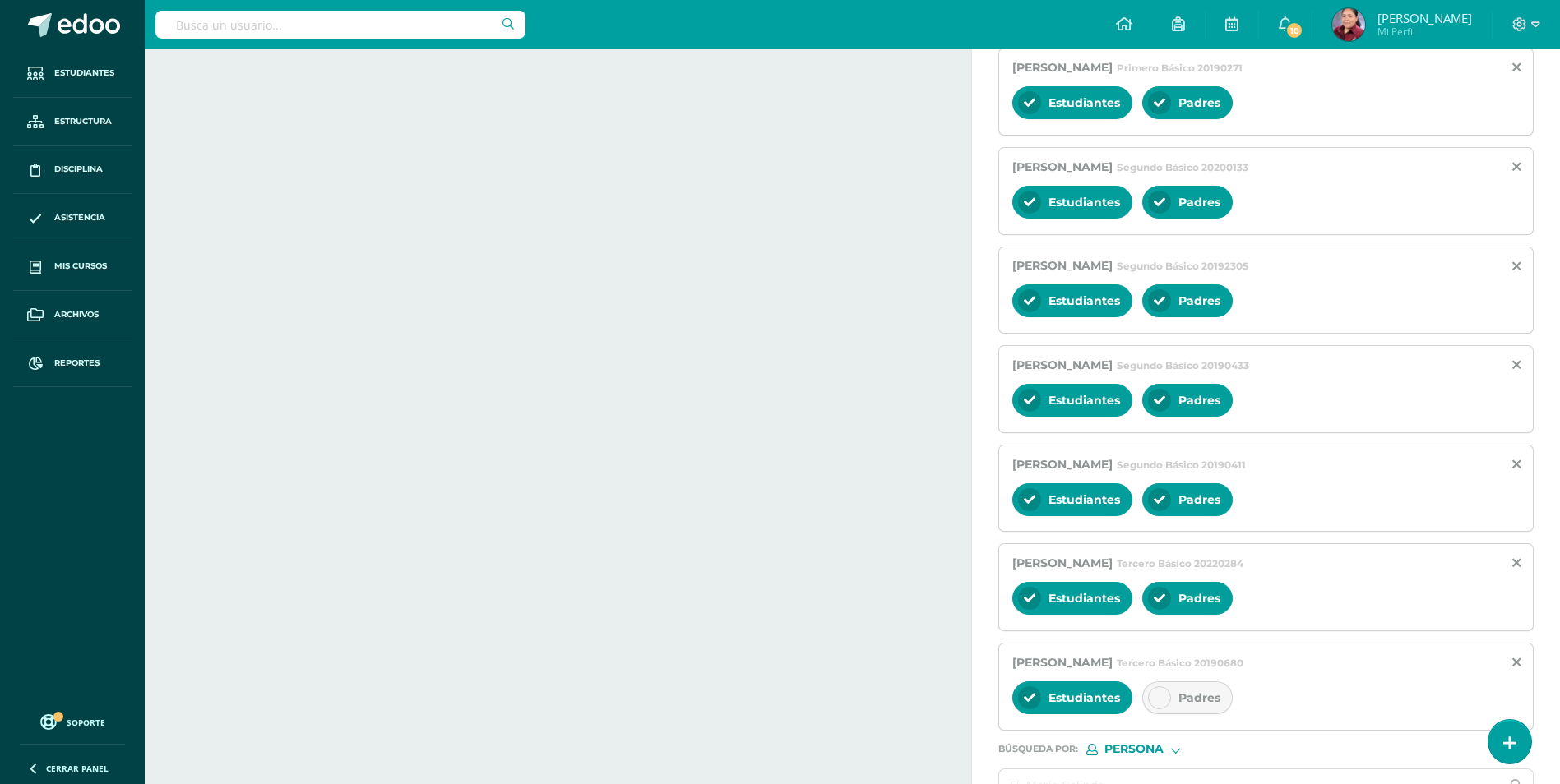
click at [1150, 694] on span "Padres" at bounding box center [1199, 697] width 42 height 15
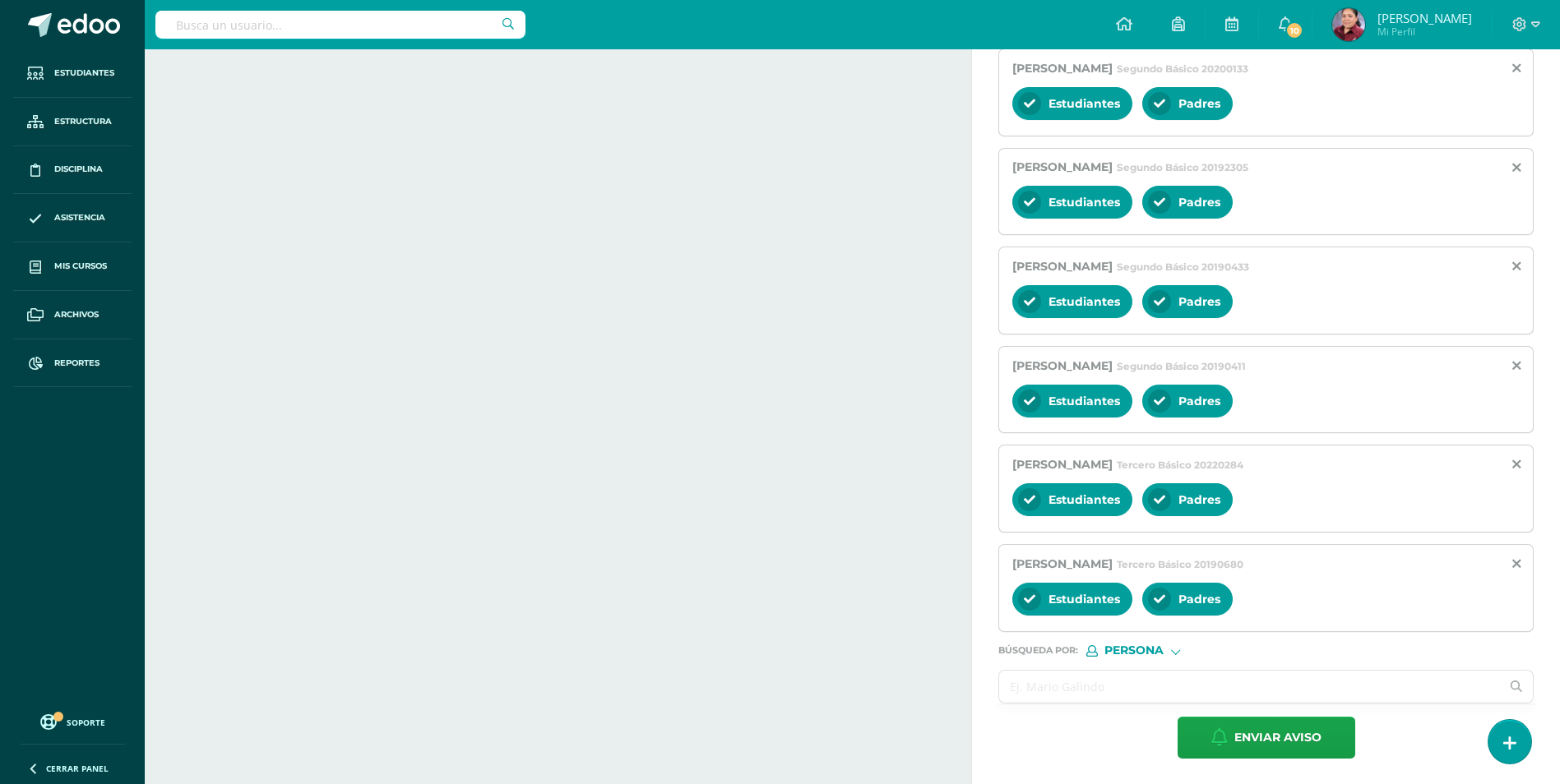
scroll to position [811, 0]
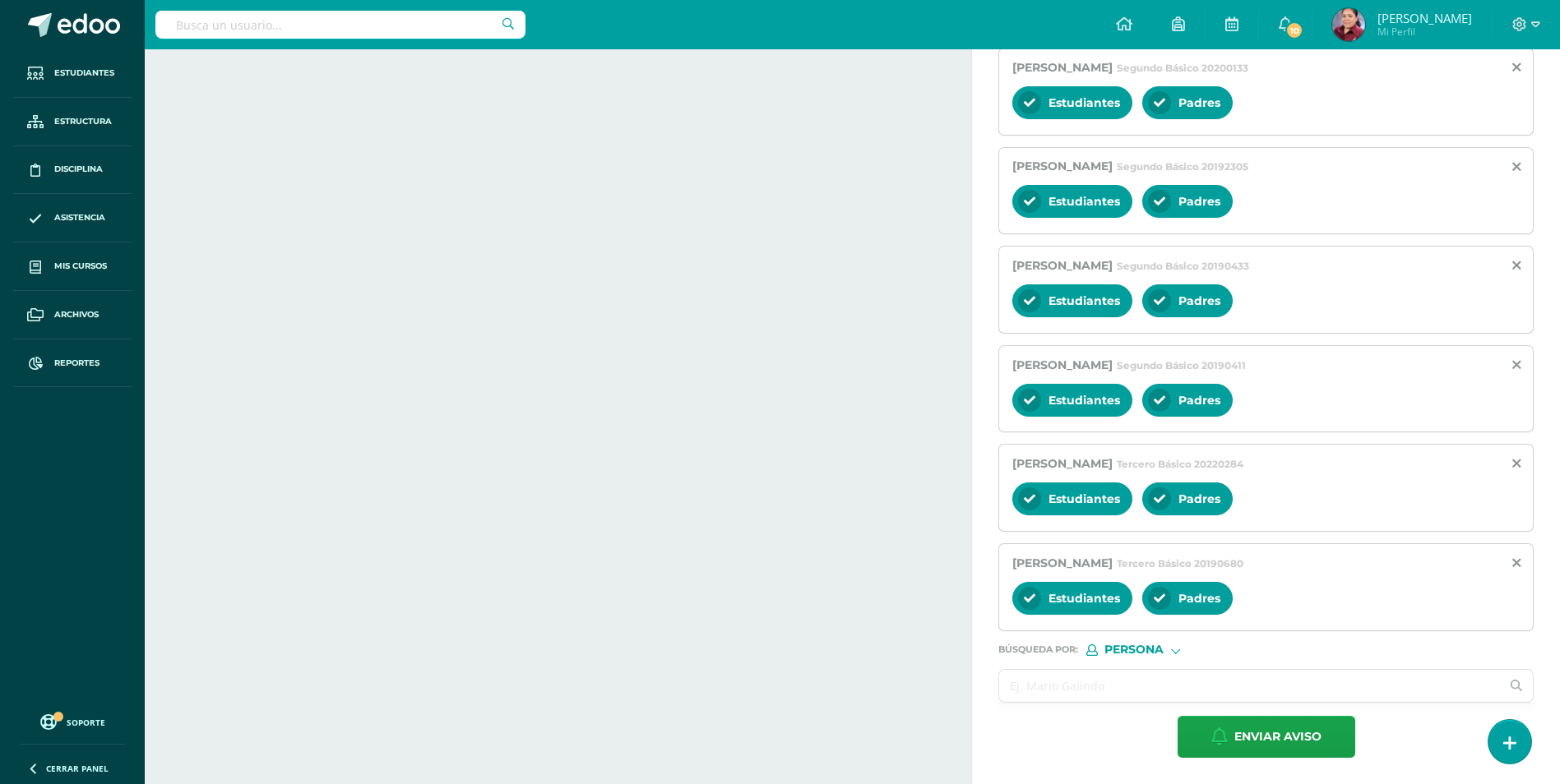
click at [1110, 689] on input "text" at bounding box center [1249, 685] width 501 height 32
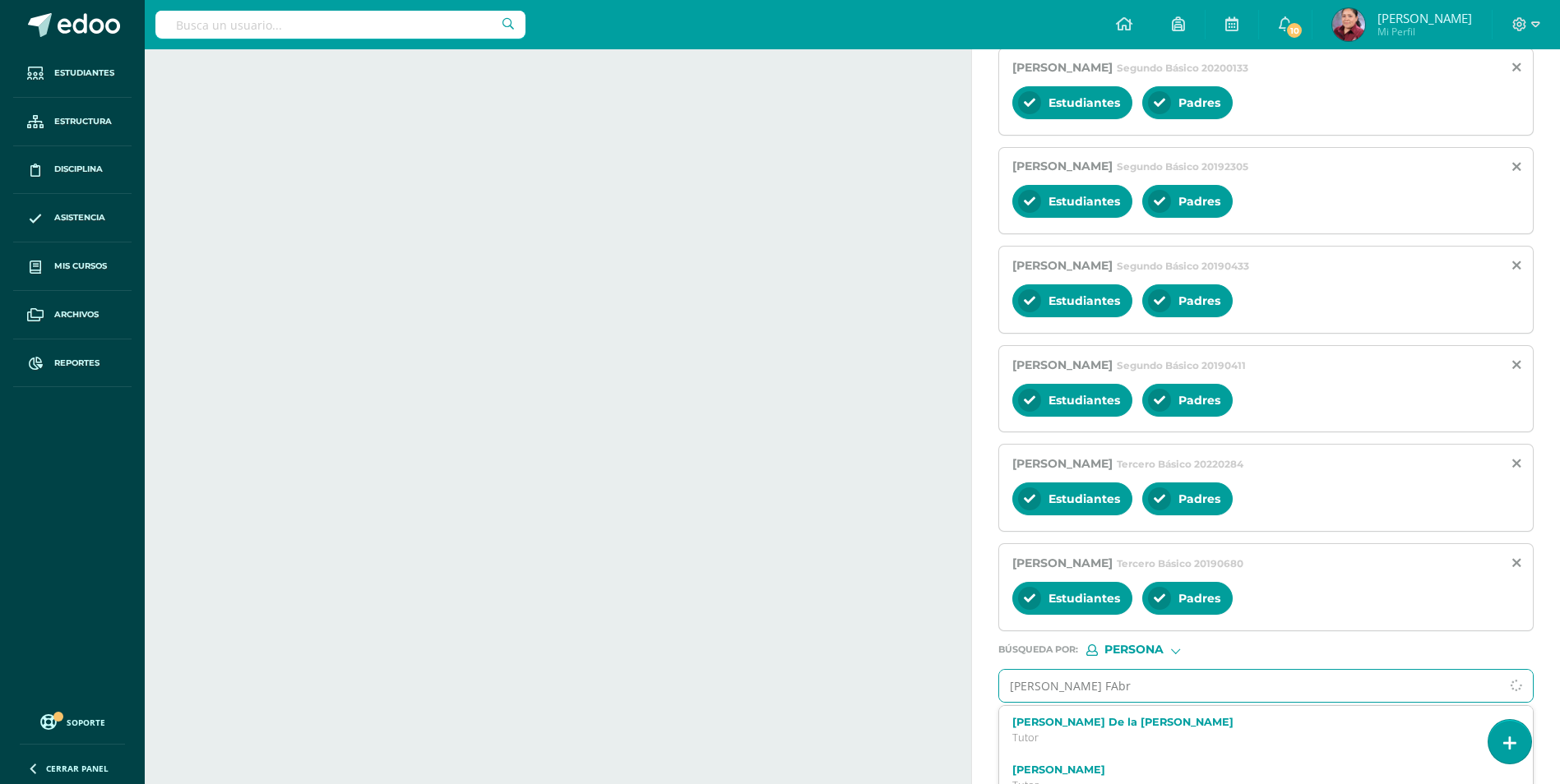
type input "Cruz GArcìa FAb"
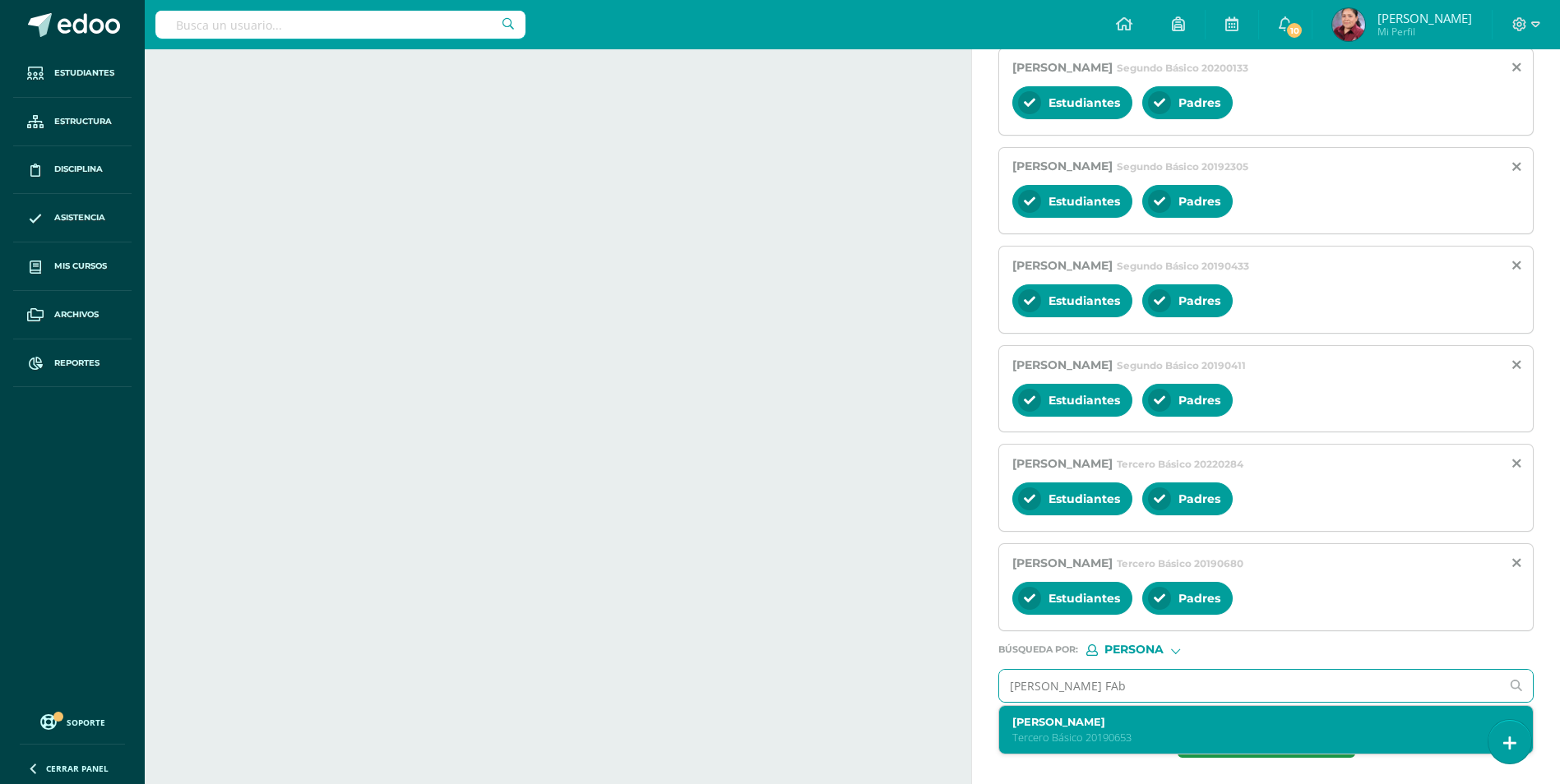
click at [1150, 715] on label "Fabián Alexander Cruz García" at bounding box center [1254, 721] width 485 height 13
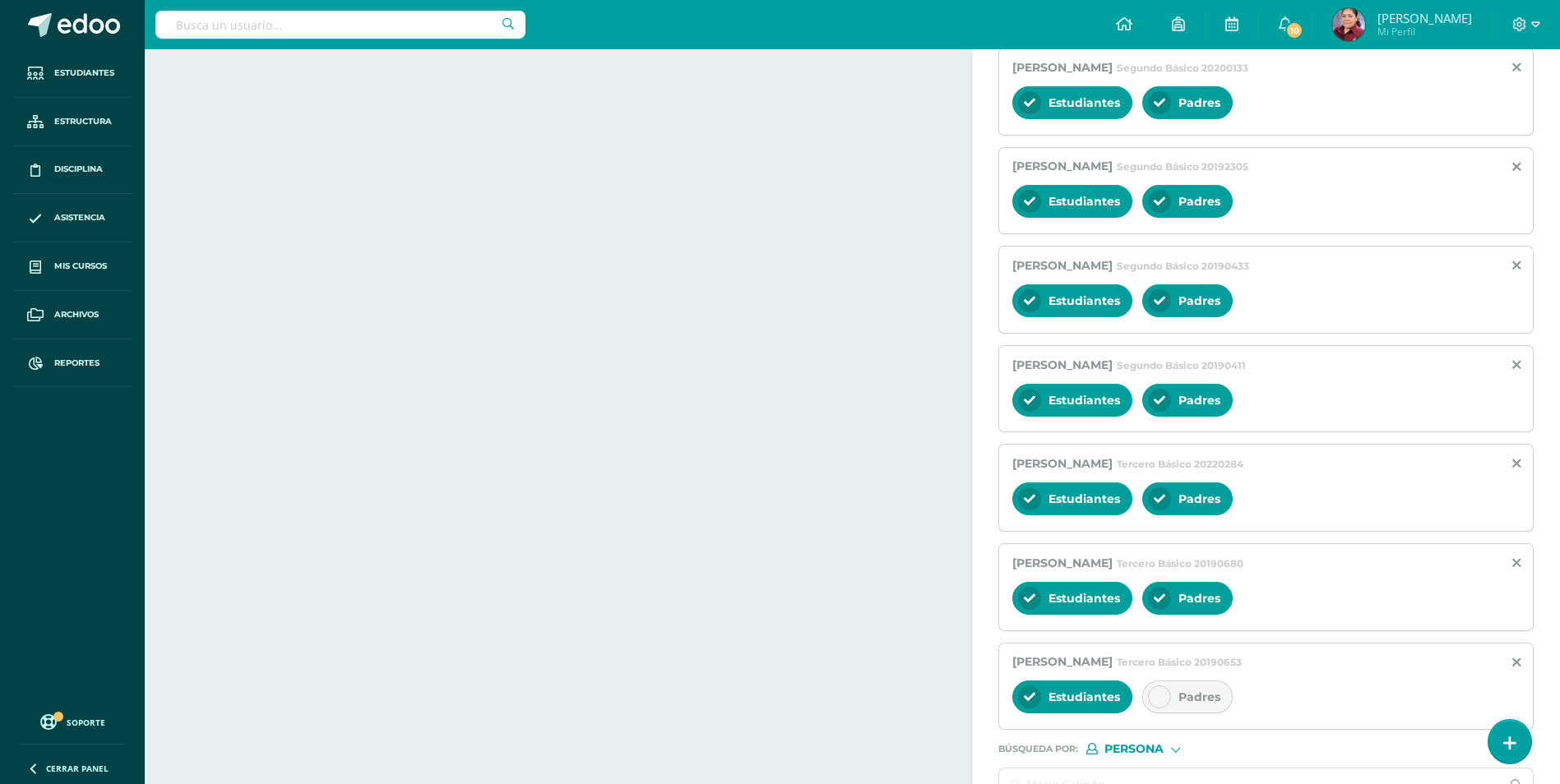
click at [1150, 701] on span "Padres" at bounding box center [1199, 696] width 42 height 15
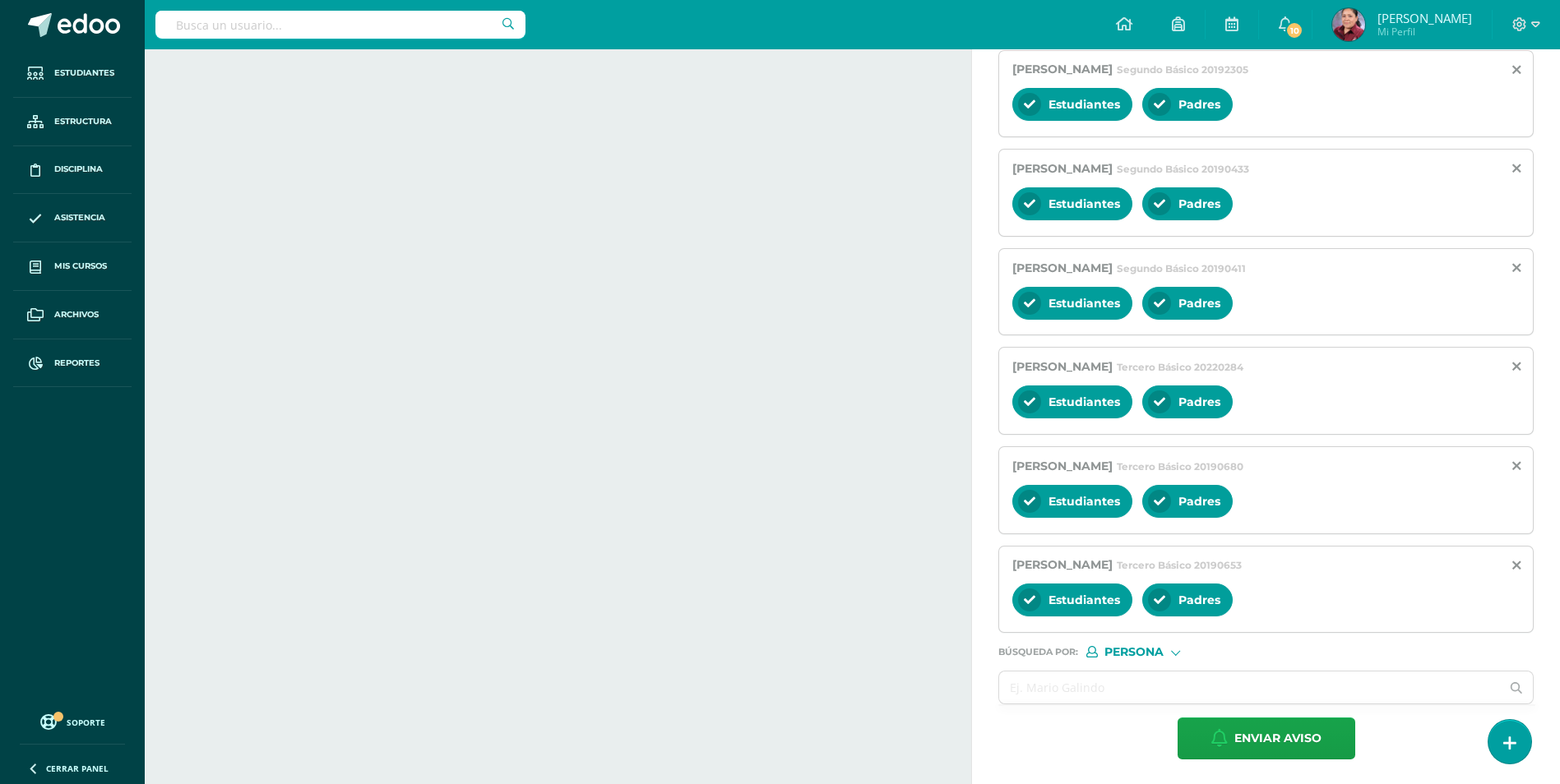
scroll to position [909, 0]
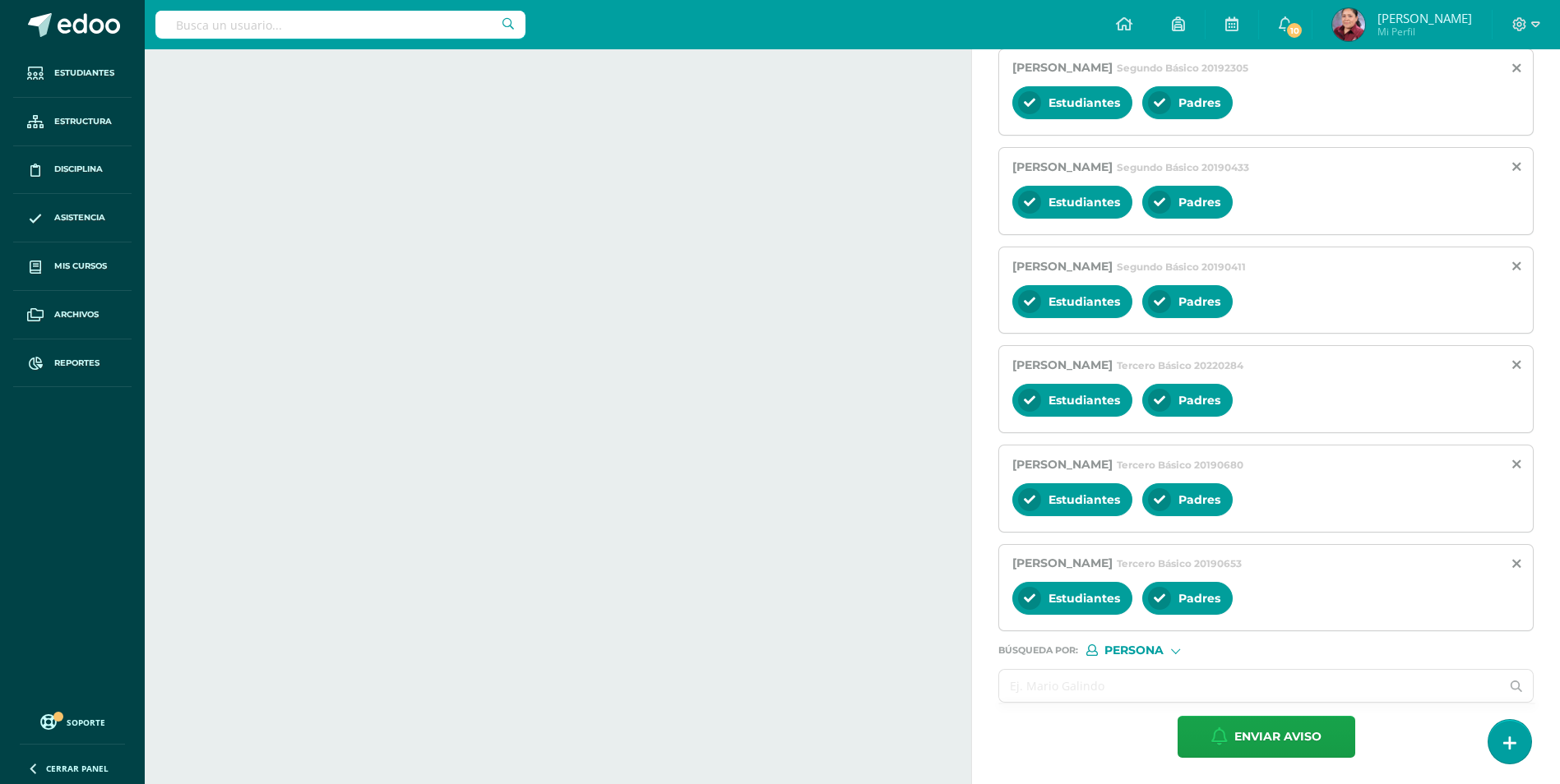
click at [1125, 674] on input "text" at bounding box center [1249, 685] width 501 height 32
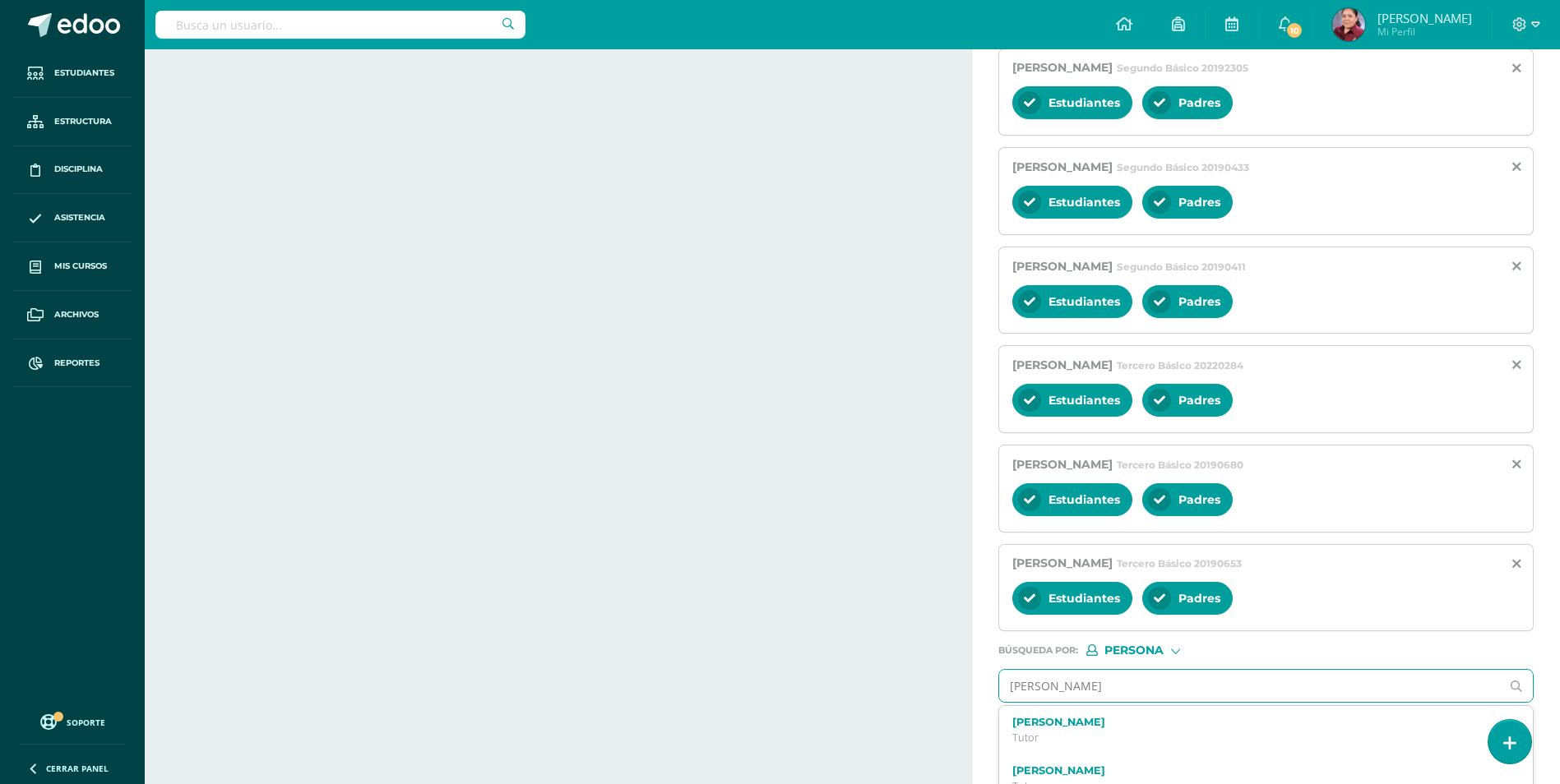
type input "Sanchez Herrarte"
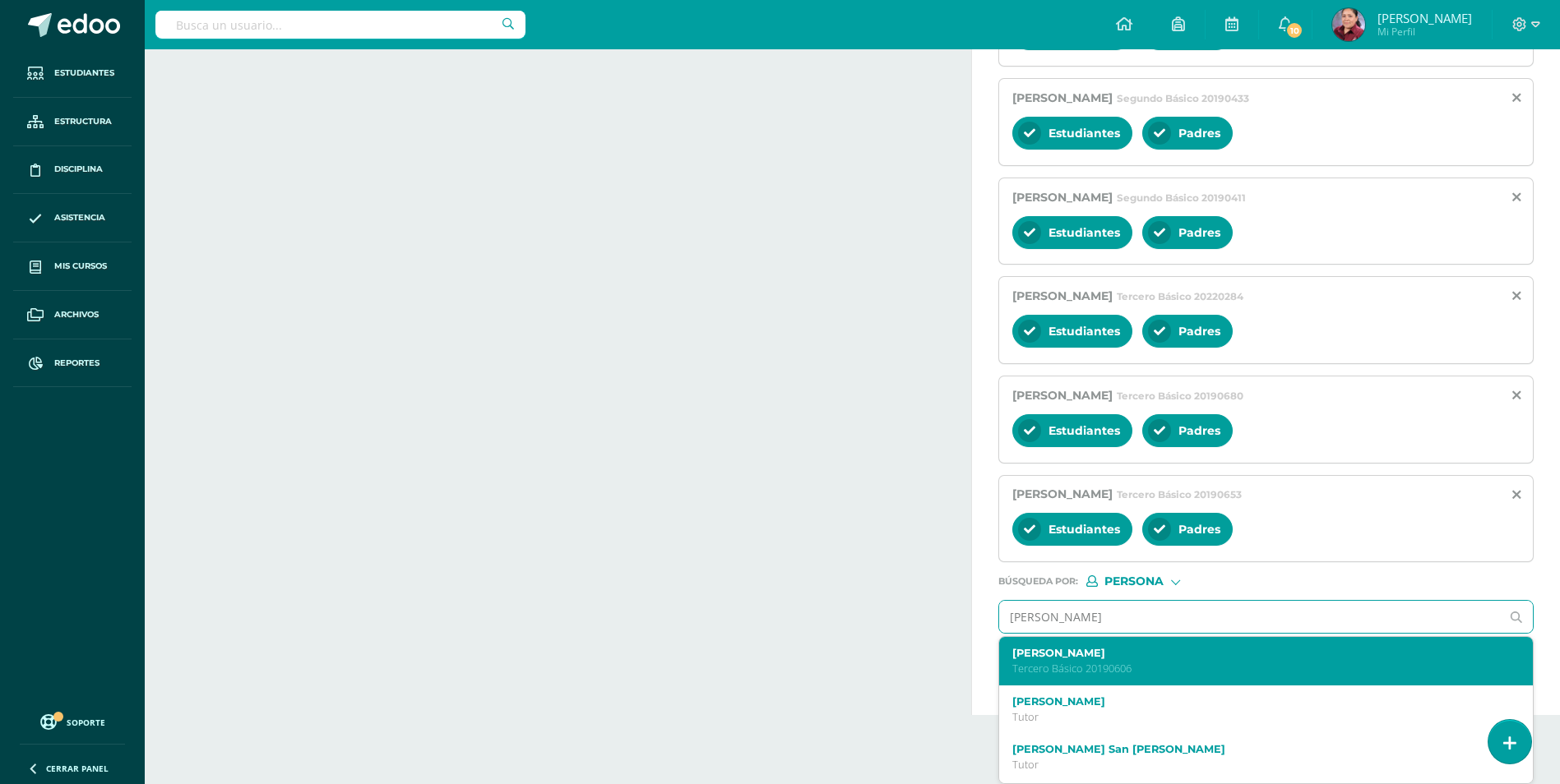
click at [1150, 652] on label "José Rodrigo Sánchez Herrarte" at bounding box center [1254, 653] width 485 height 13
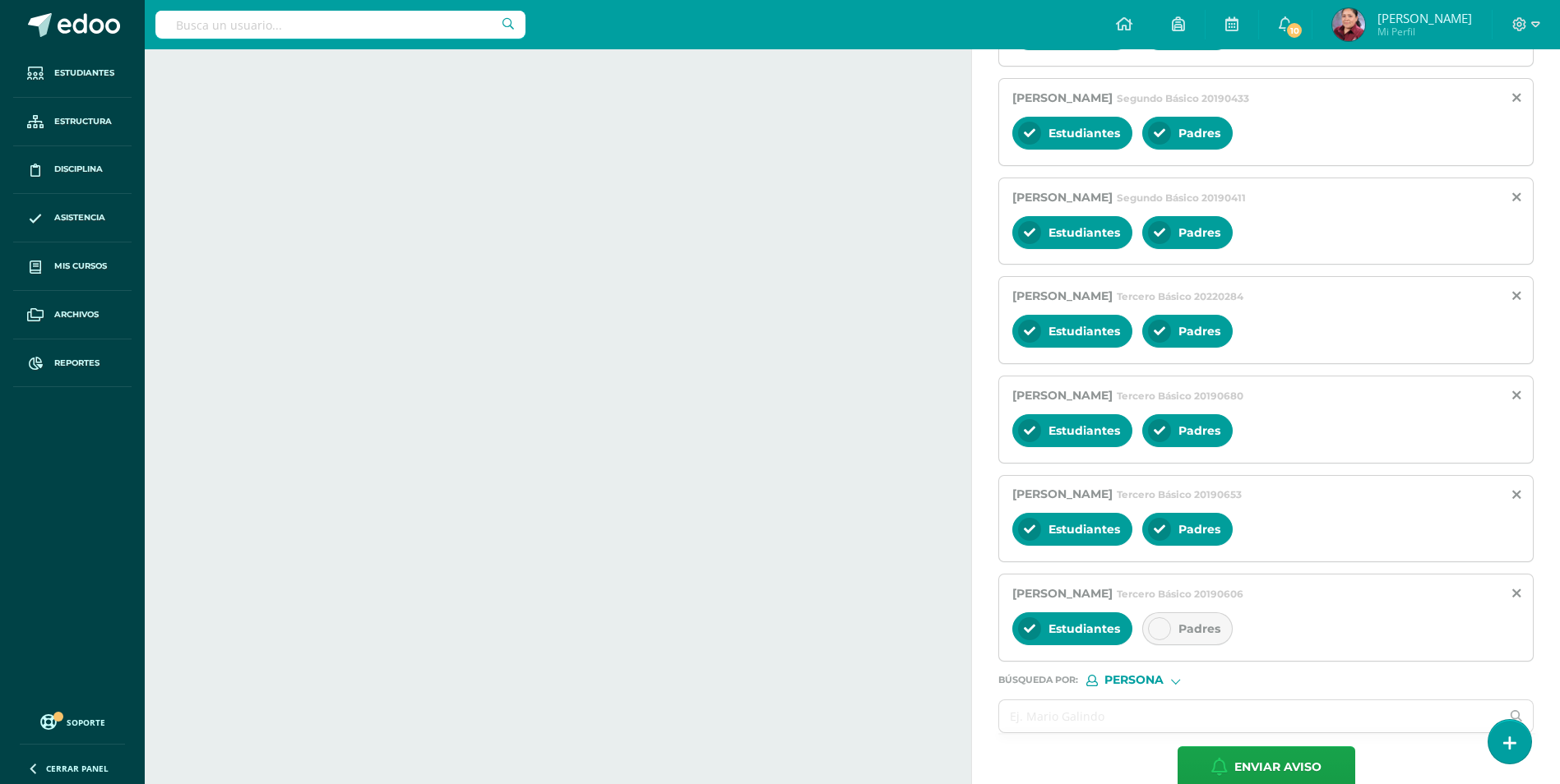
click at [1150, 627] on span "Padres" at bounding box center [1199, 628] width 42 height 15
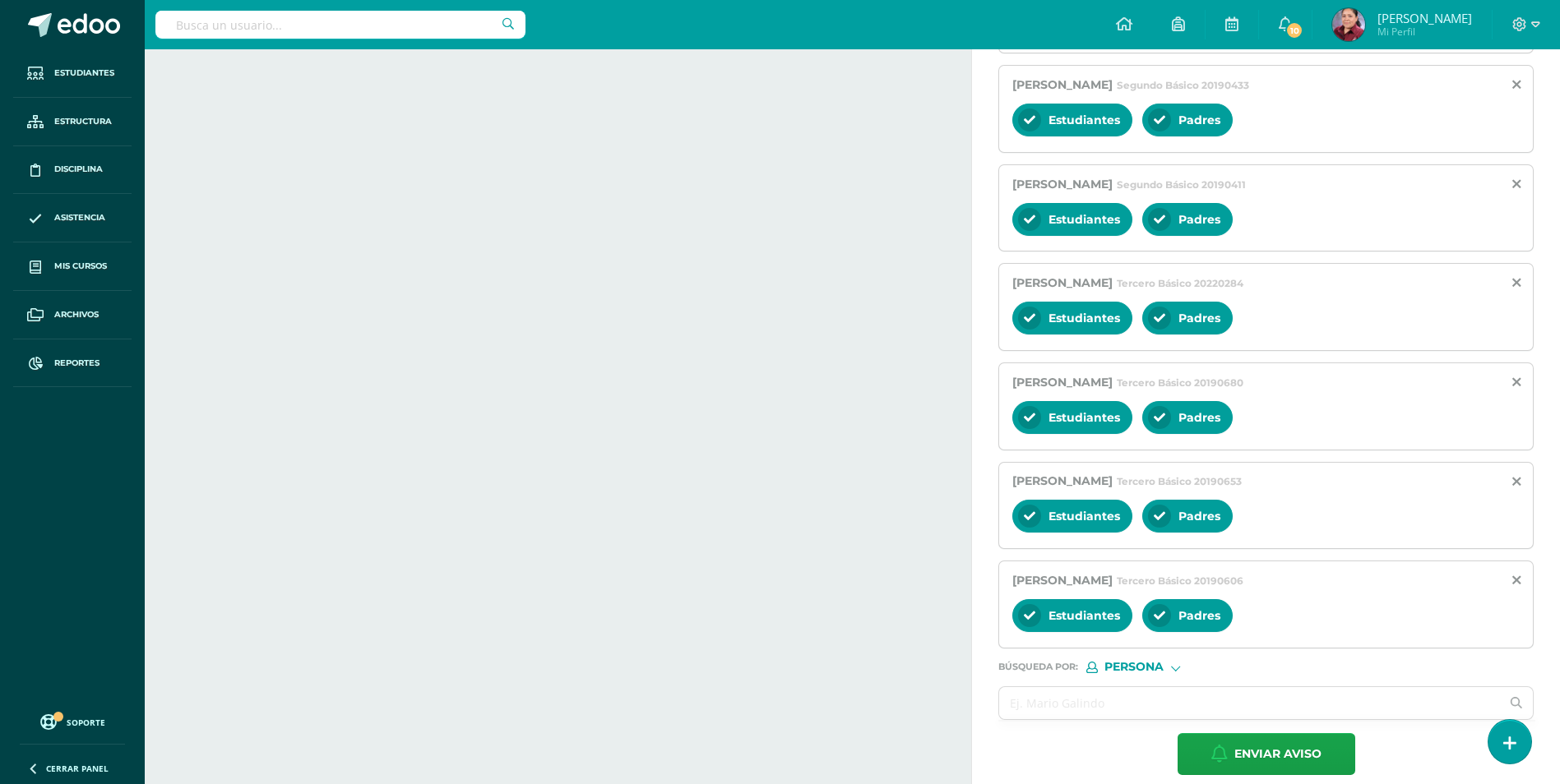
scroll to position [1009, 0]
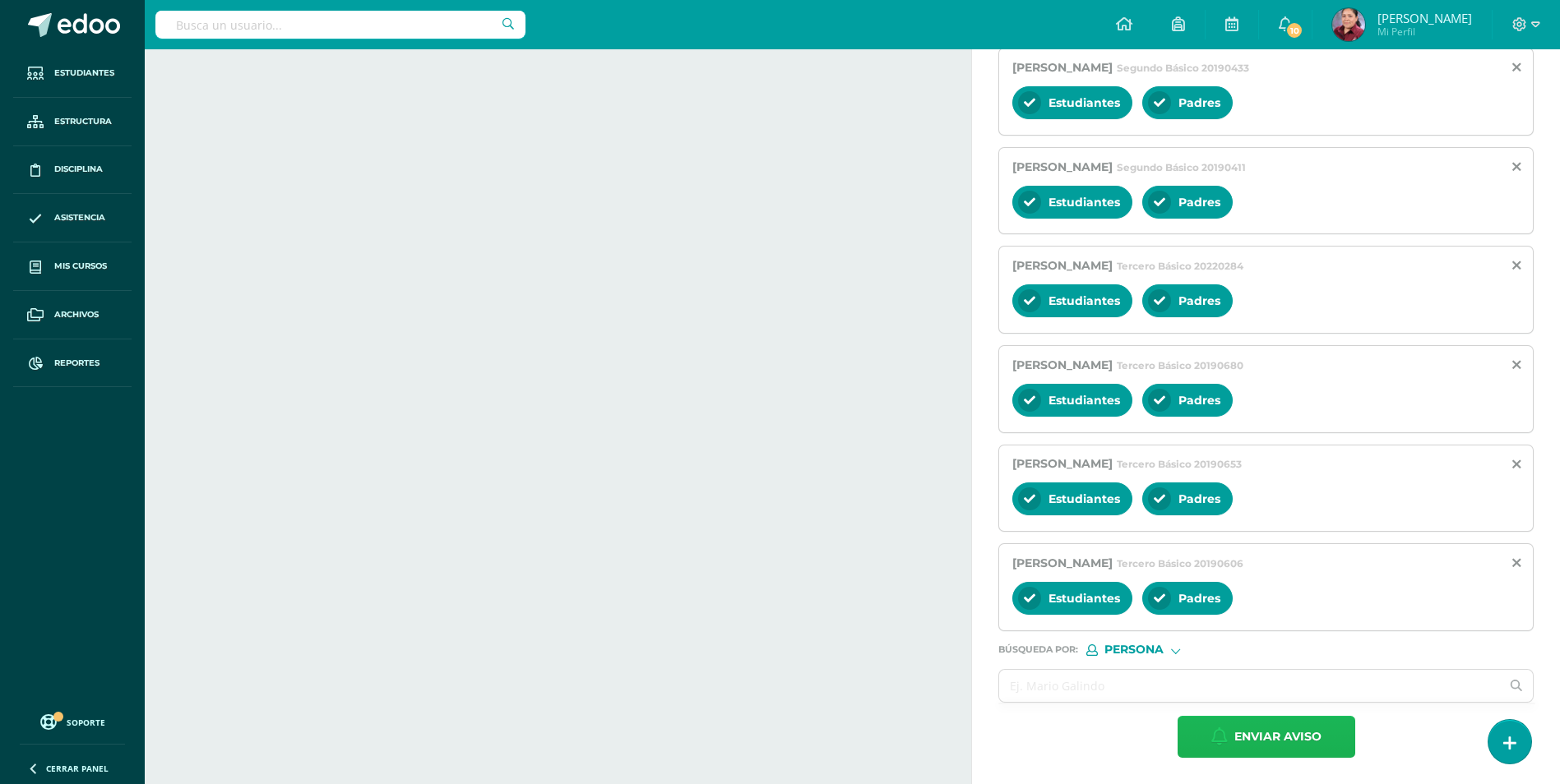
click at [1150, 729] on span "Enviar aviso" at bounding box center [1278, 736] width 87 height 40
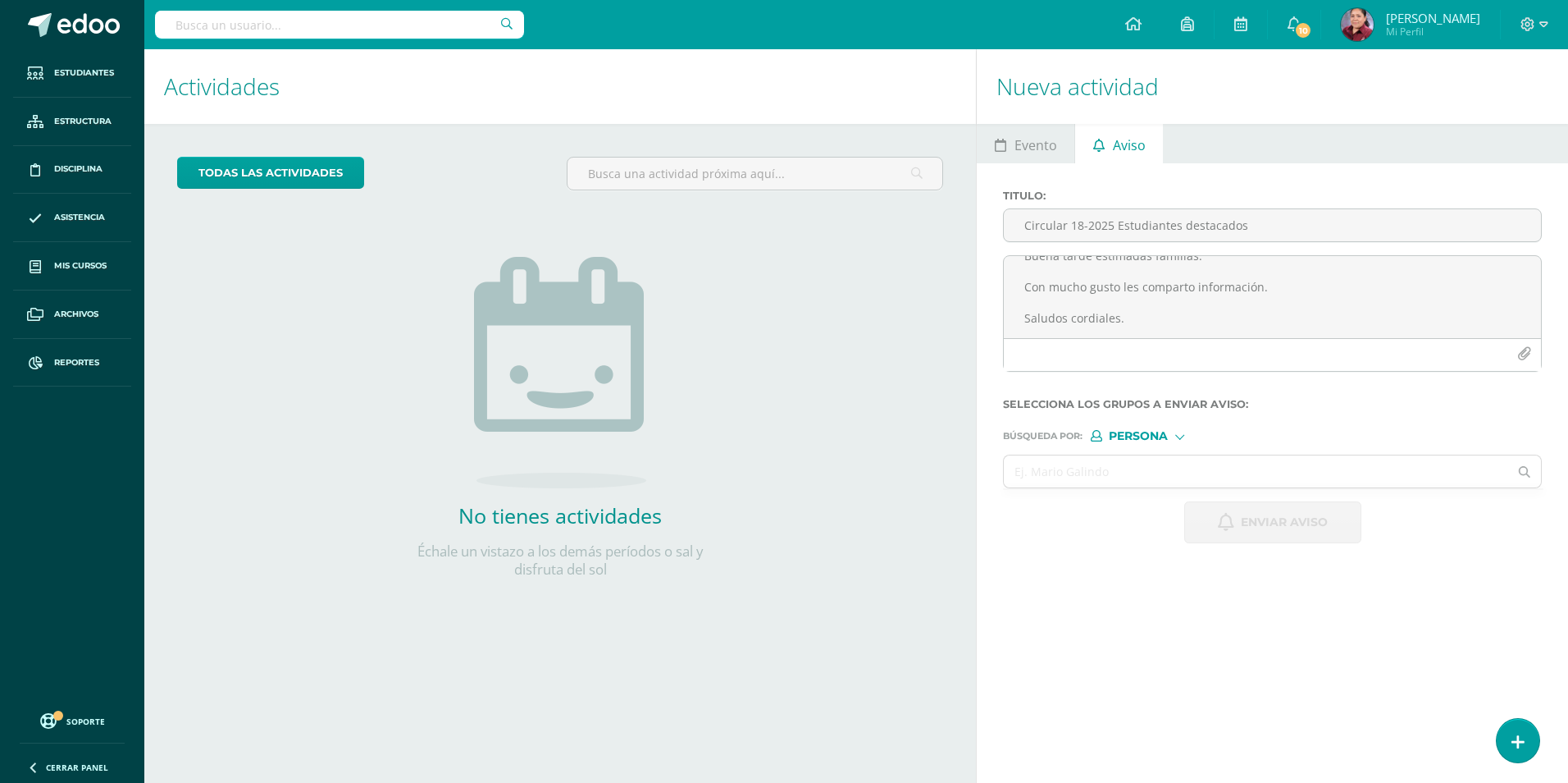
scroll to position [0, 0]
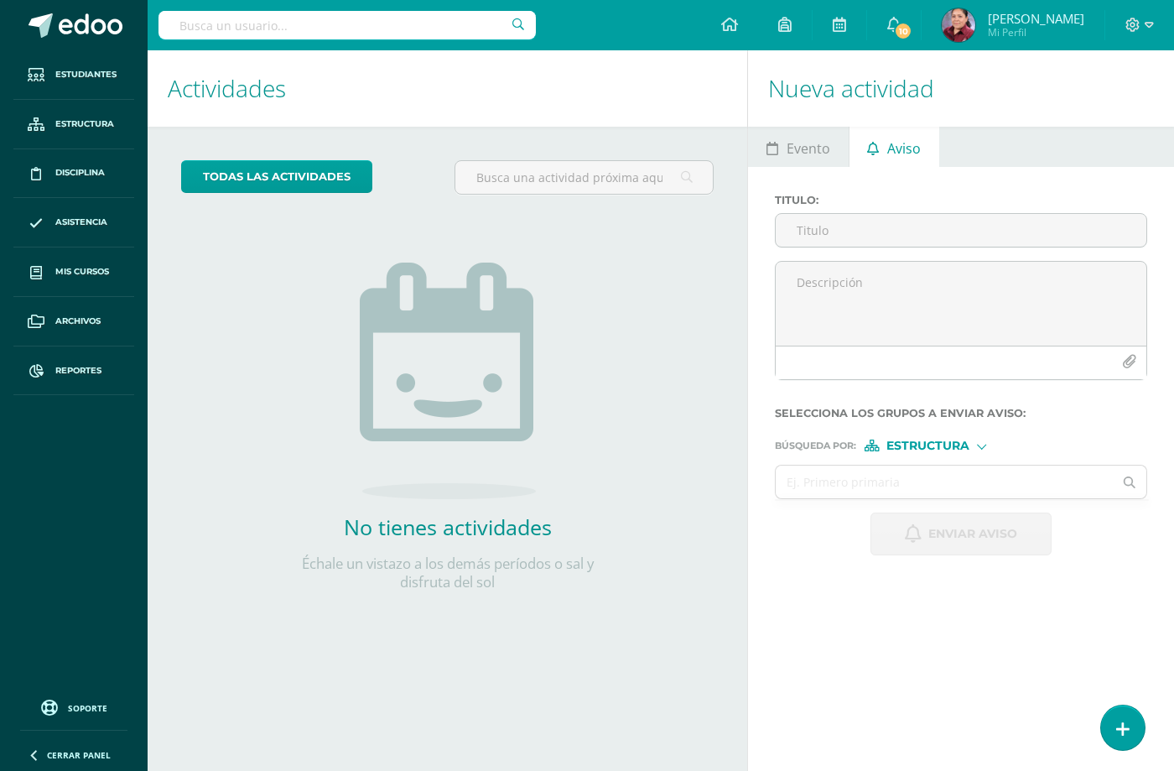
click at [257, 23] on input "text" at bounding box center [346, 25] width 377 height 29
type input "d"
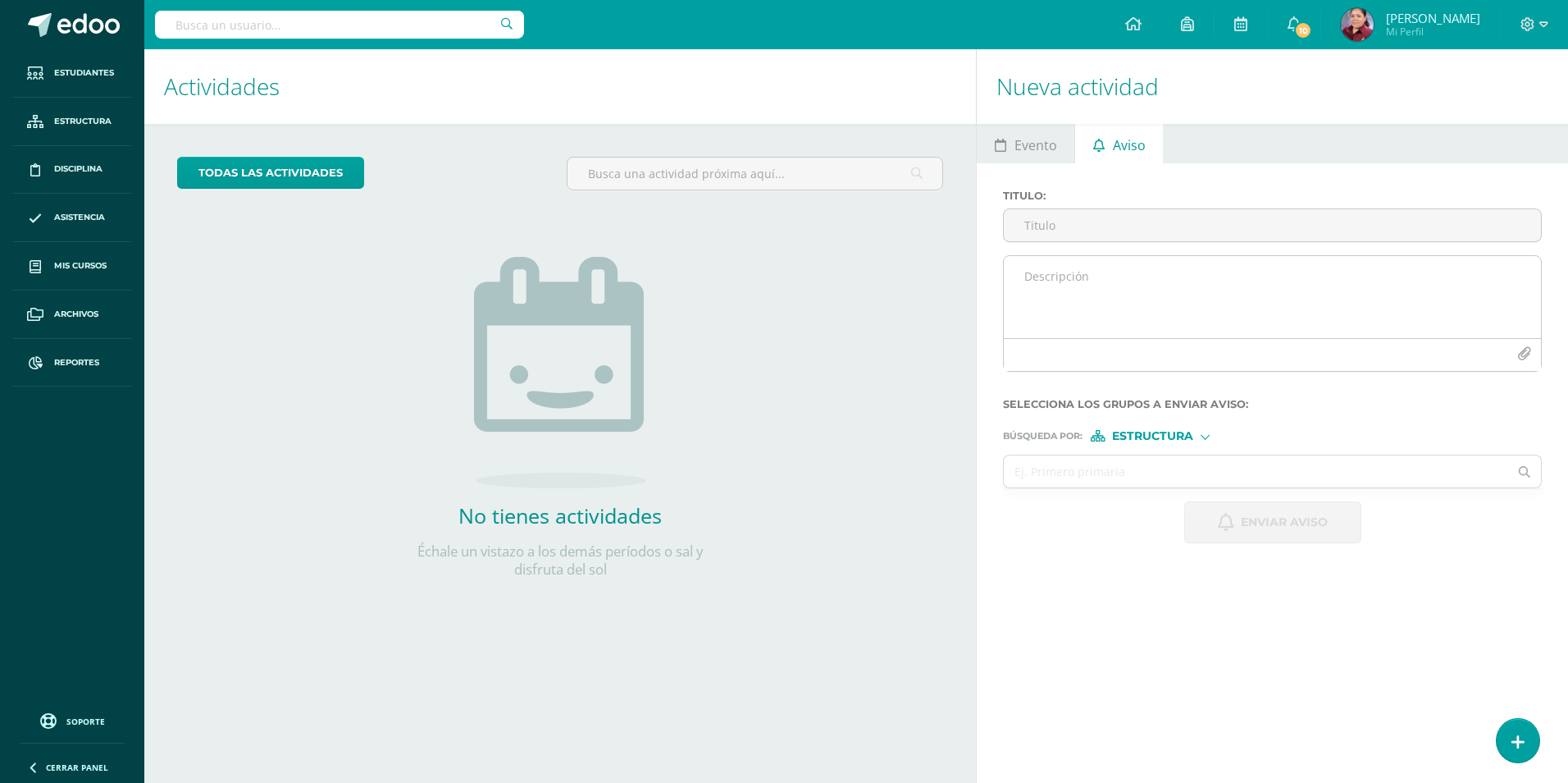
click at [1147, 298] on textarea at bounding box center [1272, 298] width 537 height 82
